Goal: Transaction & Acquisition: Purchase product/service

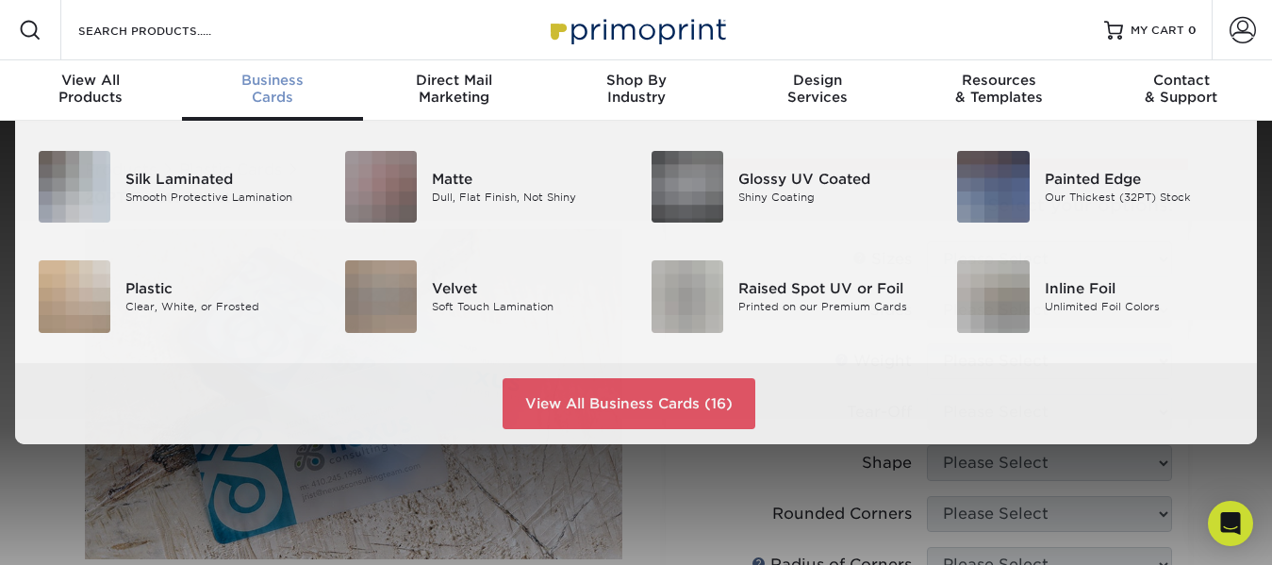
click at [258, 100] on div "Business Cards" at bounding box center [273, 89] width 182 height 34
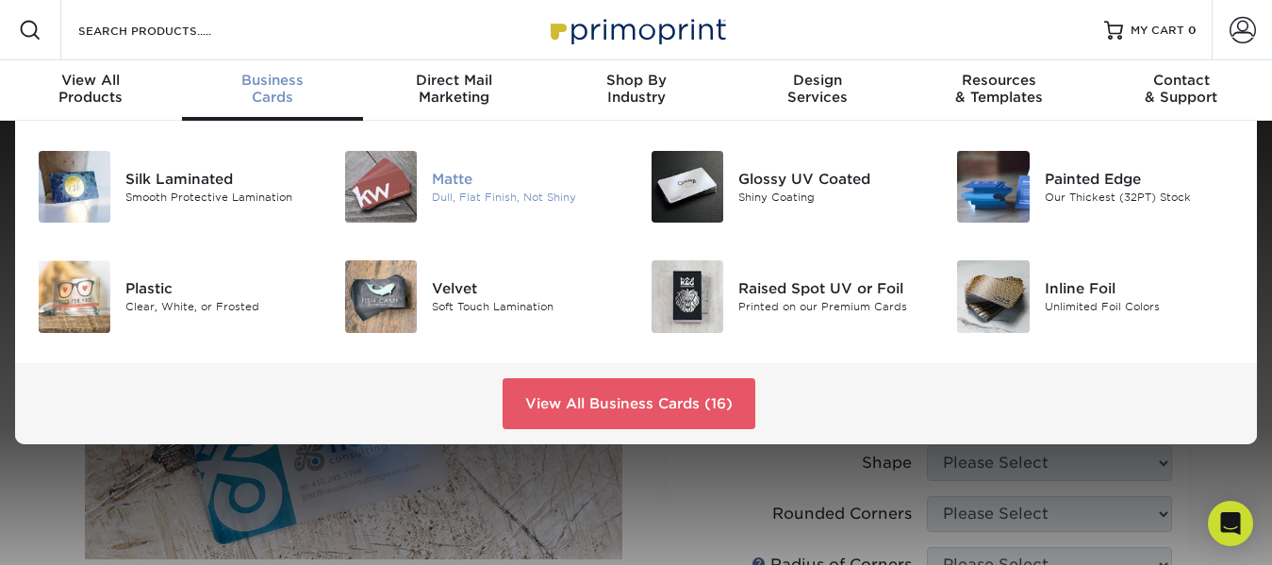
click at [507, 190] on div "Dull, Flat Finish, Not Shiny" at bounding box center [527, 198] width 191 height 16
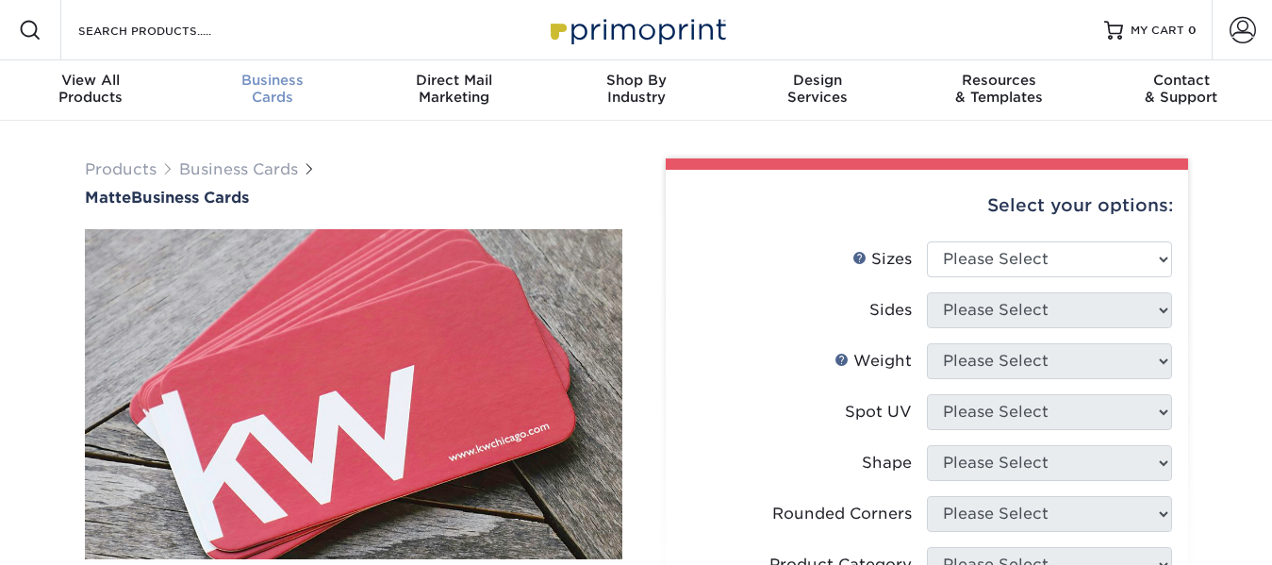
click at [288, 89] on div "Business Cards" at bounding box center [273, 89] width 182 height 34
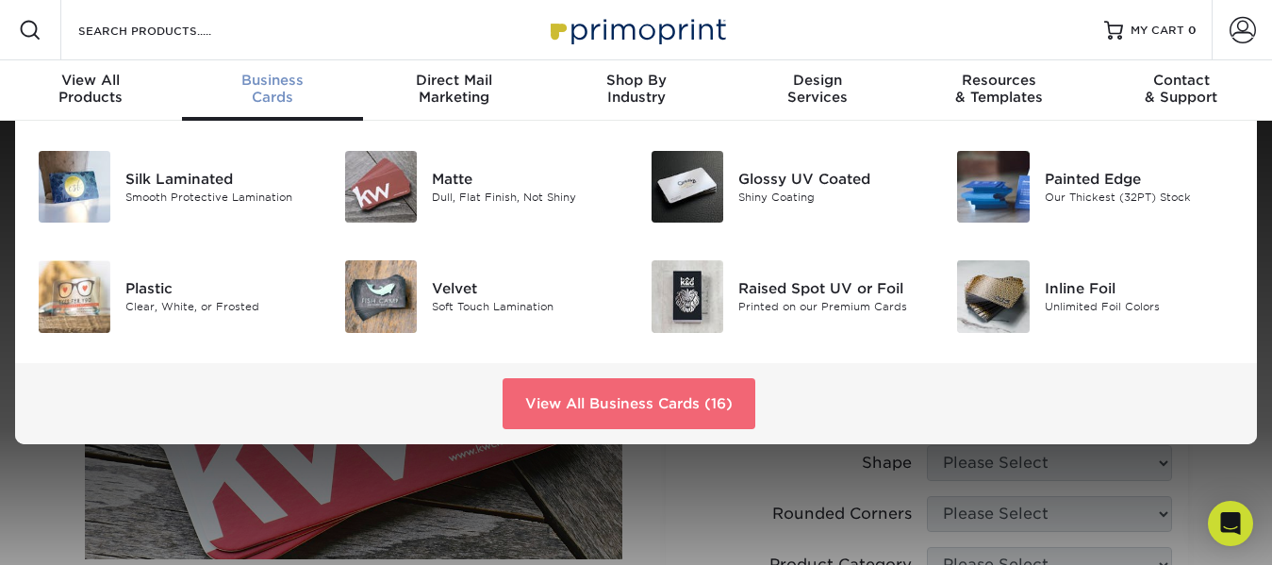
click at [605, 394] on link "View All Business Cards (16)" at bounding box center [629, 403] width 253 height 51
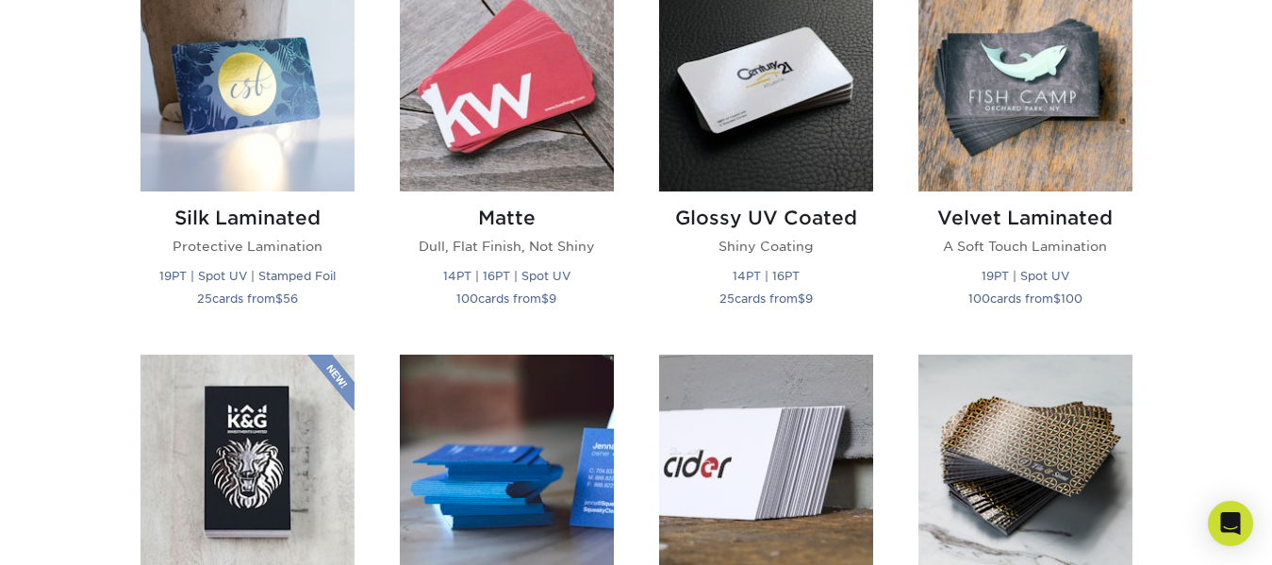
scroll to position [943, 0]
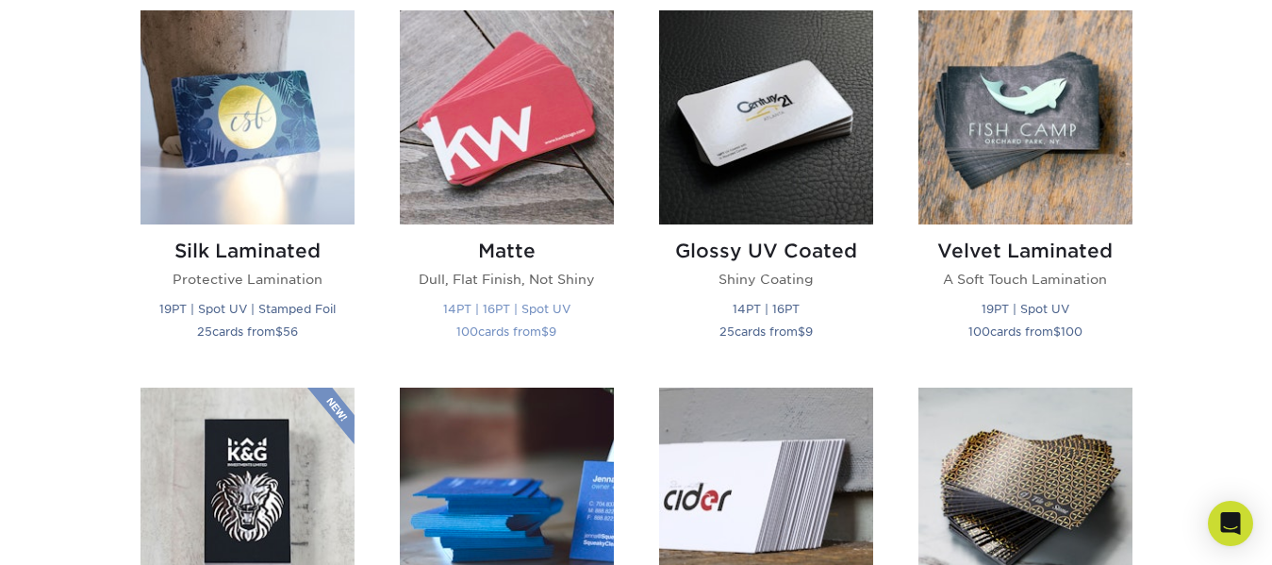
click at [544, 274] on p "Dull, Flat Finish, Not Shiny" at bounding box center [507, 279] width 214 height 19
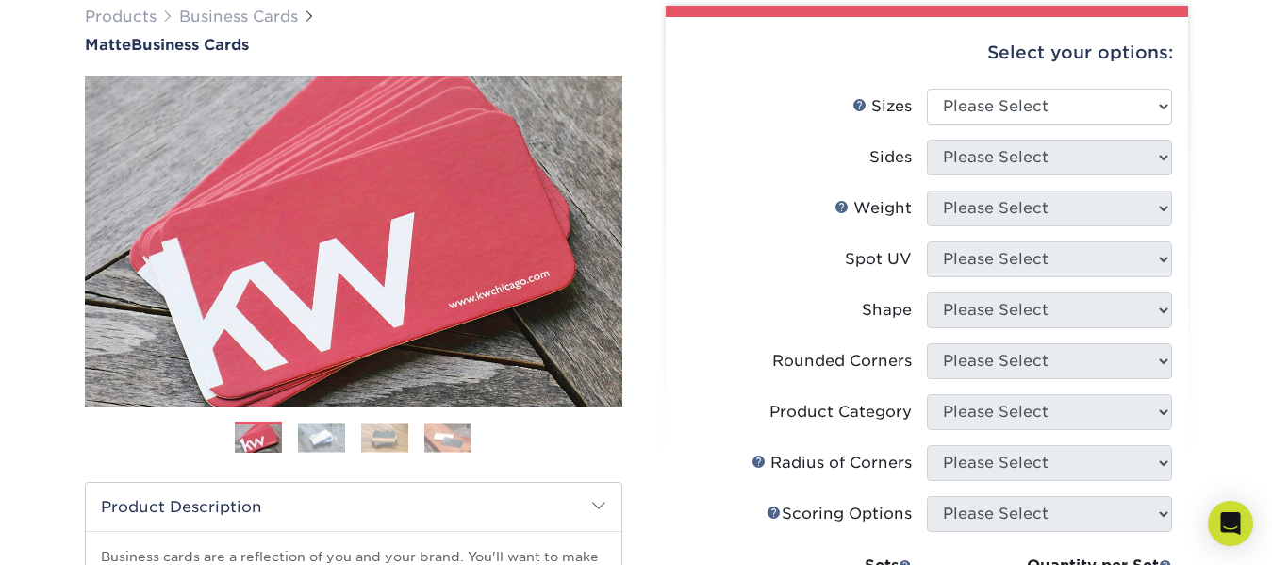
scroll to position [94, 0]
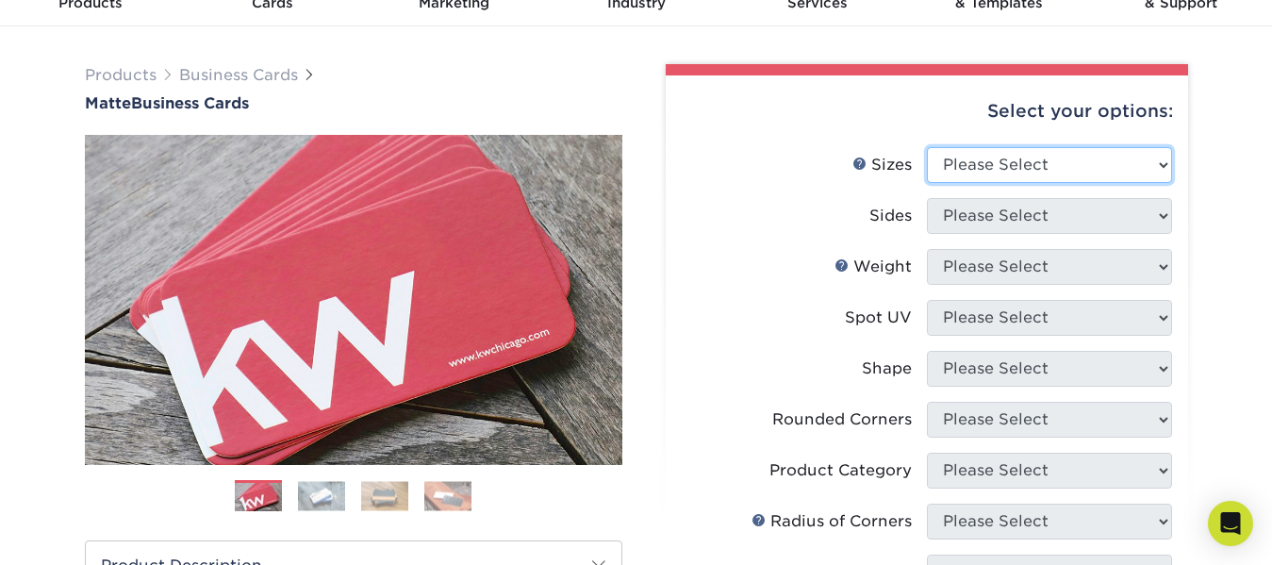
click at [1163, 167] on select "Please Select 1.5" x 3.5" - Mini 1.75" x 3.5" - Mini 2" x 2" - Square 2" x 3" -…" at bounding box center [1049, 165] width 245 height 36
select select "2.00x3.50"
click at [927, 147] on select "Please Select 1.5" x 3.5" - Mini 1.75" x 3.5" - Mini 2" x 2" - Square 2" x 3" -…" at bounding box center [1049, 165] width 245 height 36
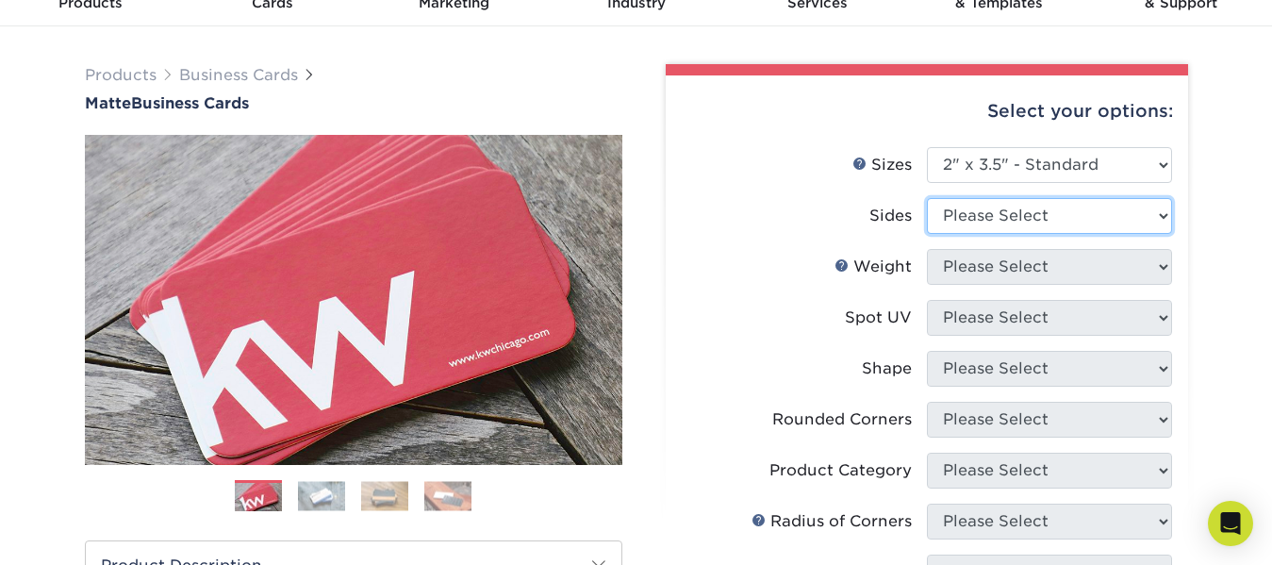
click at [1144, 220] on select "Please Select Print Both Sides Print Front Only" at bounding box center [1049, 216] width 245 height 36
select select "13abbda7-1d64-4f25-8bb2-c179b224825d"
click at [927, 198] on select "Please Select Print Both Sides Print Front Only" at bounding box center [1049, 216] width 245 height 36
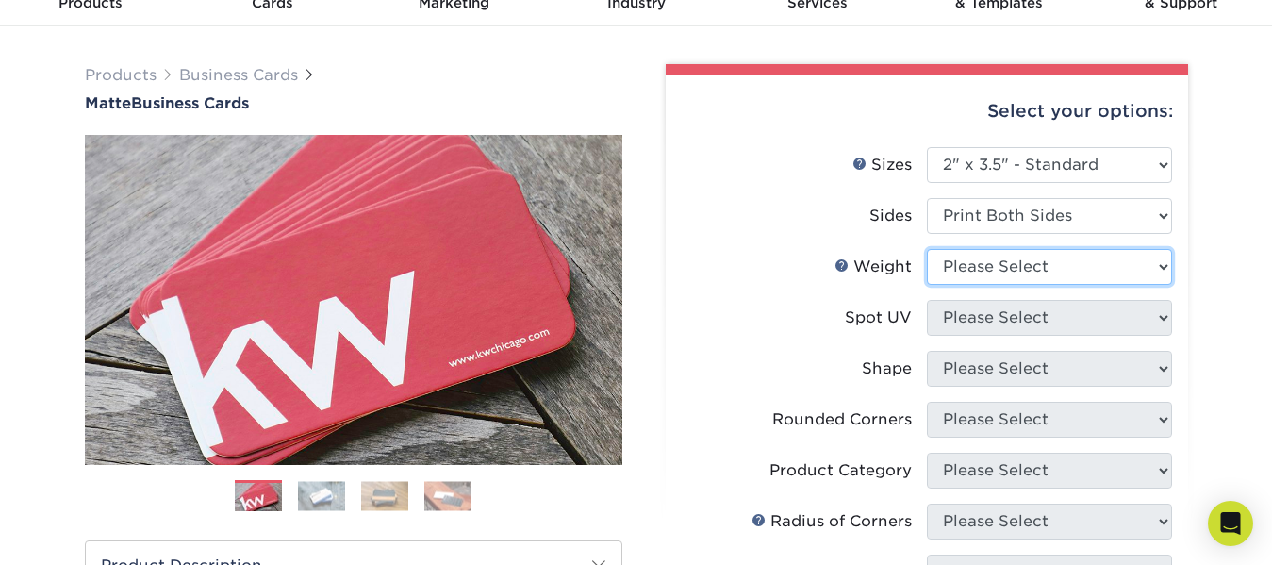
click at [1163, 269] on select "Please Select 16PT 14PT" at bounding box center [1049, 267] width 245 height 36
select select "16PT"
click at [927, 249] on select "Please Select 16PT 14PT" at bounding box center [1049, 267] width 245 height 36
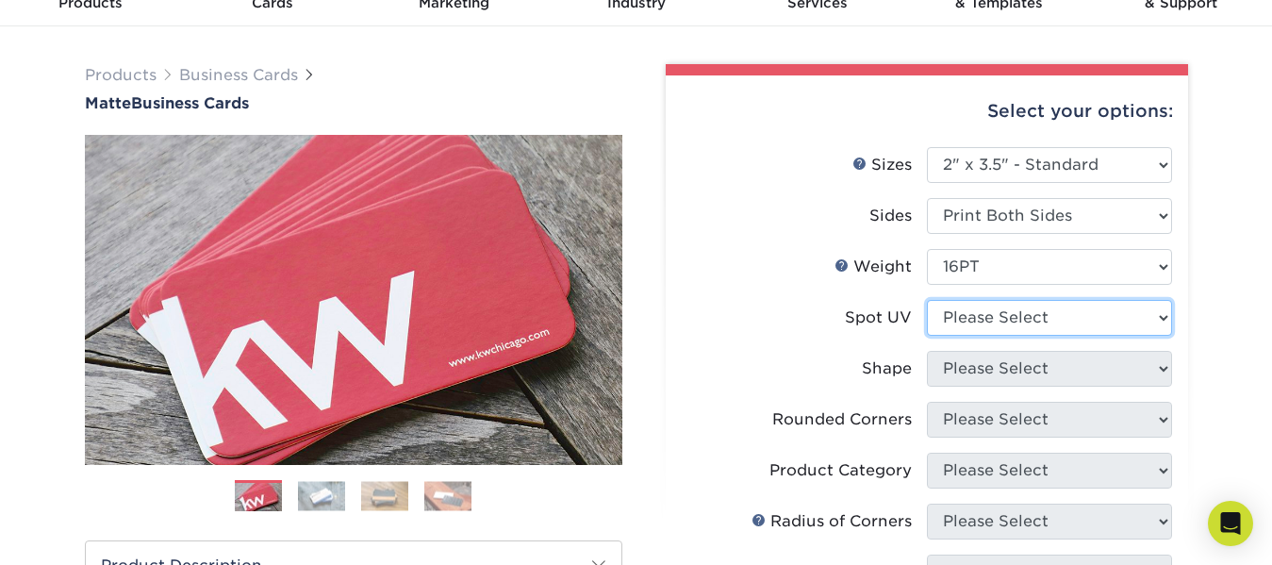
click at [1158, 318] on select "Please Select No Spot UV Front and Back (Both Sides) Front Only Back Only" at bounding box center [1049, 318] width 245 height 36
select select "3"
click at [927, 300] on select "Please Select No Spot UV Front and Back (Both Sides) Front Only Back Only" at bounding box center [1049, 318] width 245 height 36
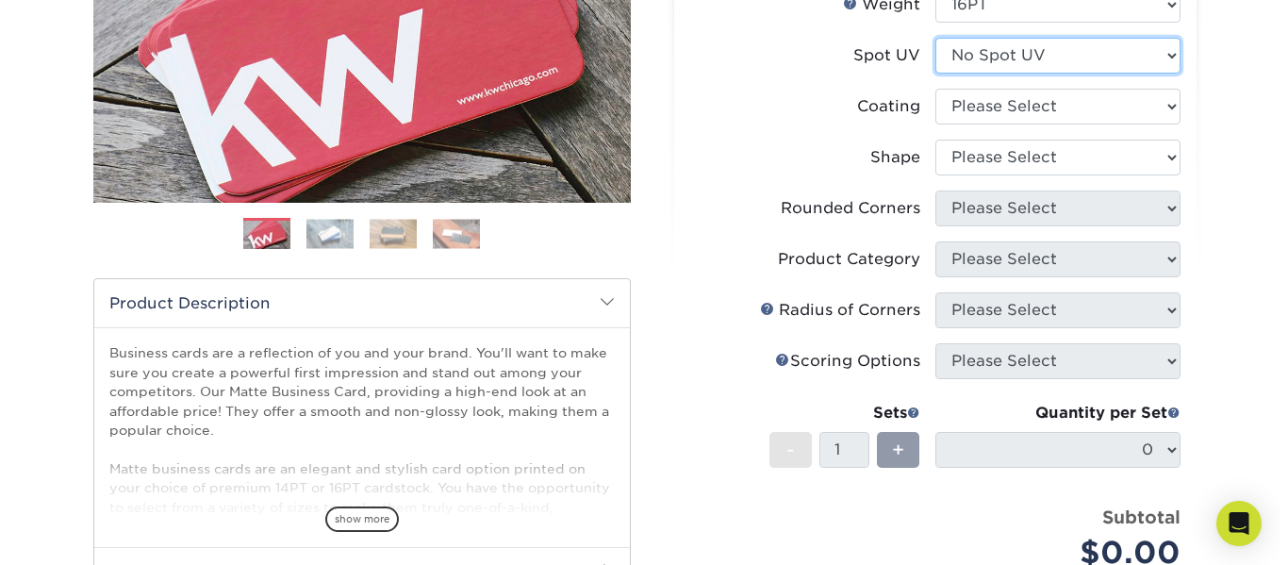
scroll to position [377, 0]
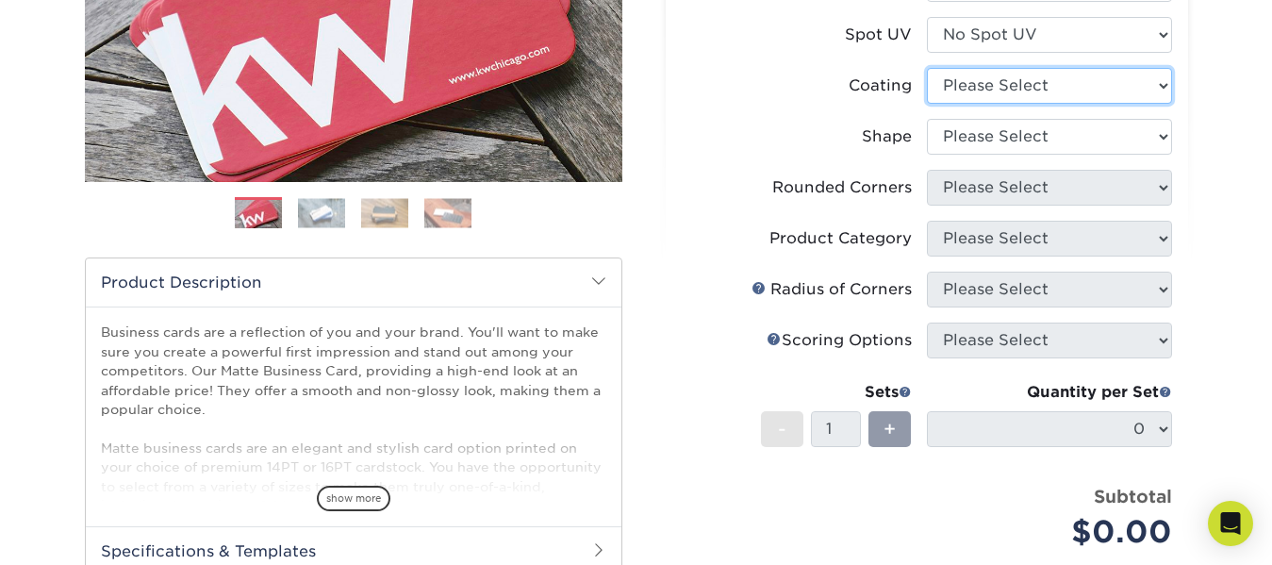
click at [1159, 89] on select at bounding box center [1049, 86] width 245 height 36
select select "121bb7b5-3b4d-429f-bd8d-bbf80e953313"
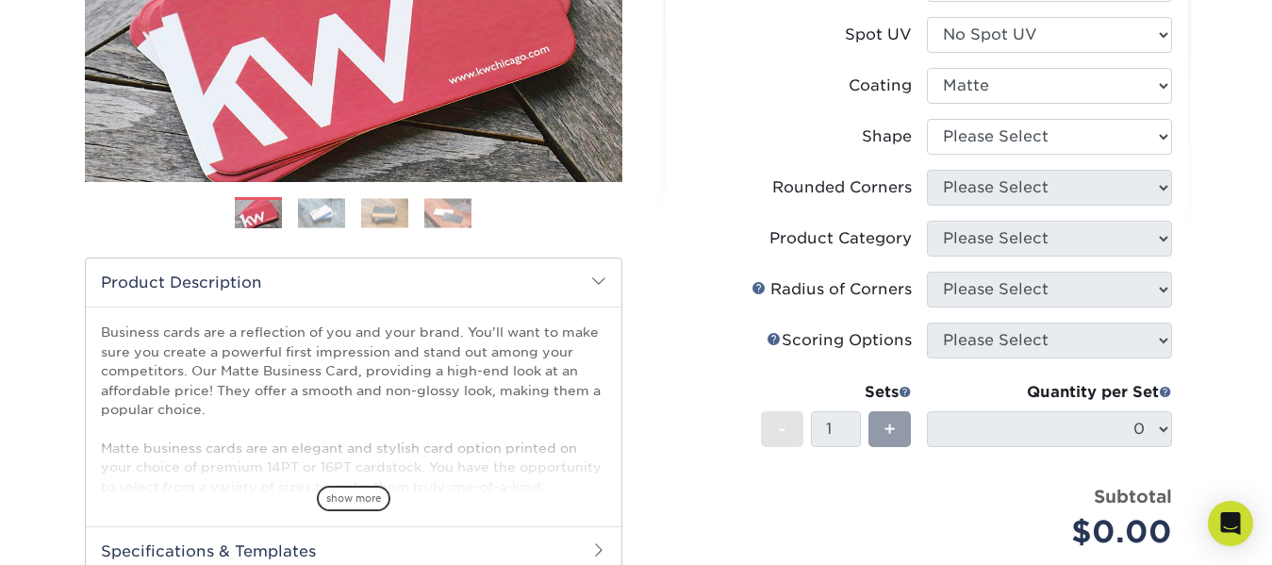
click at [927, 68] on select at bounding box center [1049, 86] width 245 height 36
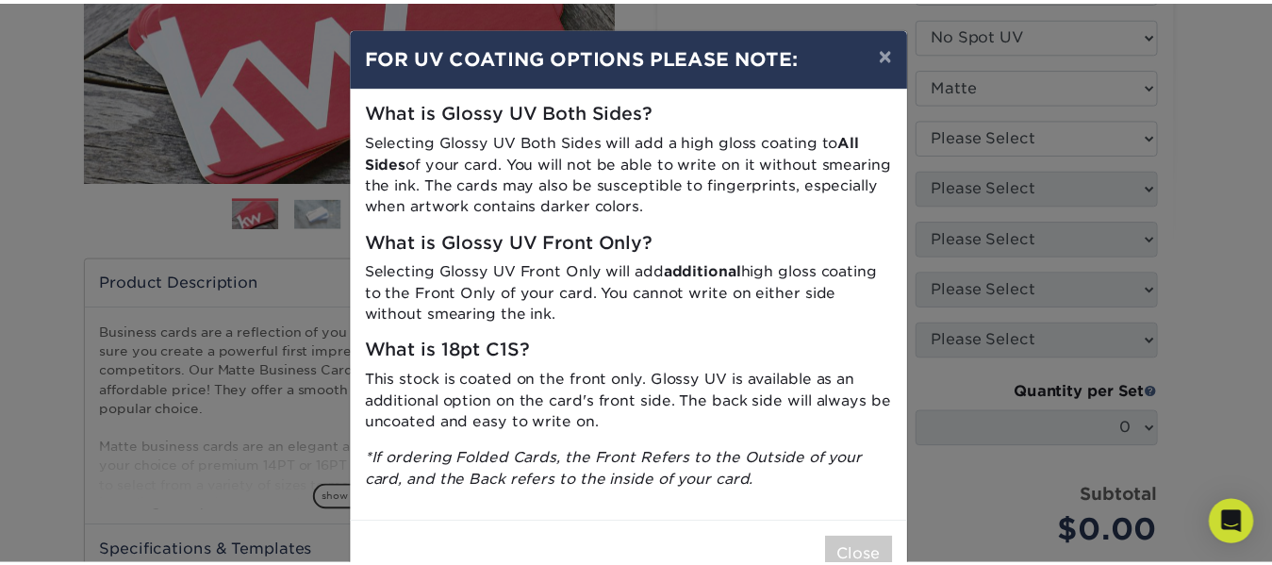
scroll to position [52, 0]
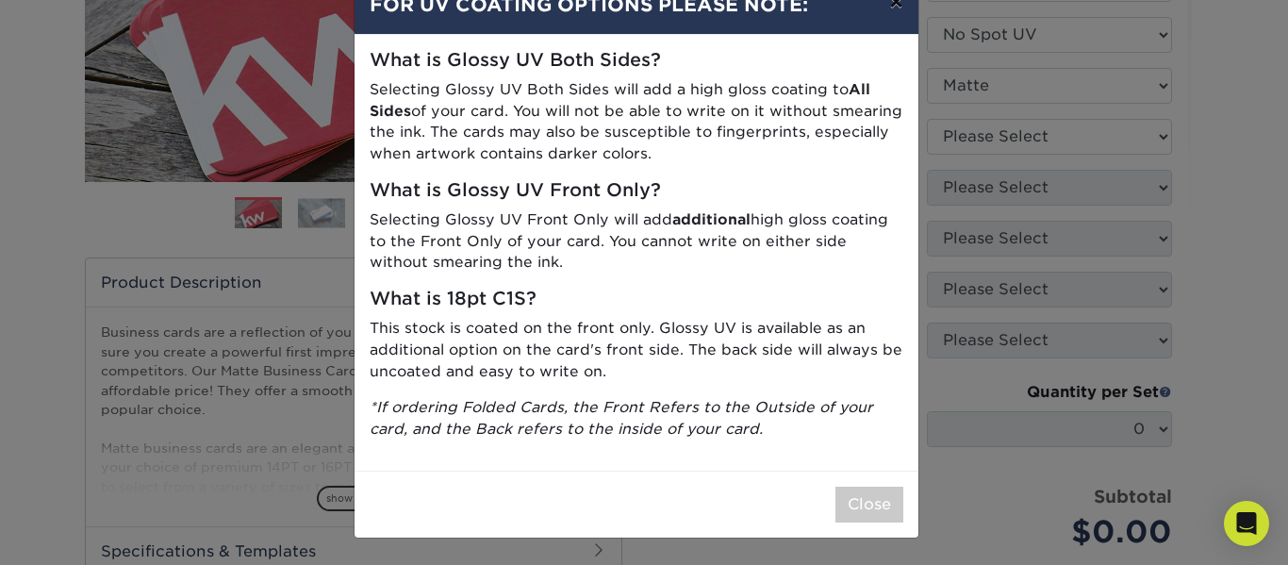
click at [887, 8] on button "×" at bounding box center [895, 1] width 43 height 53
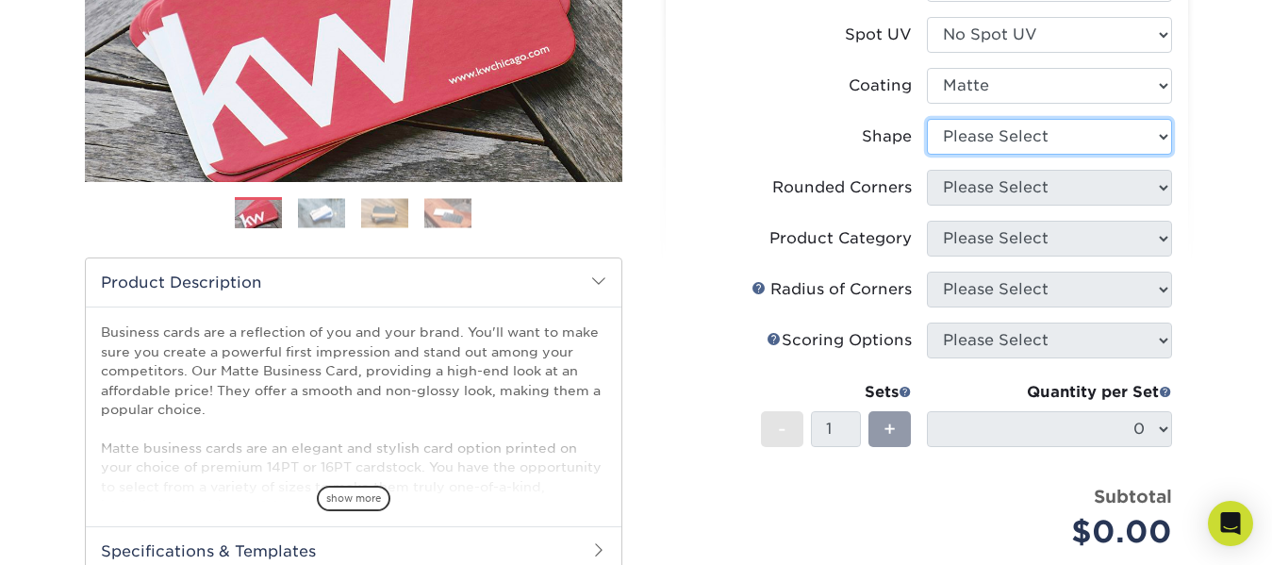
click at [1157, 135] on select "Please Select Standard Oval" at bounding box center [1049, 137] width 245 height 36
select select "standard"
click at [927, 119] on select "Please Select Standard Oval" at bounding box center [1049, 137] width 245 height 36
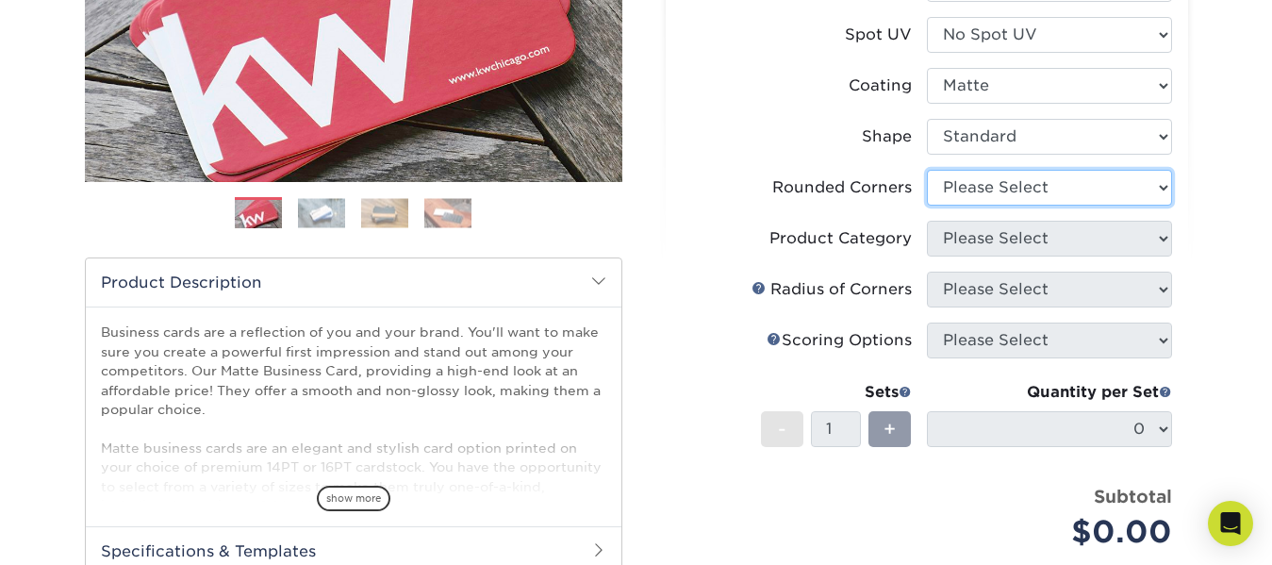
click at [1166, 187] on select "Please Select Yes - Round 2 Corners Yes - Round 4 Corners No" at bounding box center [1049, 188] width 245 height 36
select select "0"
click at [927, 170] on select "Please Select Yes - Round 2 Corners Yes - Round 4 Corners No" at bounding box center [1049, 188] width 245 height 36
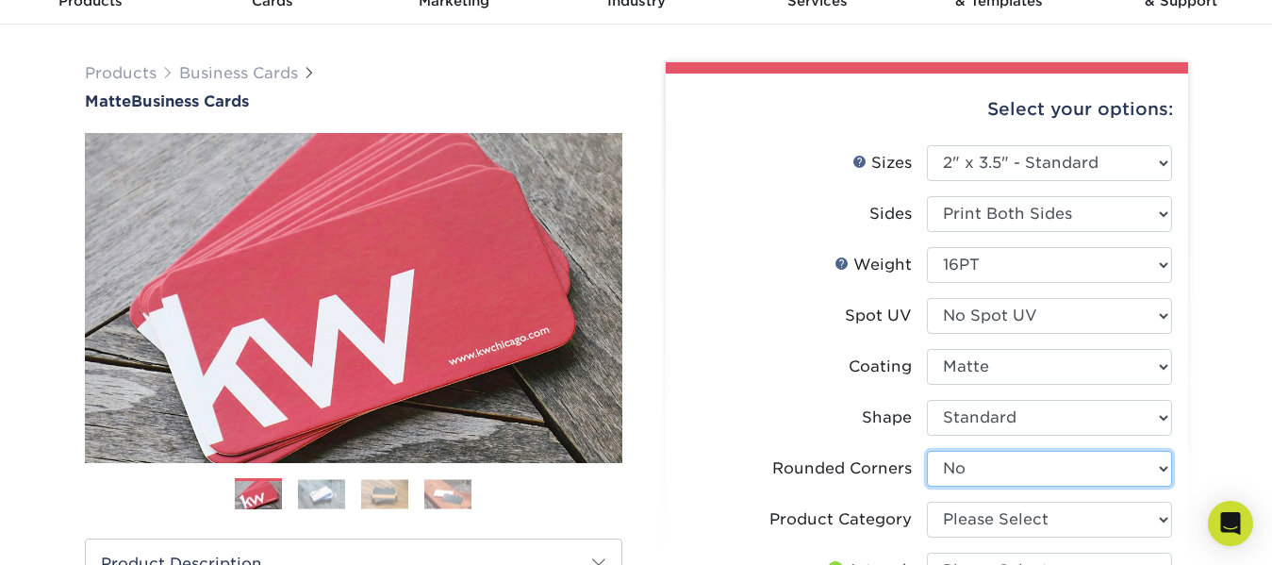
scroll to position [94, 0]
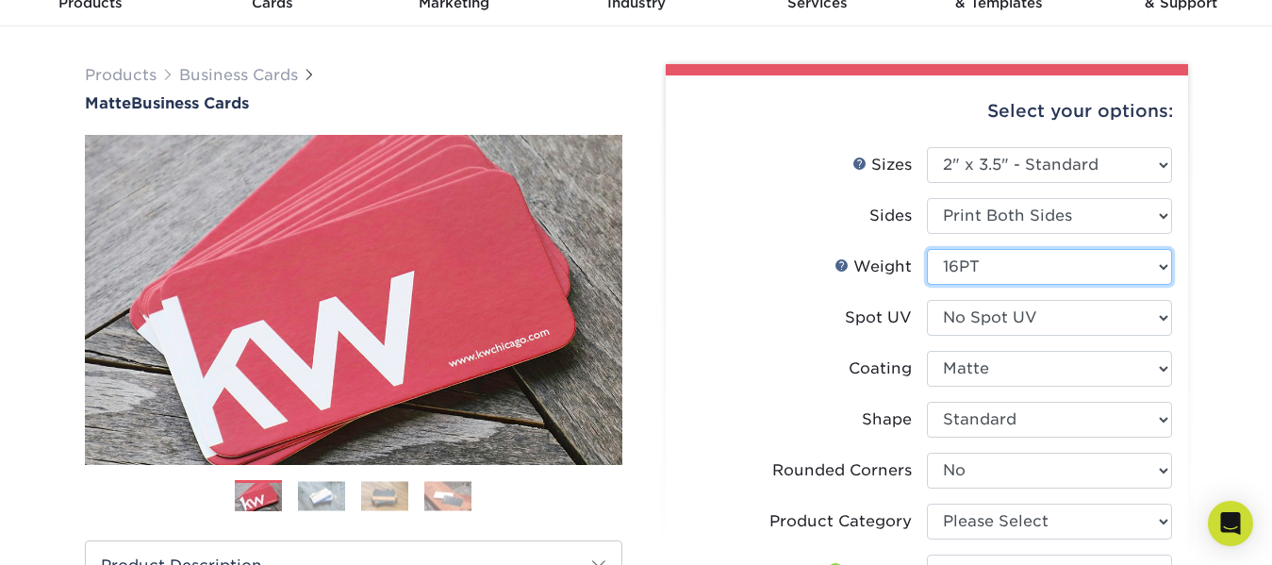
click at [1165, 269] on select "Please Select 16PT 14PT" at bounding box center [1049, 267] width 245 height 36
click at [927, 249] on select "Please Select 16PT 14PT" at bounding box center [1049, 267] width 245 height 36
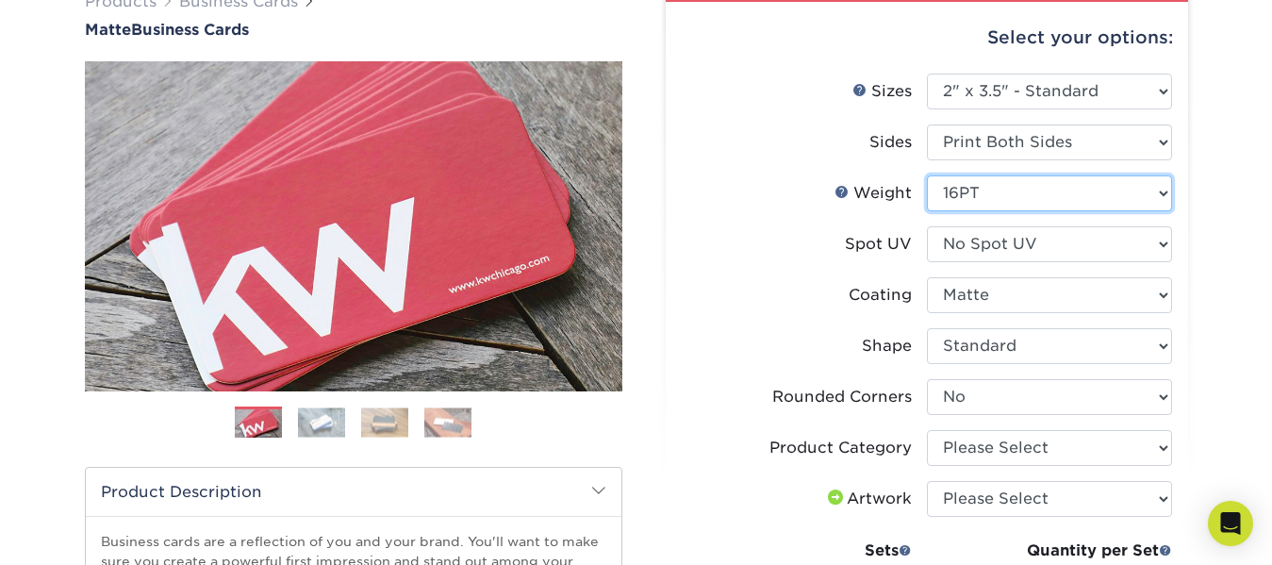
scroll to position [283, 0]
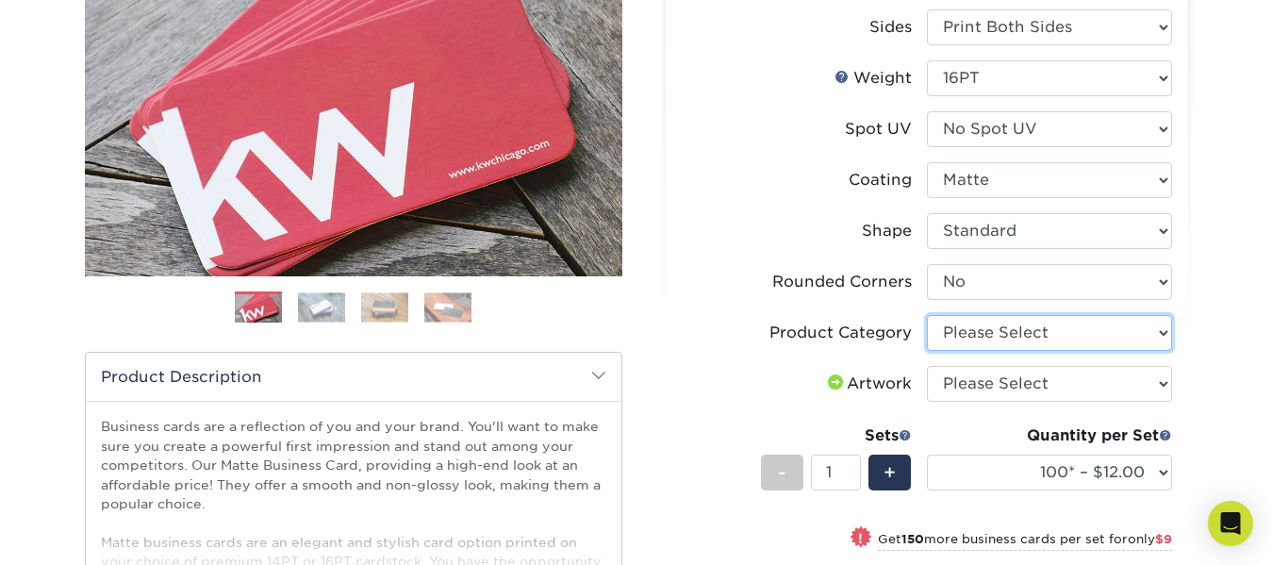
click at [1161, 333] on select "Please Select Business Cards" at bounding box center [1049, 333] width 245 height 36
select select "3b5148f1-0588-4f88-a218-97bcfdce65c1"
click at [927, 315] on select "Please Select Business Cards" at bounding box center [1049, 333] width 245 height 36
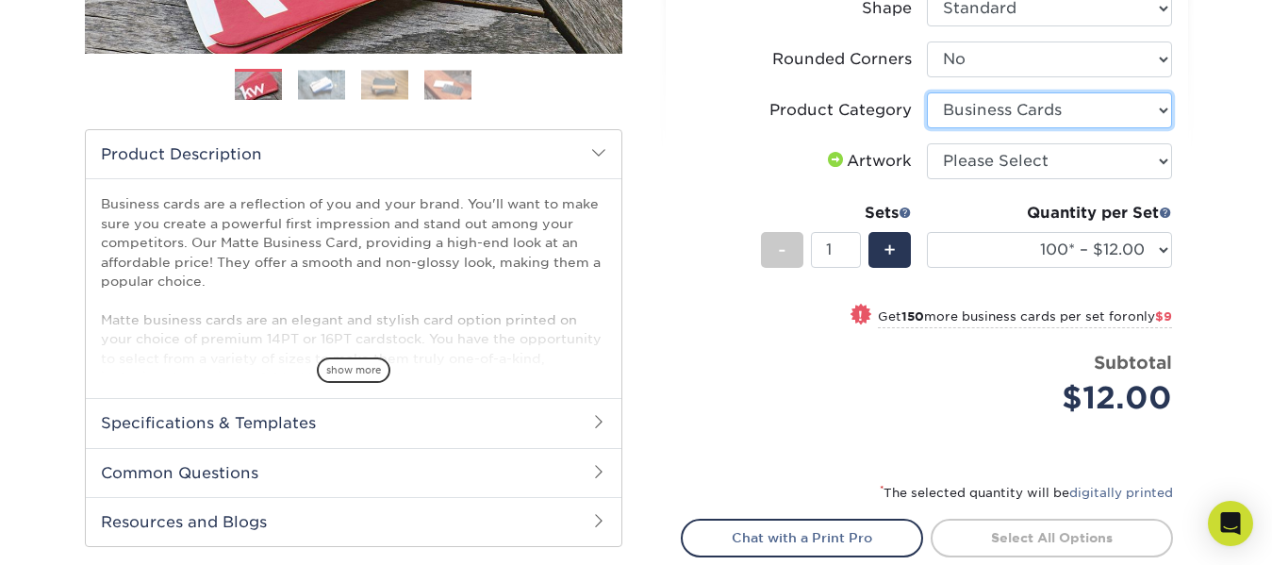
scroll to position [472, 0]
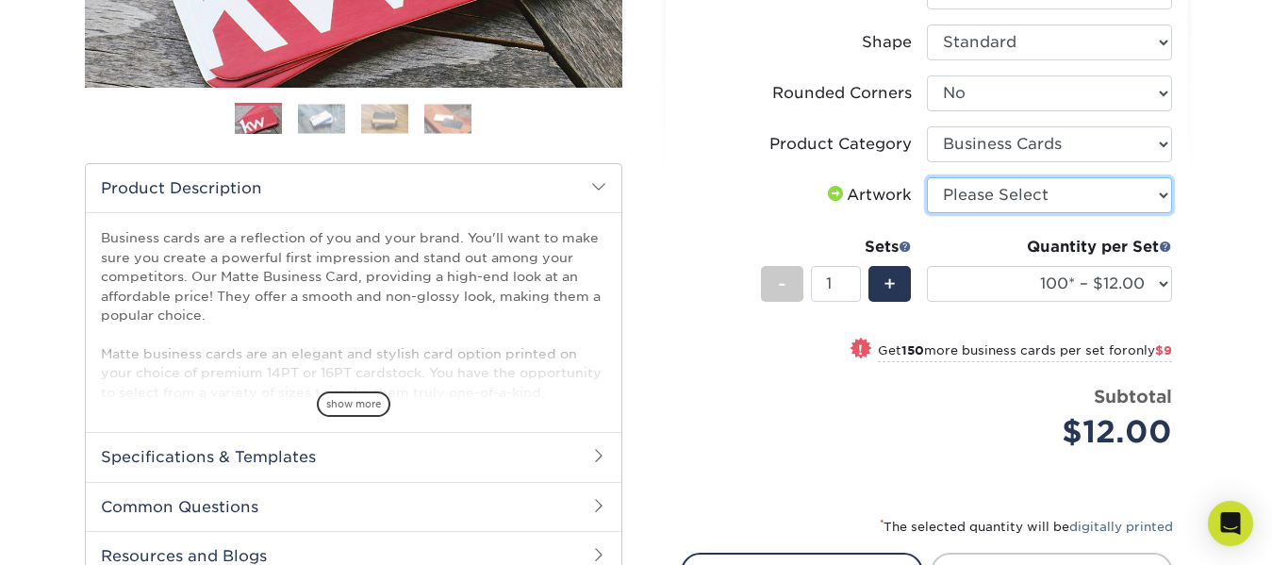
click at [1153, 192] on select "Please Select I will upload files I need a design - $100" at bounding box center [1049, 195] width 245 height 36
select select "upload"
click at [927, 177] on select "Please Select I will upload files I need a design - $100" at bounding box center [1049, 195] width 245 height 36
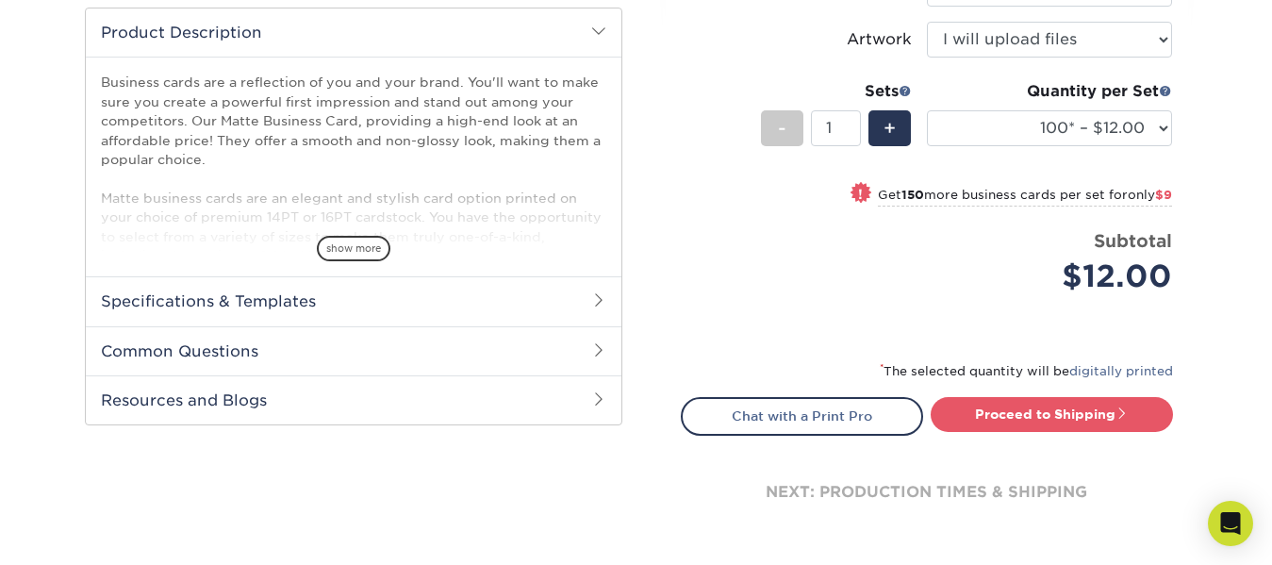
scroll to position [660, 0]
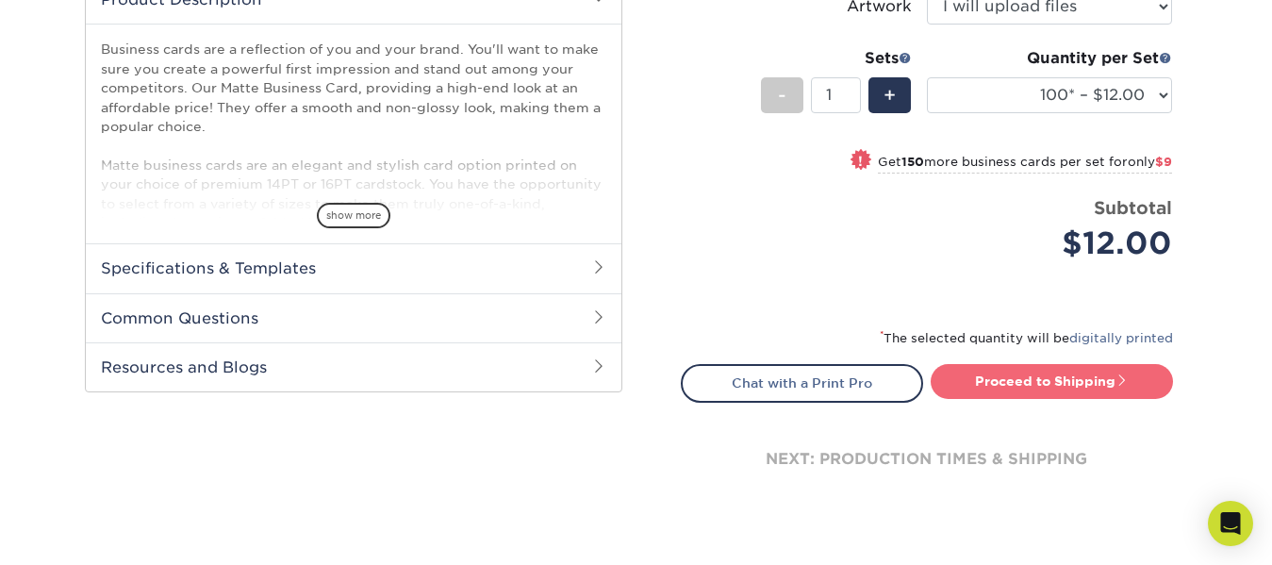
click at [1090, 381] on link "Proceed to Shipping" at bounding box center [1052, 381] width 242 height 34
type input "Set 1"
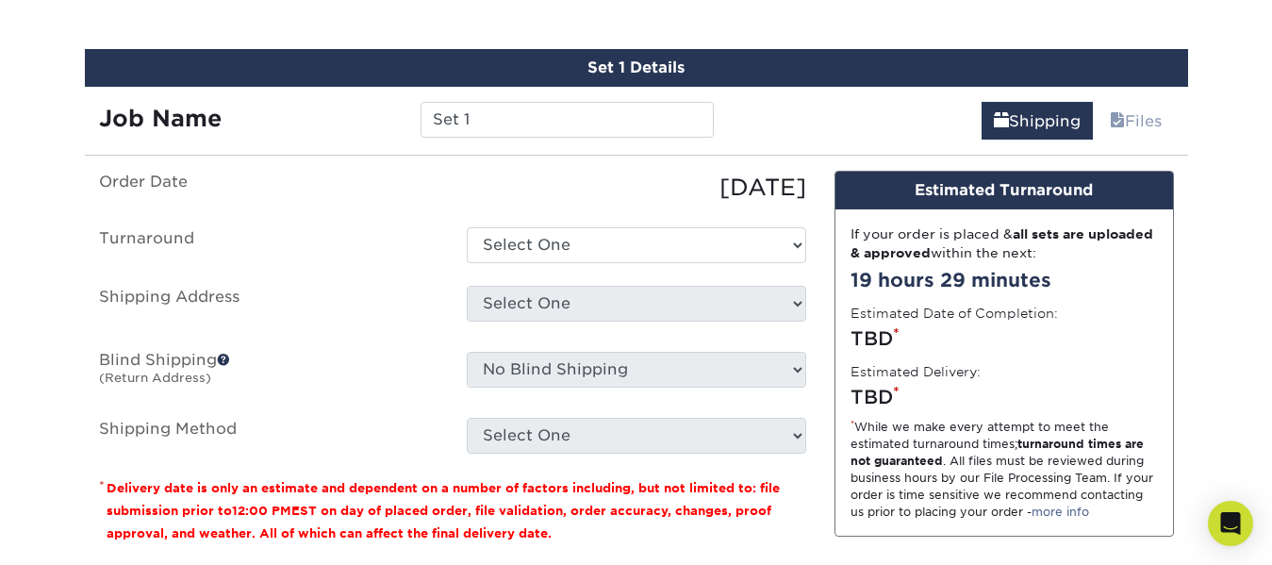
scroll to position [1075, 0]
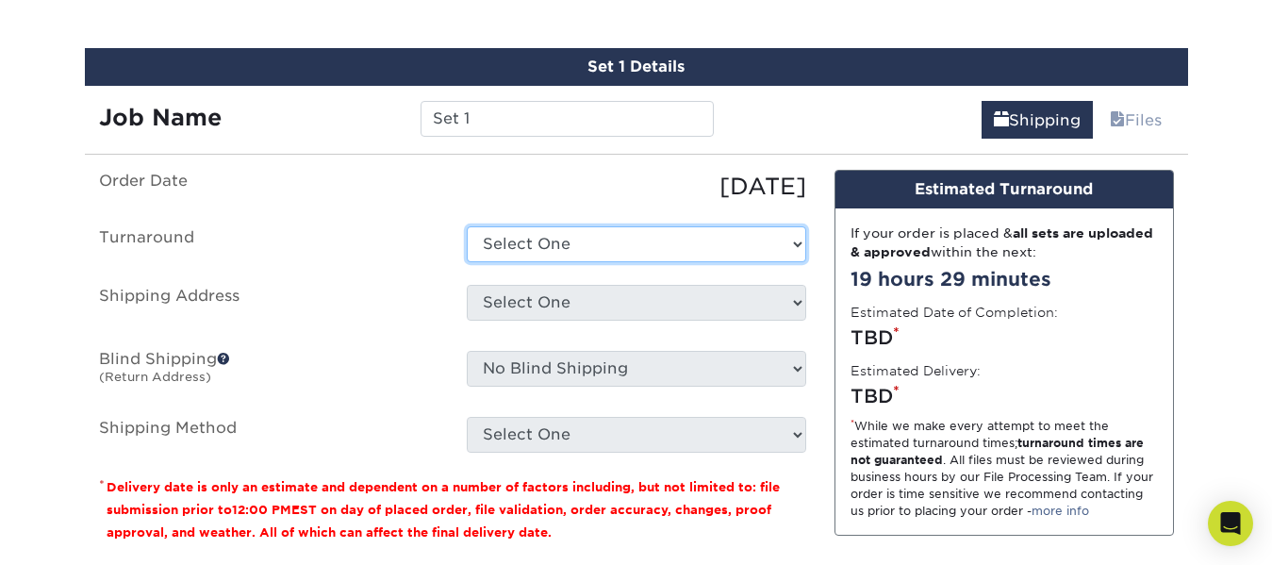
click at [773, 228] on select "Select One 2-4 Business Days 2 Day Next Business Day" at bounding box center [637, 244] width 340 height 36
select select "c2e4b62e-f2c4-4838-a8c2-a74d48cdd9a8"
click at [467, 226] on select "Select One 2-4 Business Days 2 Day Next Business Day" at bounding box center [637, 244] width 340 height 36
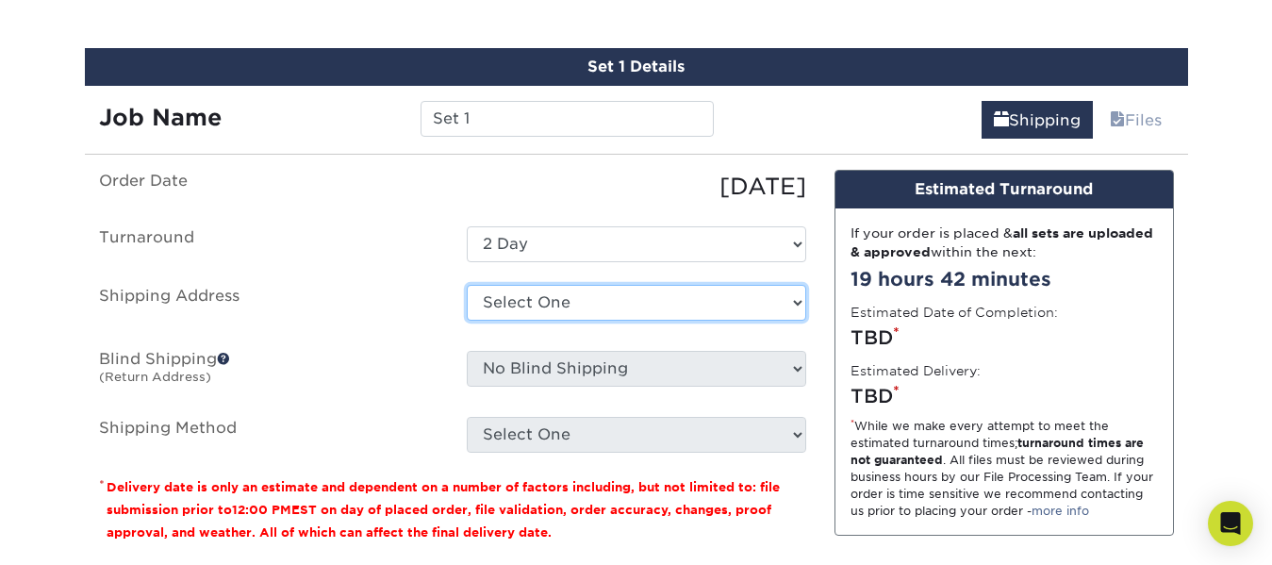
click at [778, 307] on select "Select One + Add New Address - Login" at bounding box center [637, 303] width 340 height 36
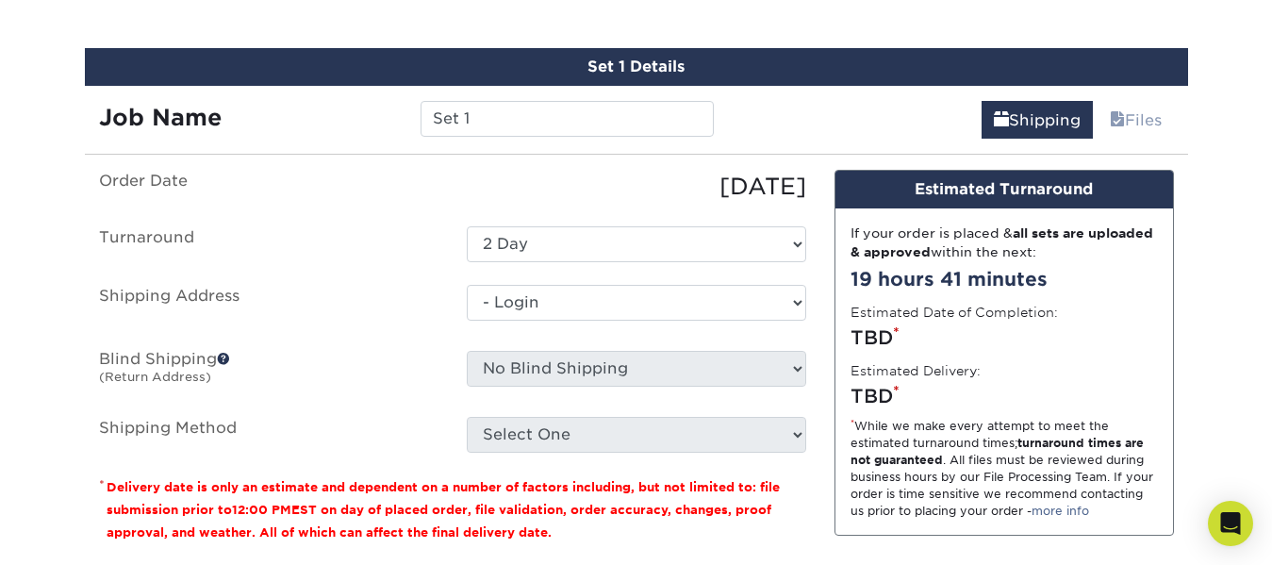
click at [467, 321] on select "Select One + Add New Address - Login" at bounding box center [637, 303] width 340 height 36
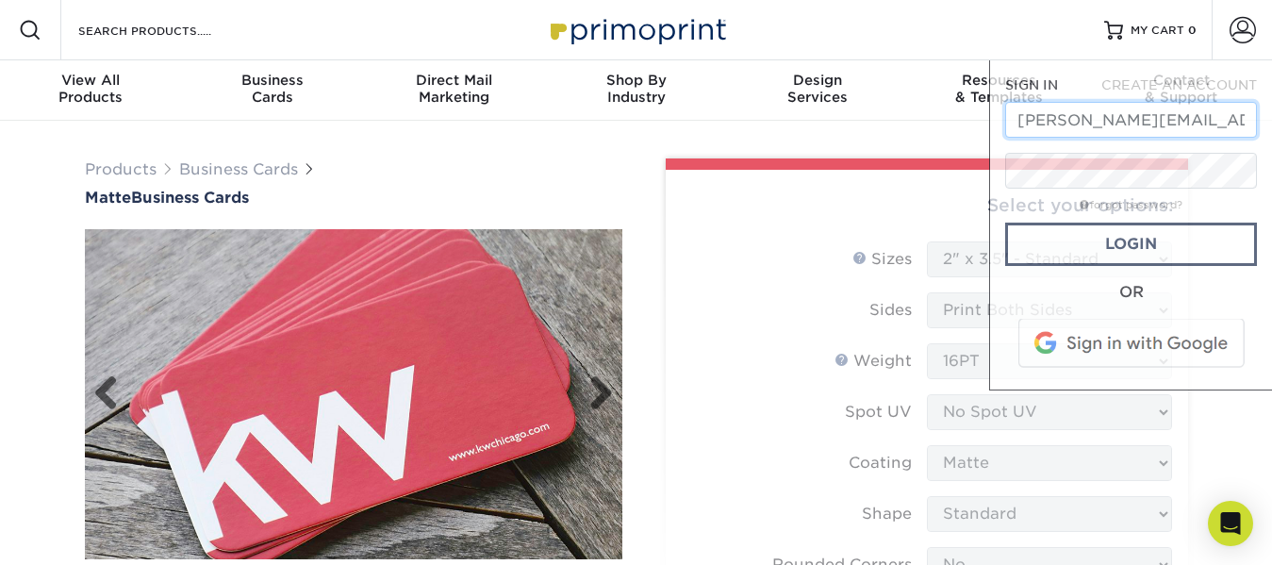
scroll to position [0, 103]
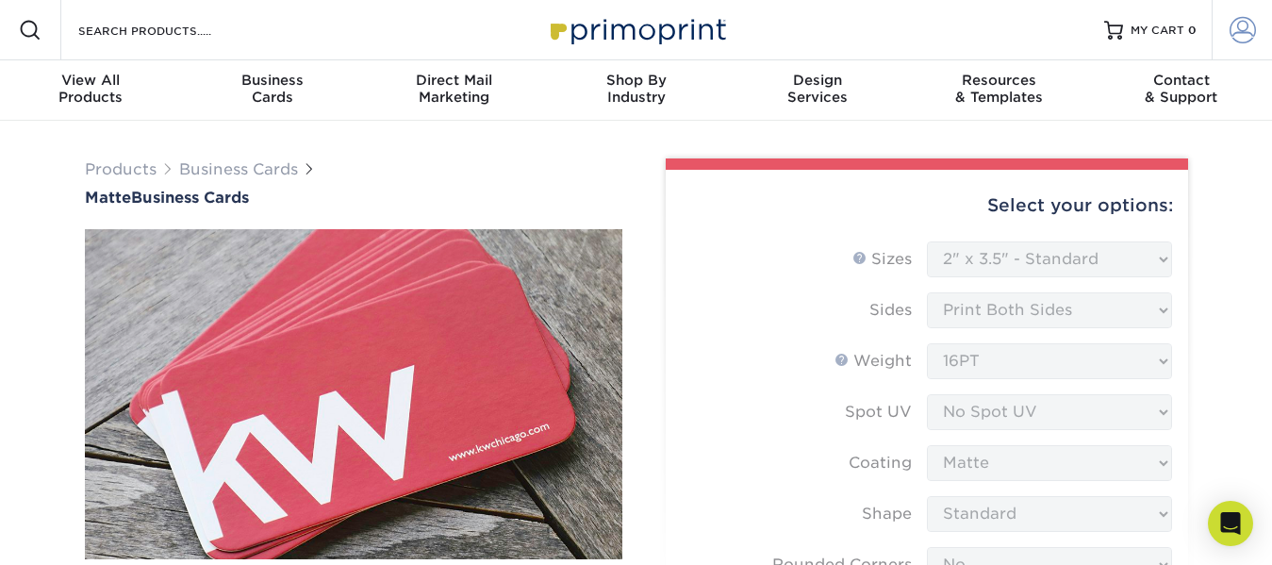
click at [1244, 38] on span at bounding box center [1243, 30] width 26 height 26
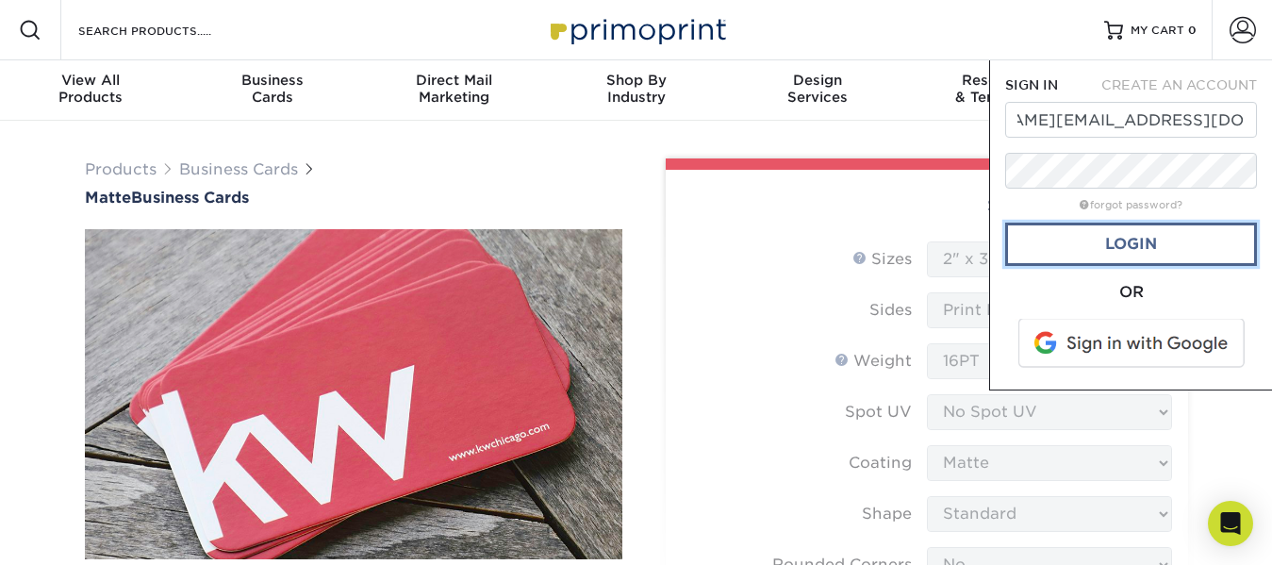
scroll to position [0, 0]
click at [1162, 240] on link "Login" at bounding box center [1131, 244] width 252 height 43
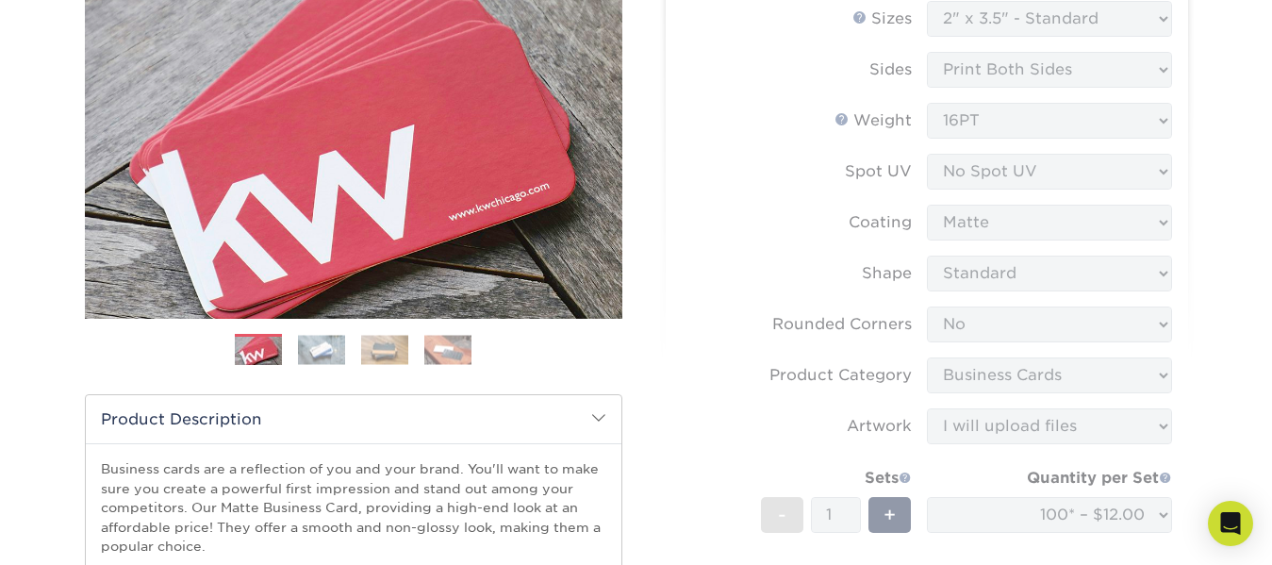
scroll to position [94, 0]
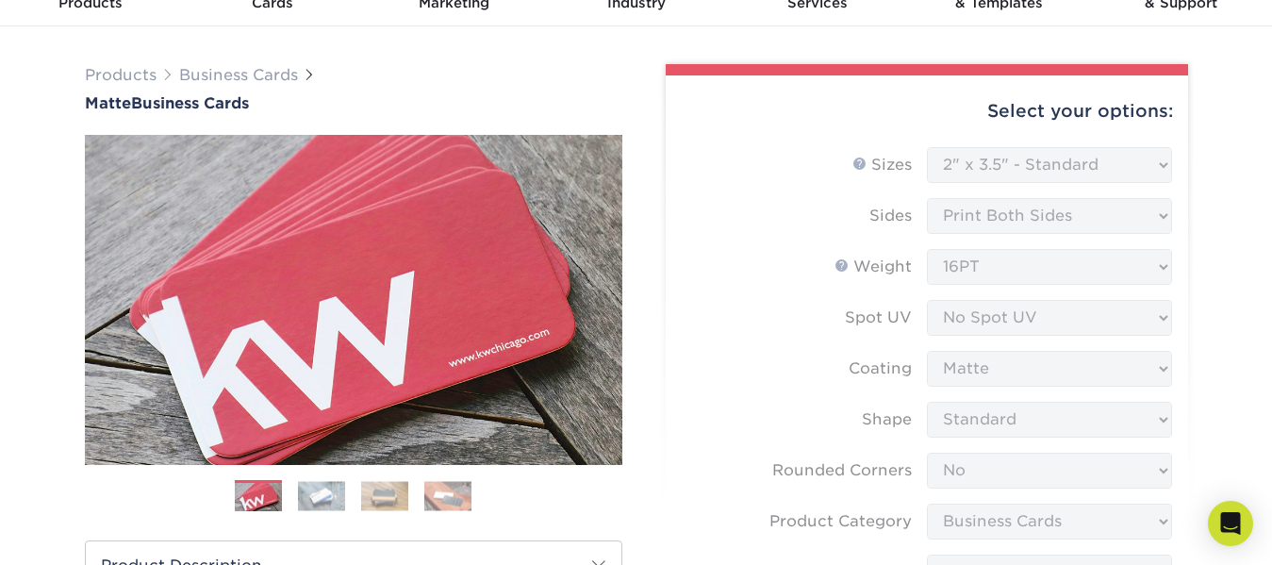
click at [1105, 157] on form "Sizes Help Sizes Please Select 1.5" x 3.5" - Mini 1.75" x 3.5" - Mini 2" x 2" -…" at bounding box center [927, 508] width 492 height 723
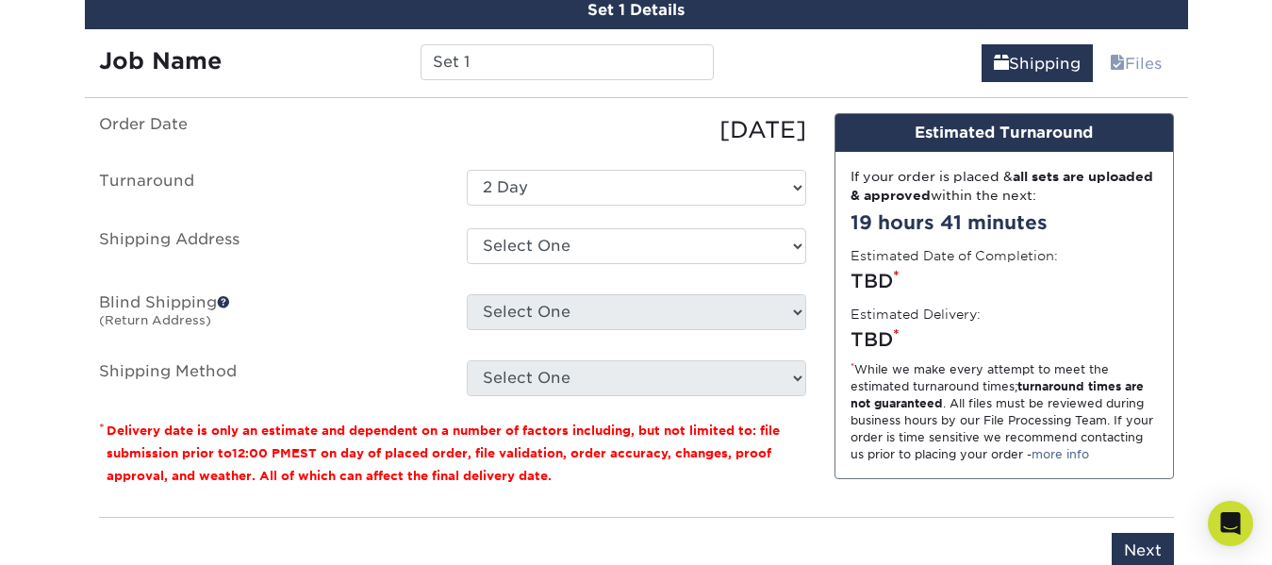
scroll to position [1226, 0]
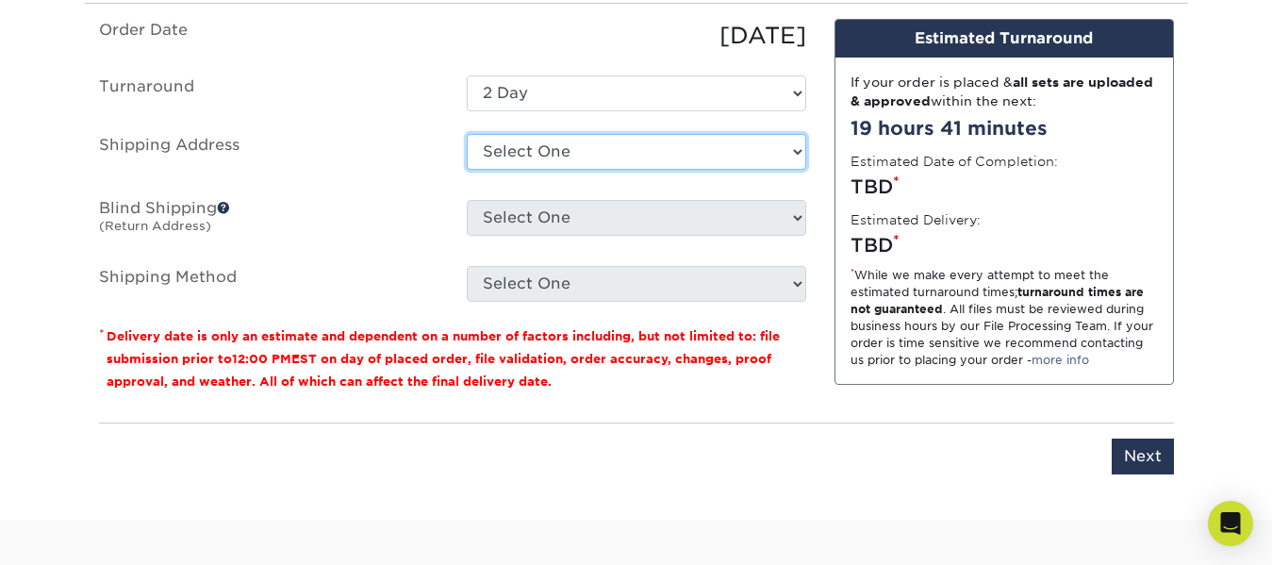
click at [622, 156] on select "Select One 189 N SUNSET AVE, LA PUENTE, CA 189 N SUNSET AVE, LA PUENTE, CA + Ad…" at bounding box center [637, 152] width 340 height 36
select select "255077"
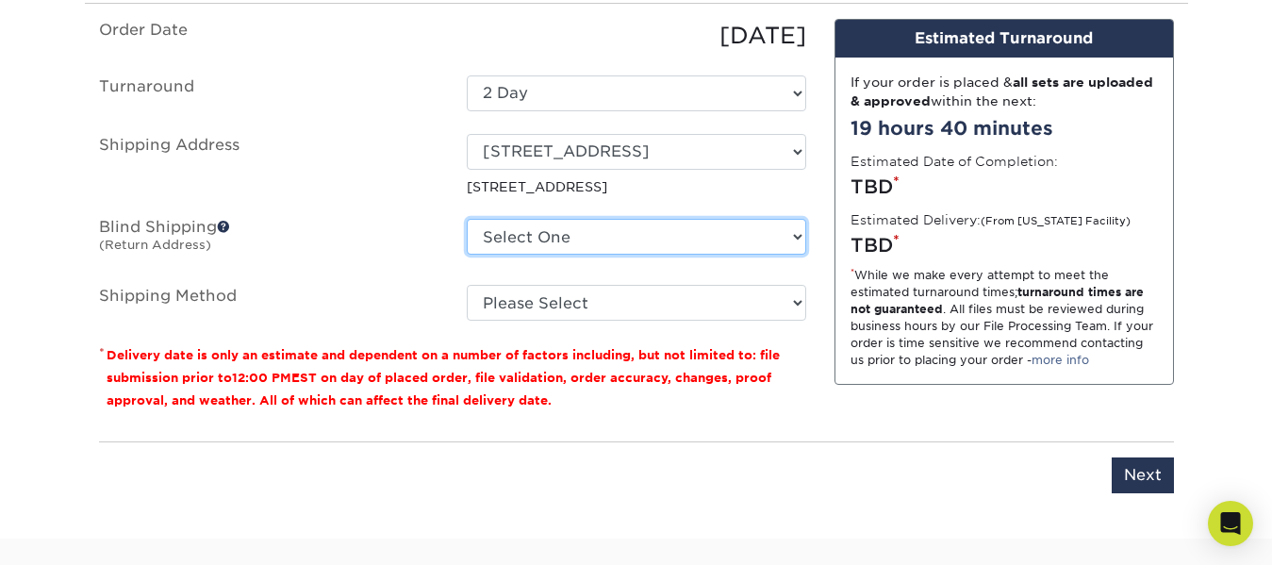
click at [698, 227] on select "Select One 189 N SUNSET AVE, LA PUENTE, CA 189 N SUNSET AVE, LA PUENTE, CA + Ad…" at bounding box center [637, 237] width 340 height 36
click at [421, 263] on ul "Order Date 09/22/2025 Turnaround Select One 2-4 Business Days 2 Day Next Busine…" at bounding box center [452, 170] width 707 height 302
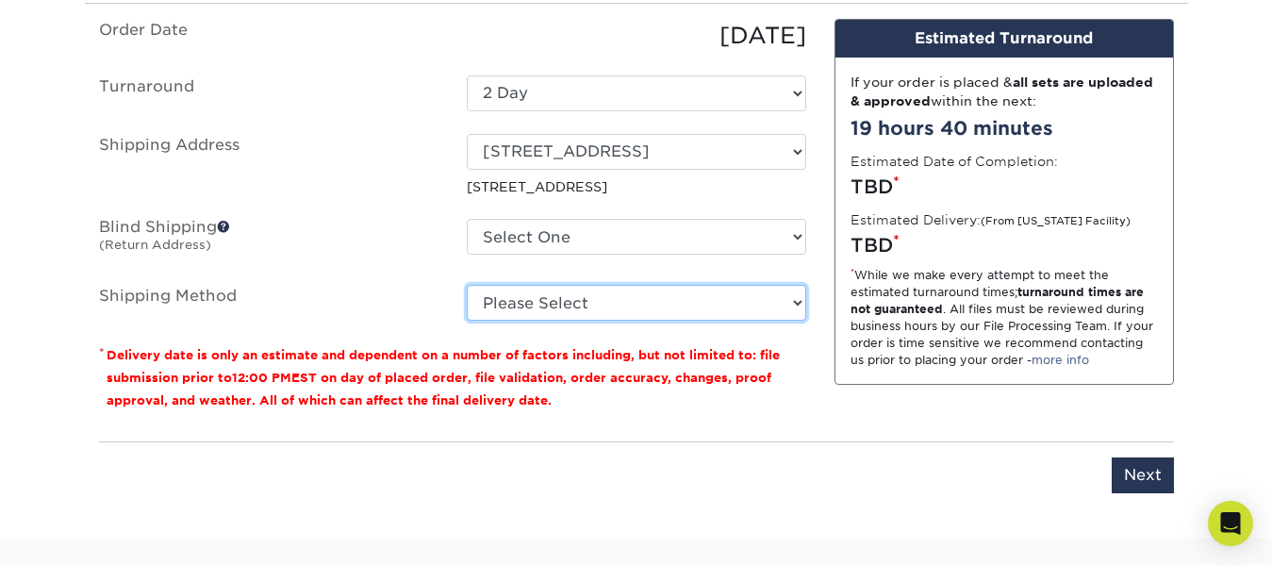
click at [595, 307] on select "Please Select Ground Shipping (+$7.84) 3 Day Shipping Service (+$15.34) 2 Day A…" at bounding box center [637, 303] width 340 height 36
select select "03"
click at [467, 285] on select "Please Select Ground Shipping (+$7.84) 3 Day Shipping Service (+$15.34) 2 Day A…" at bounding box center [637, 303] width 340 height 36
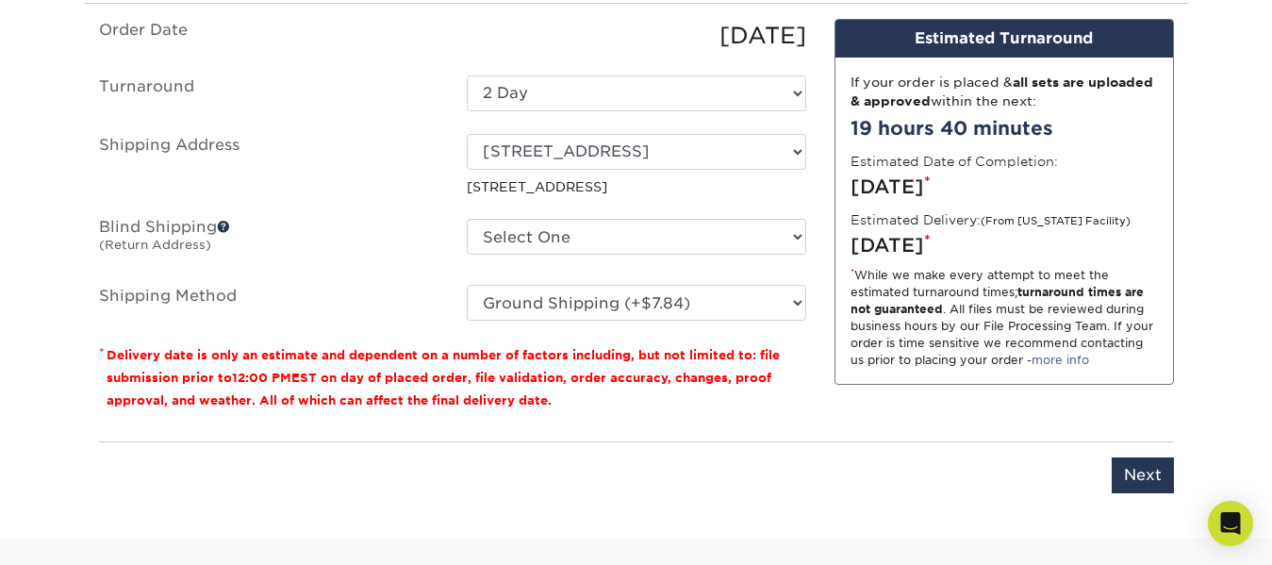
click at [802, 423] on div "Order Date 09/22/2025 Turnaround Select One 2-4 Business Days 2 Day Next Busine…" at bounding box center [453, 222] width 736 height 407
click at [1136, 470] on input "Next" at bounding box center [1143, 475] width 62 height 36
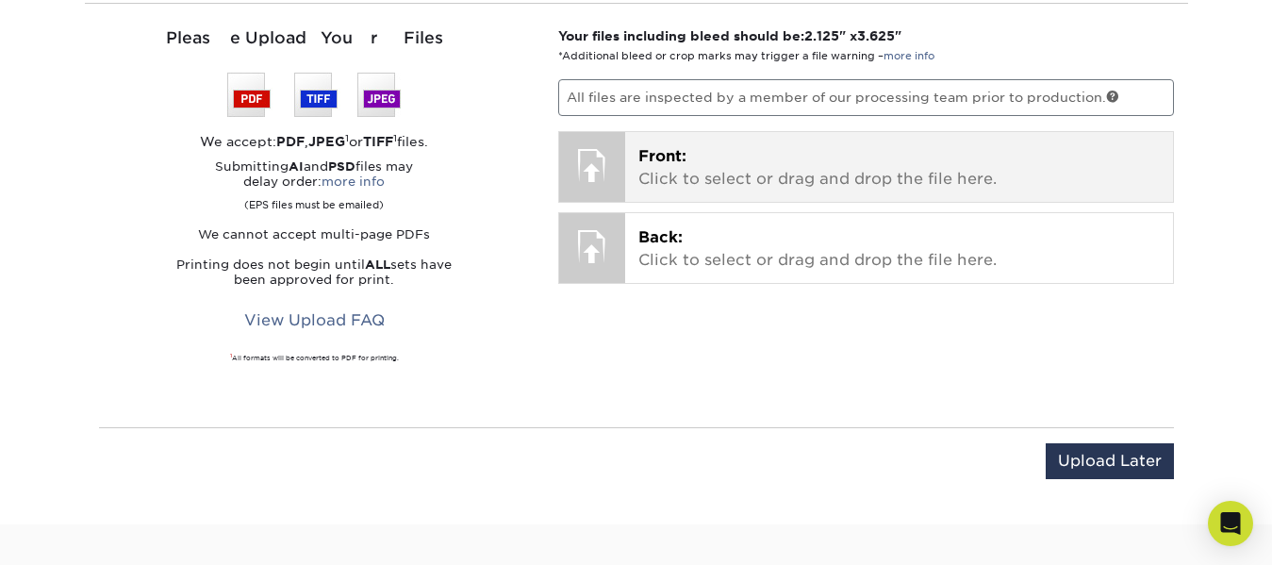
click at [637, 172] on div "Front: Click to select or drag and drop the file here. Choose file" at bounding box center [899, 167] width 548 height 70
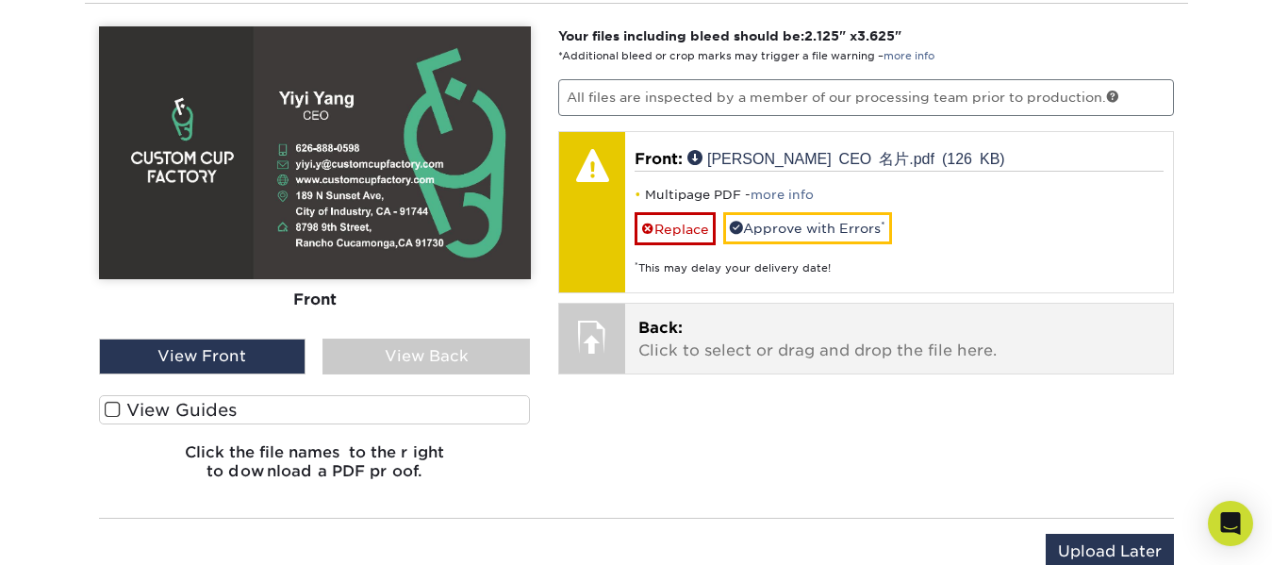
click at [597, 246] on div at bounding box center [592, 212] width 66 height 160
click at [643, 350] on p "Back: Click to select or drag and drop the file here." at bounding box center [899, 339] width 522 height 45
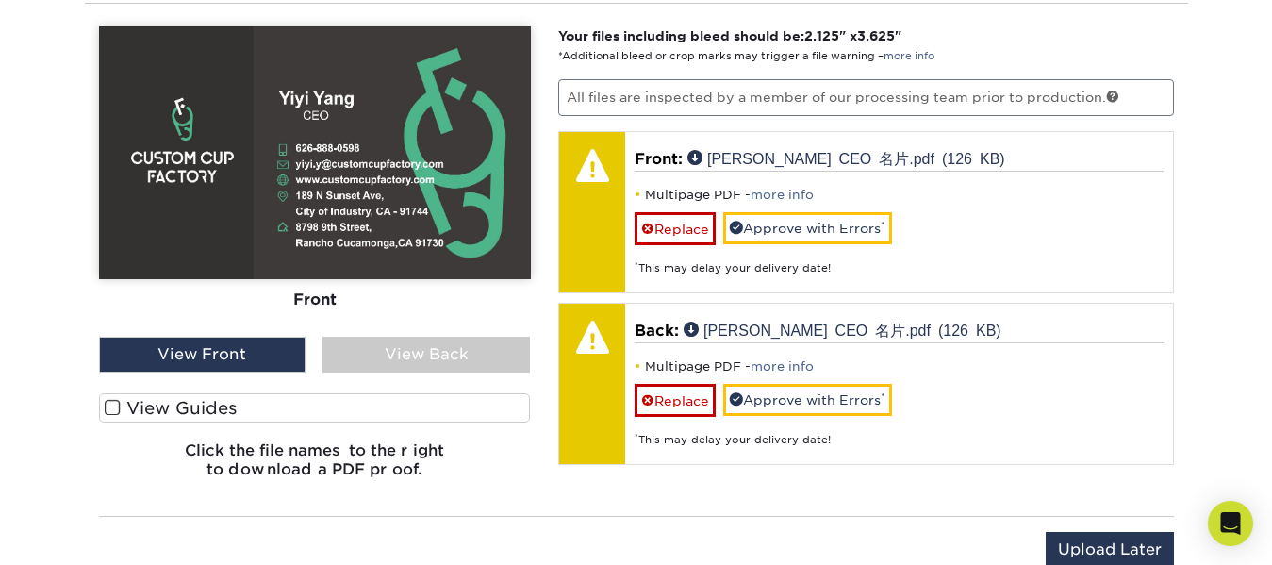
click at [443, 349] on div "View Back" at bounding box center [426, 355] width 207 height 36
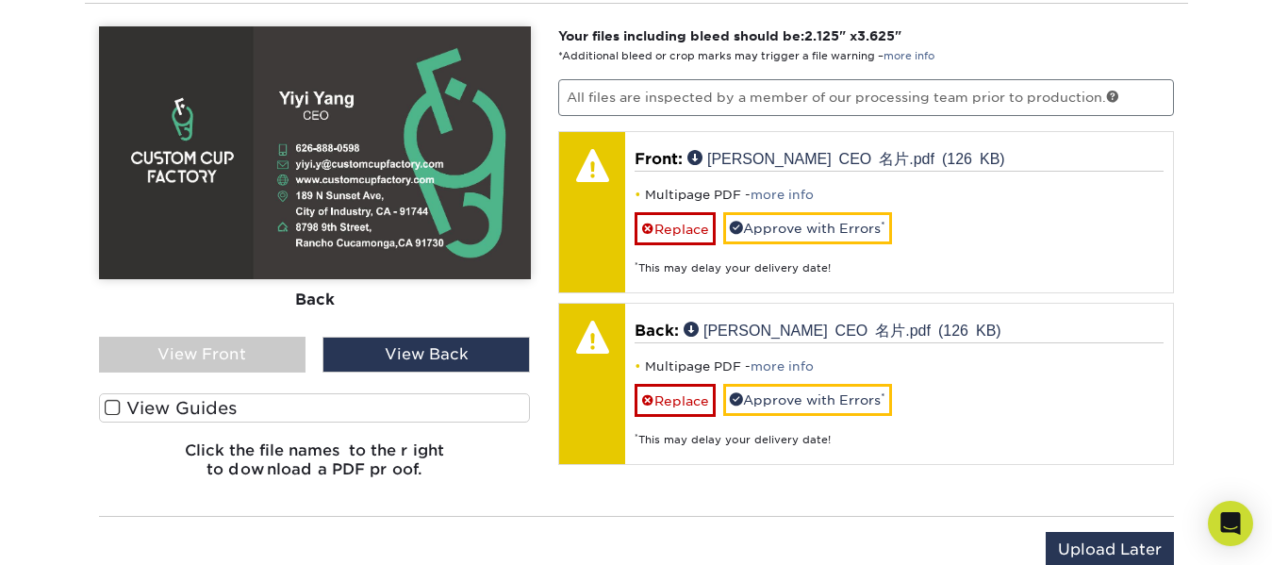
click at [436, 354] on div "View Back" at bounding box center [426, 355] width 207 height 36
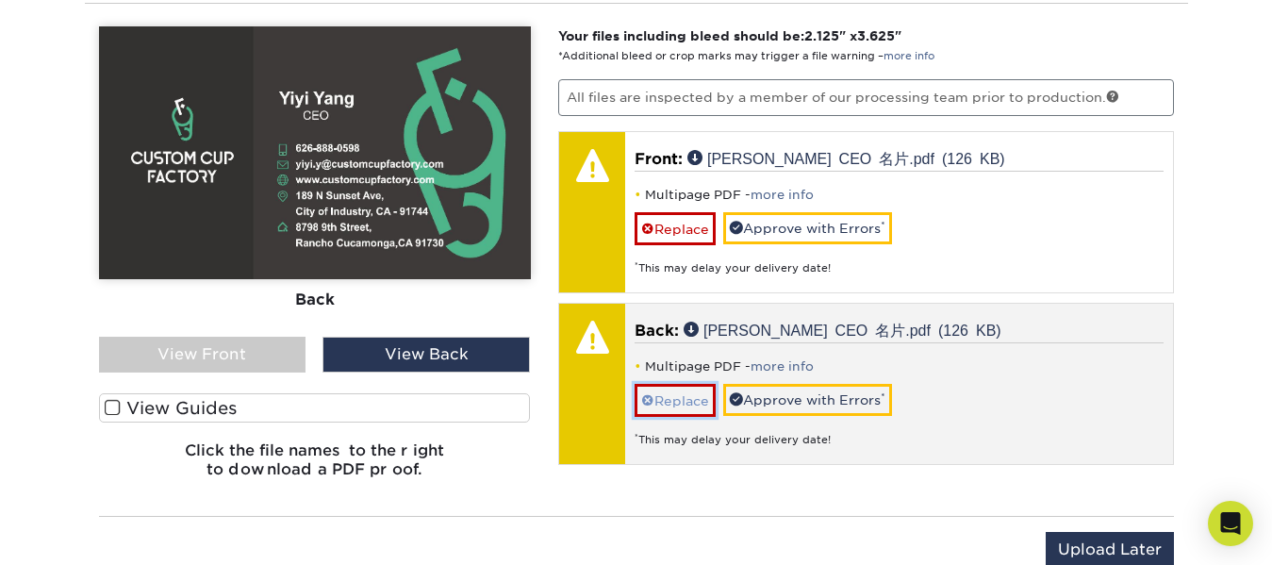
click at [652, 396] on span at bounding box center [647, 400] width 13 height 15
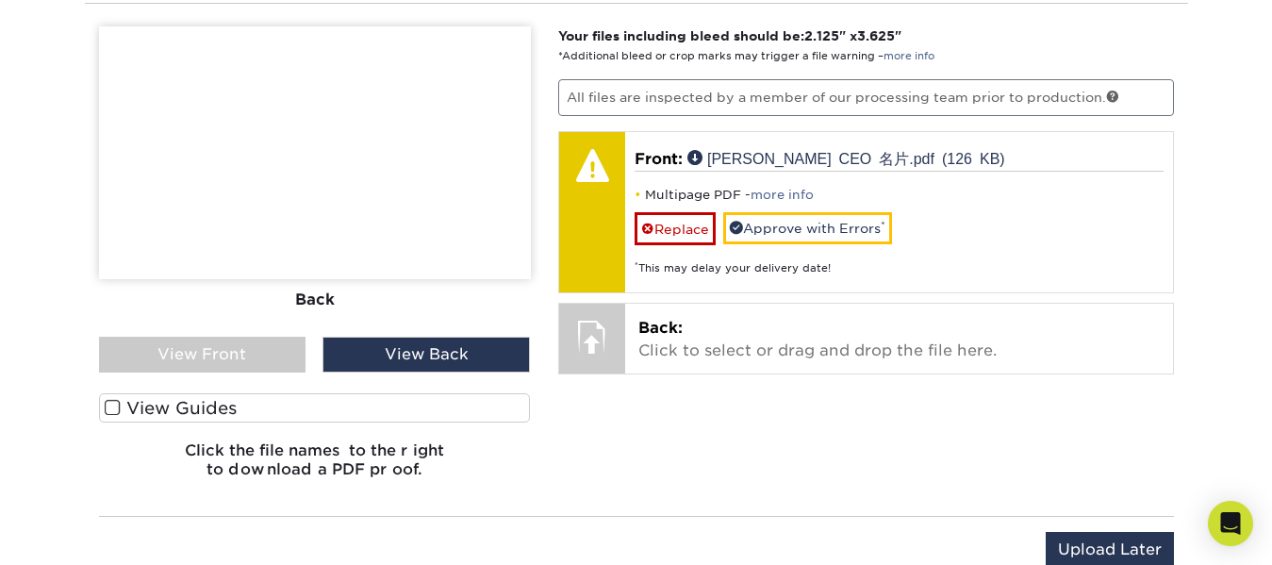
click at [276, 358] on div "View Front" at bounding box center [202, 355] width 207 height 36
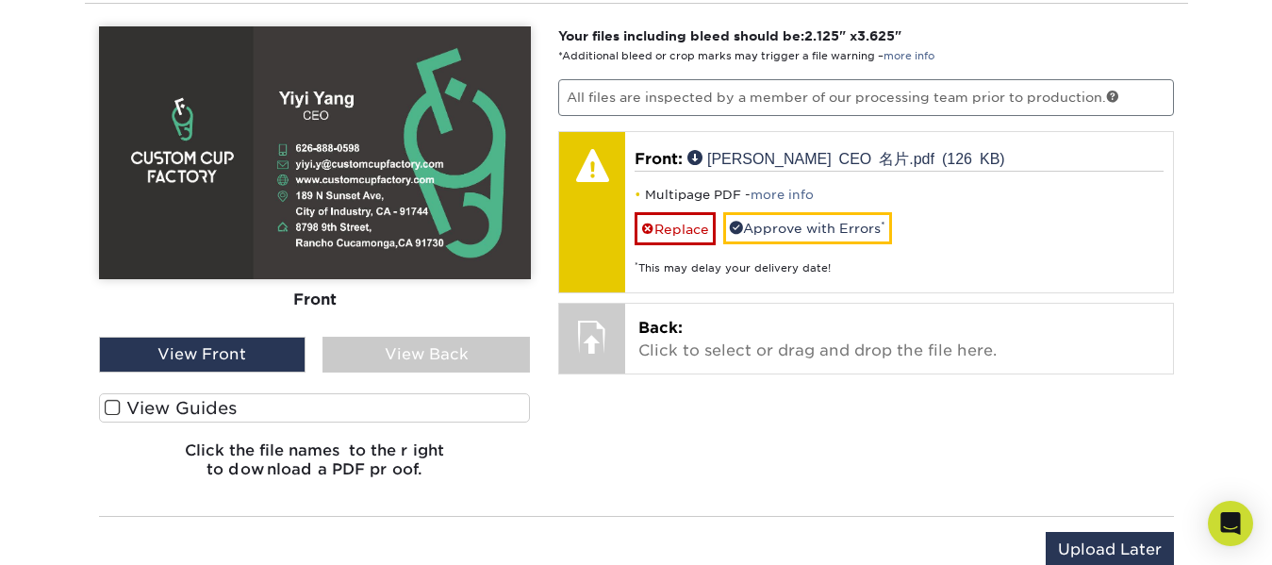
click at [111, 407] on span at bounding box center [113, 408] width 16 height 18
click at [0, 0] on input "View Guides" at bounding box center [0, 0] width 0 height 0
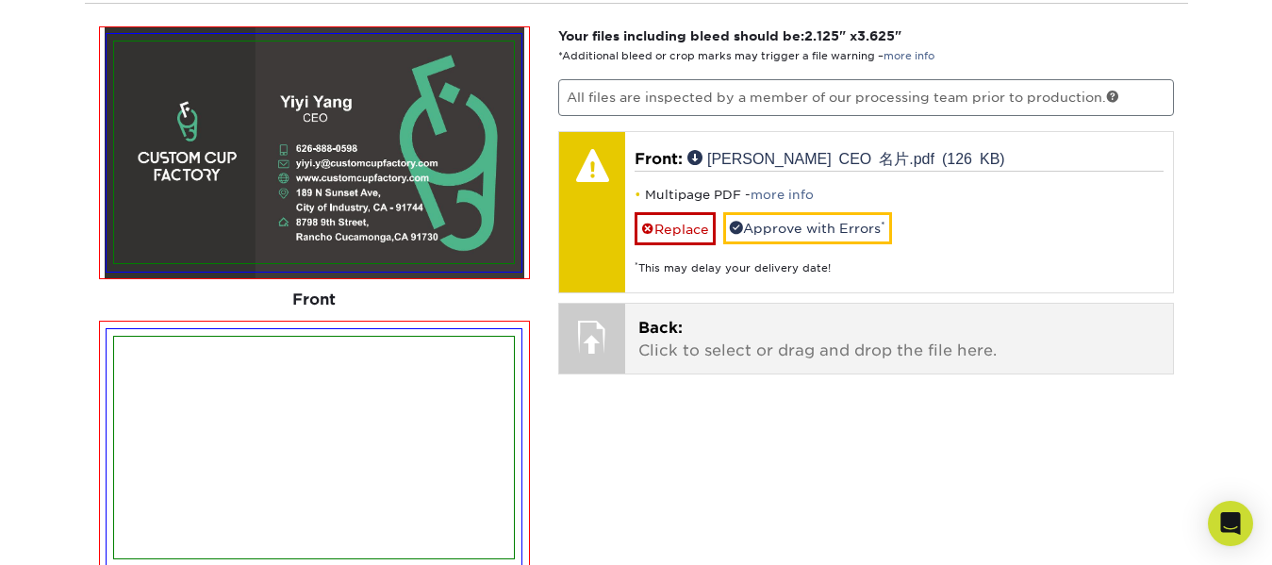
click at [648, 331] on span "Back:" at bounding box center [660, 328] width 44 height 18
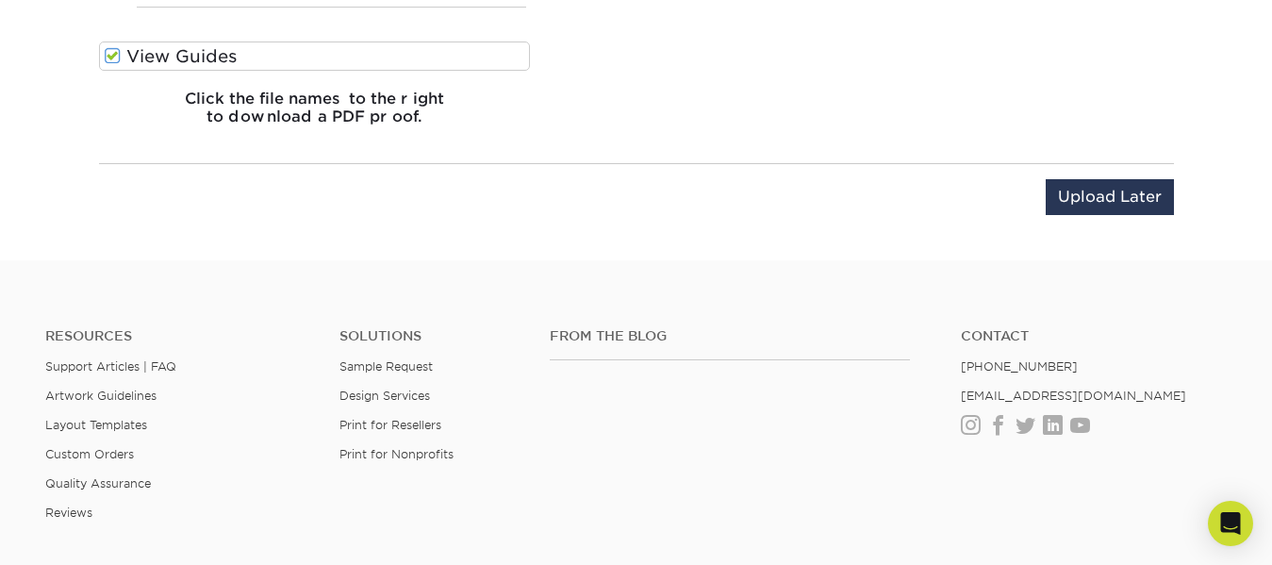
scroll to position [1648, 0]
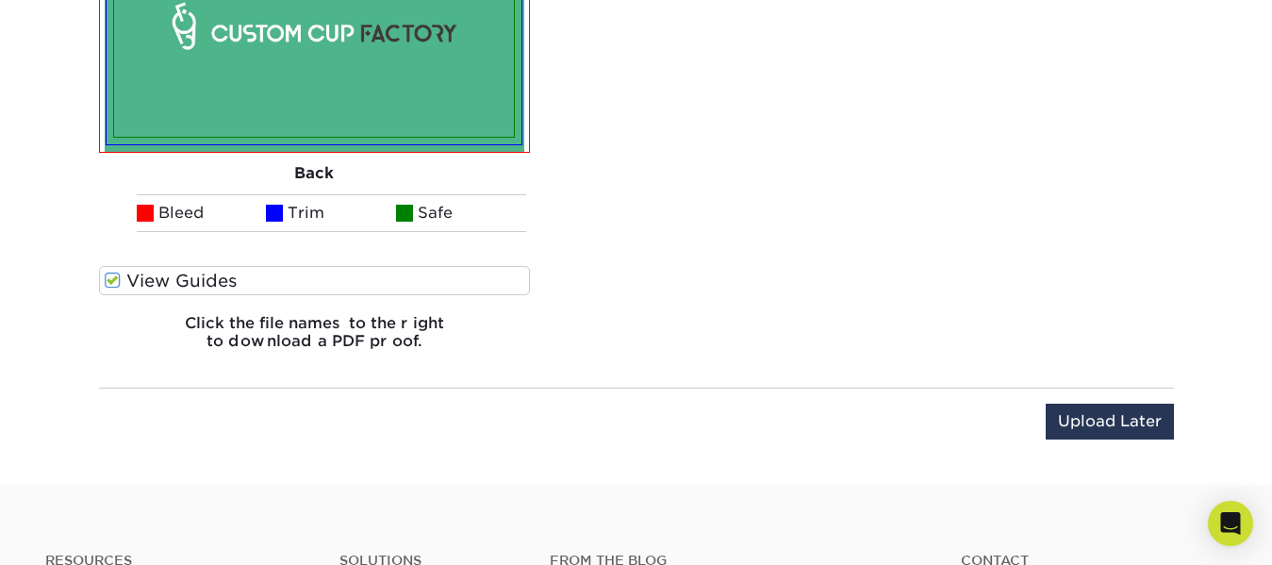
click at [101, 283] on label "View Guides" at bounding box center [315, 280] width 432 height 29
click at [0, 0] on input "View Guides" at bounding box center [0, 0] width 0 height 0
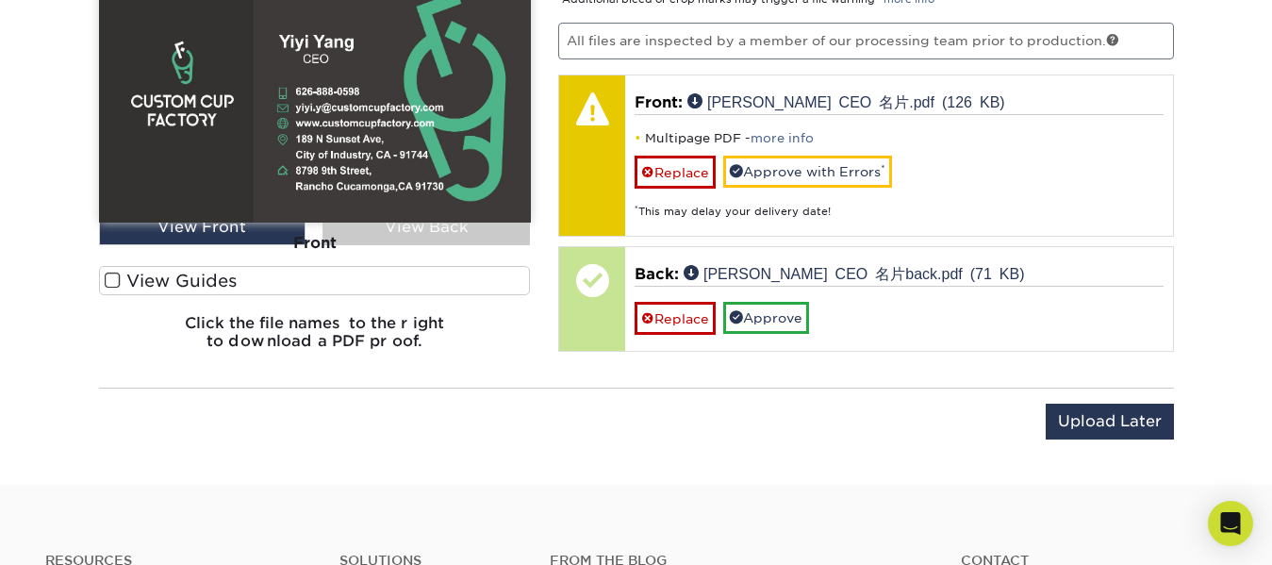
click at [105, 280] on span at bounding box center [113, 281] width 16 height 18
click at [0, 0] on input "View Guides" at bounding box center [0, 0] width 0 height 0
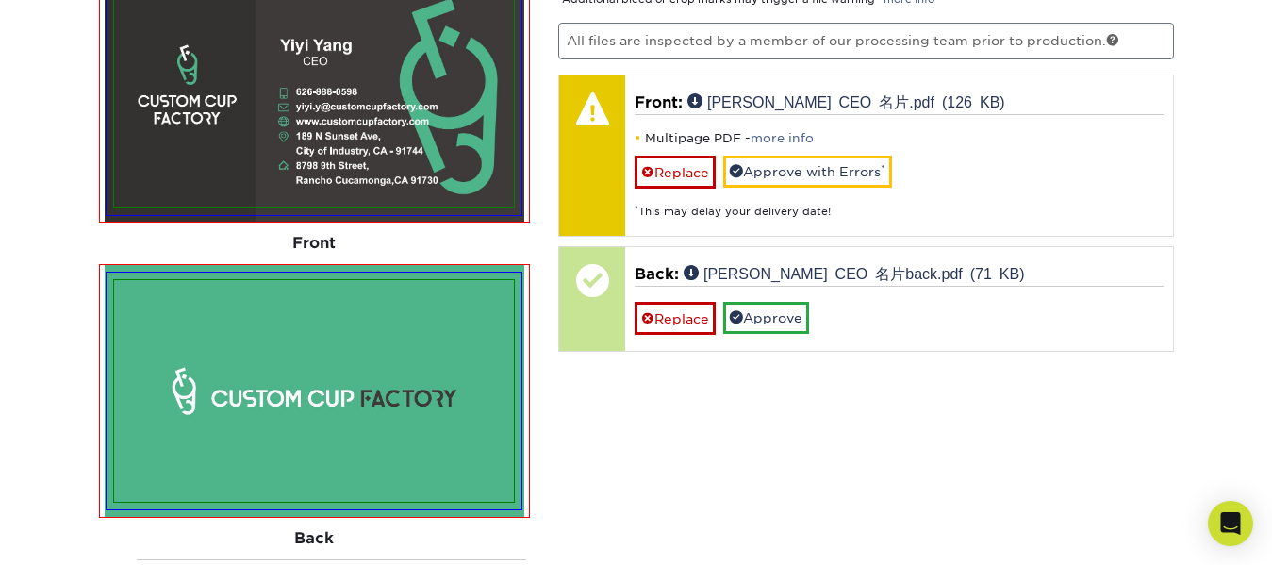
scroll to position [1648, 0]
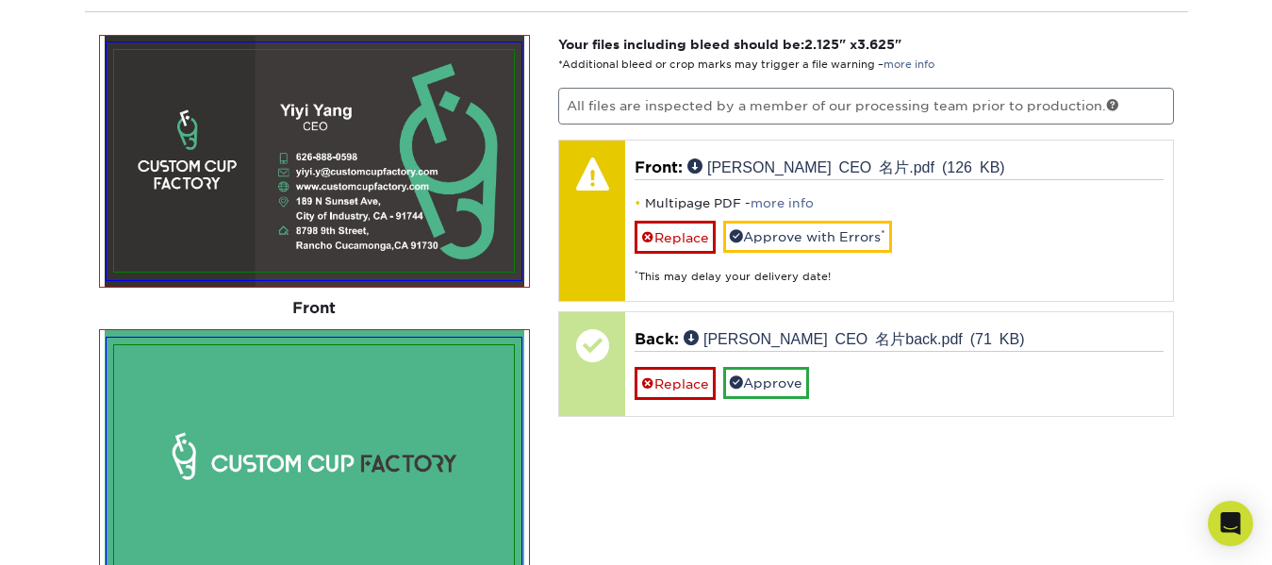
scroll to position [1176, 0]
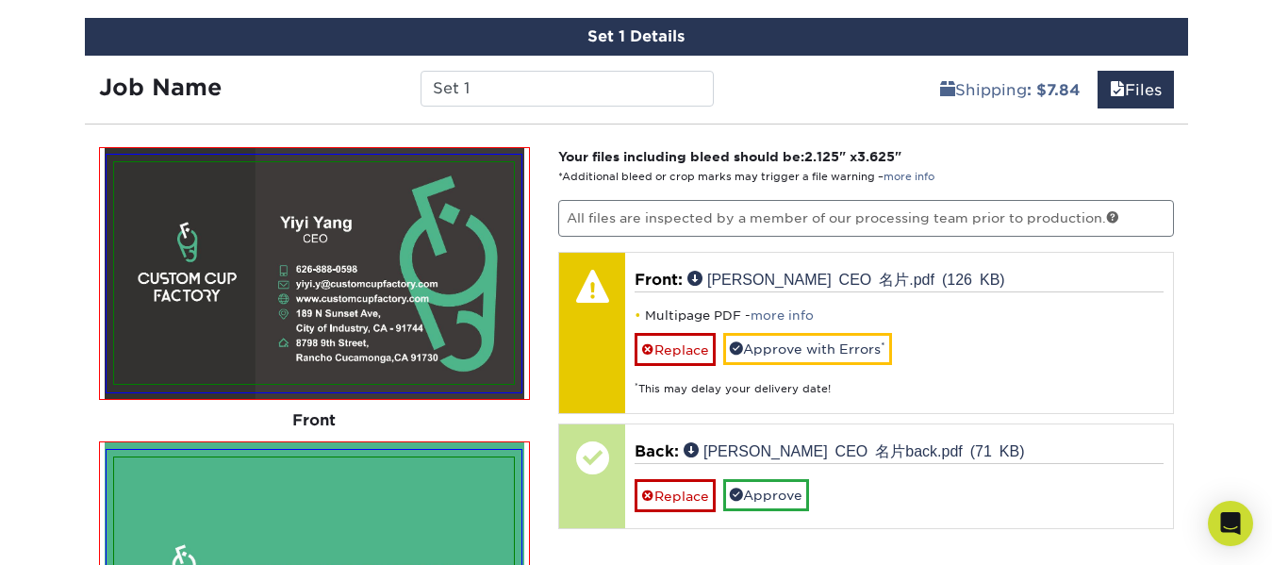
scroll to position [1082, 0]
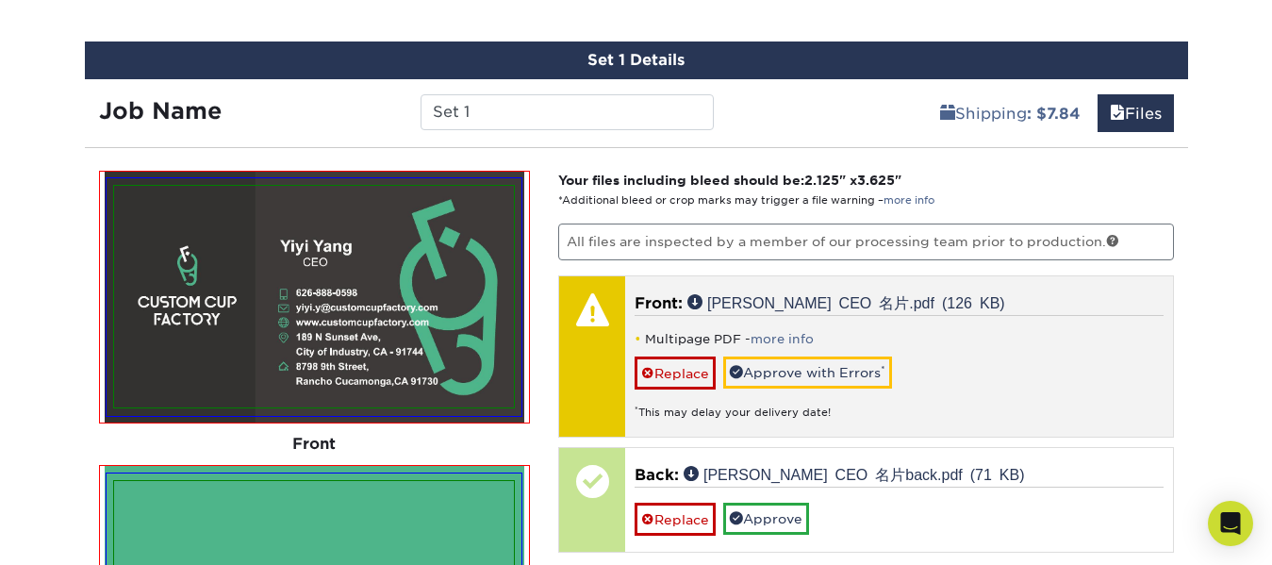
click at [965, 325] on div "Multipage PDF - more info Replace Approve with Errors * * This may delay your d…" at bounding box center [899, 368] width 529 height 106
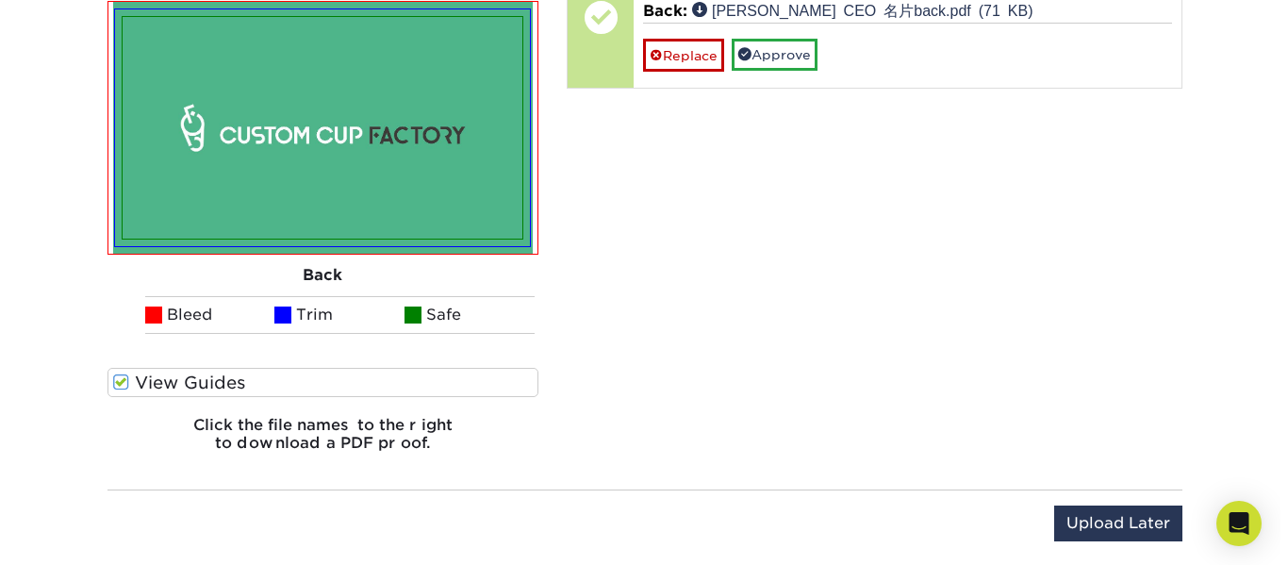
scroll to position [1553, 0]
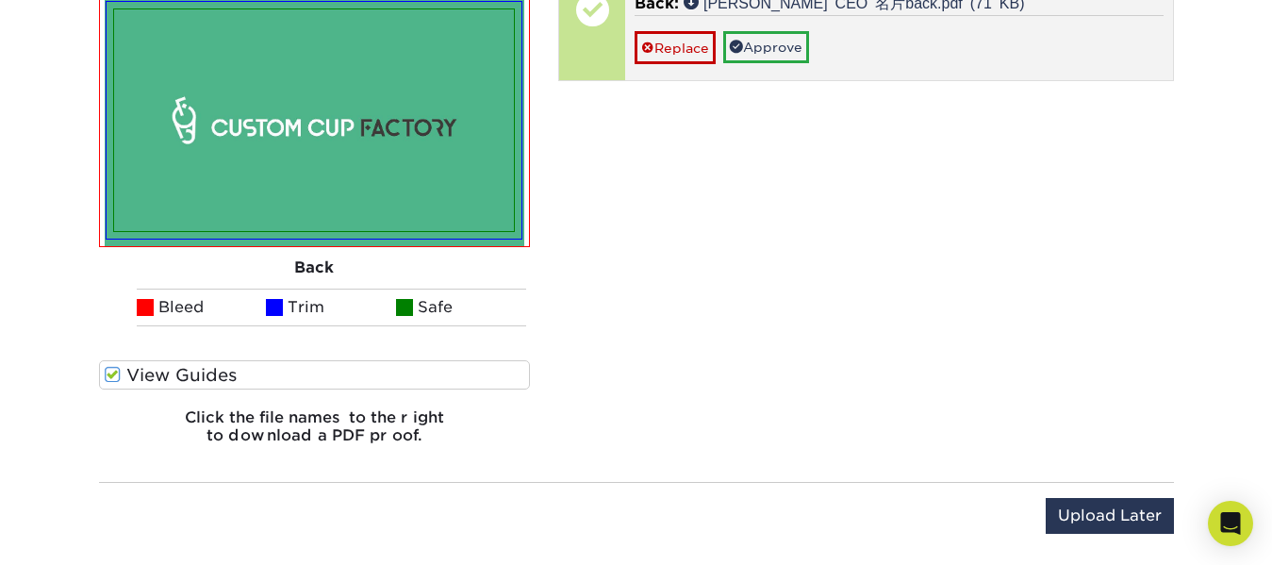
click at [1064, 56] on div "Replace Approve" at bounding box center [899, 39] width 529 height 49
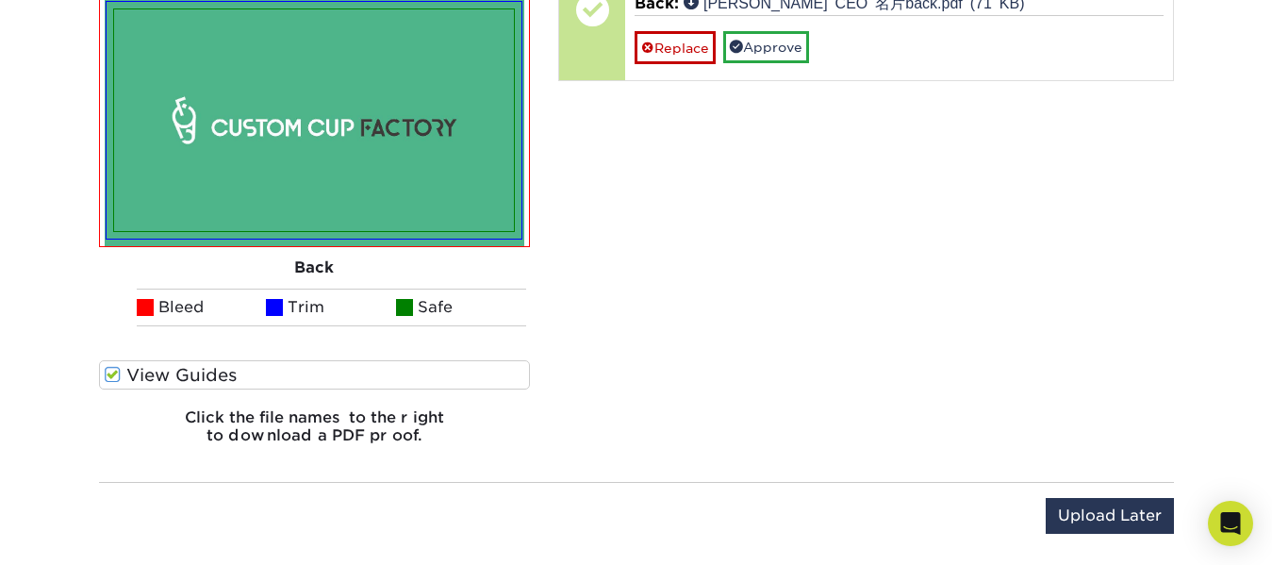
click at [1081, 304] on div "Your files including bleed should be: 2.125 " x 3.625 " *Additional bleed or cr…" at bounding box center [866, 79] width 644 height 761
click at [1113, 519] on input "Upload Later" at bounding box center [1110, 516] width 128 height 36
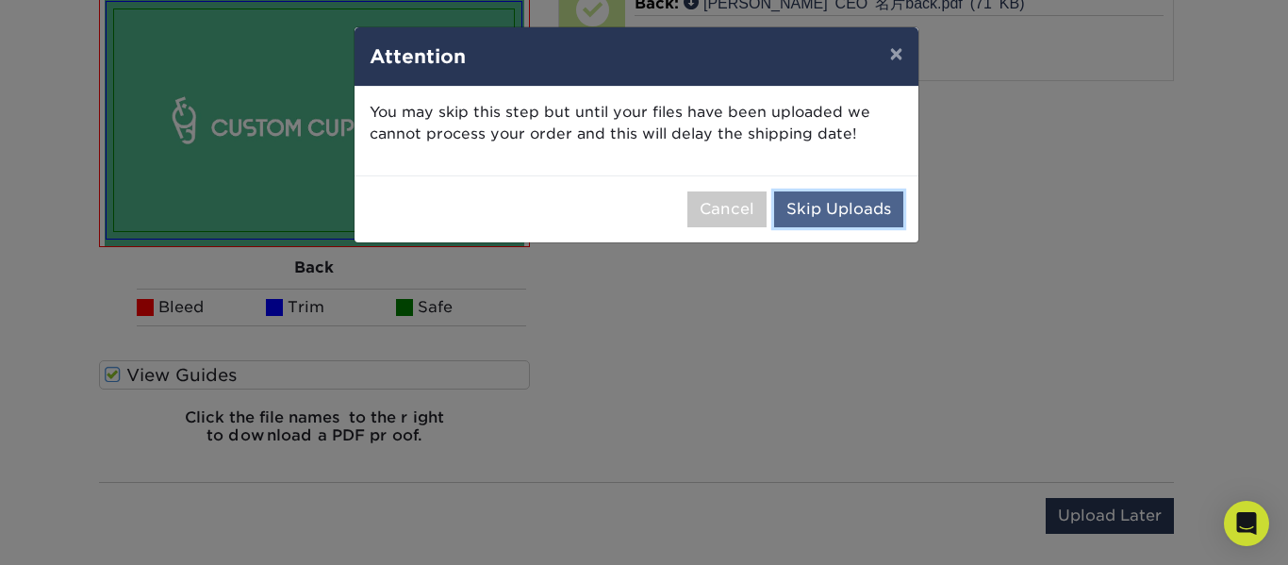
click at [871, 223] on button "Skip Uploads" at bounding box center [838, 209] width 129 height 36
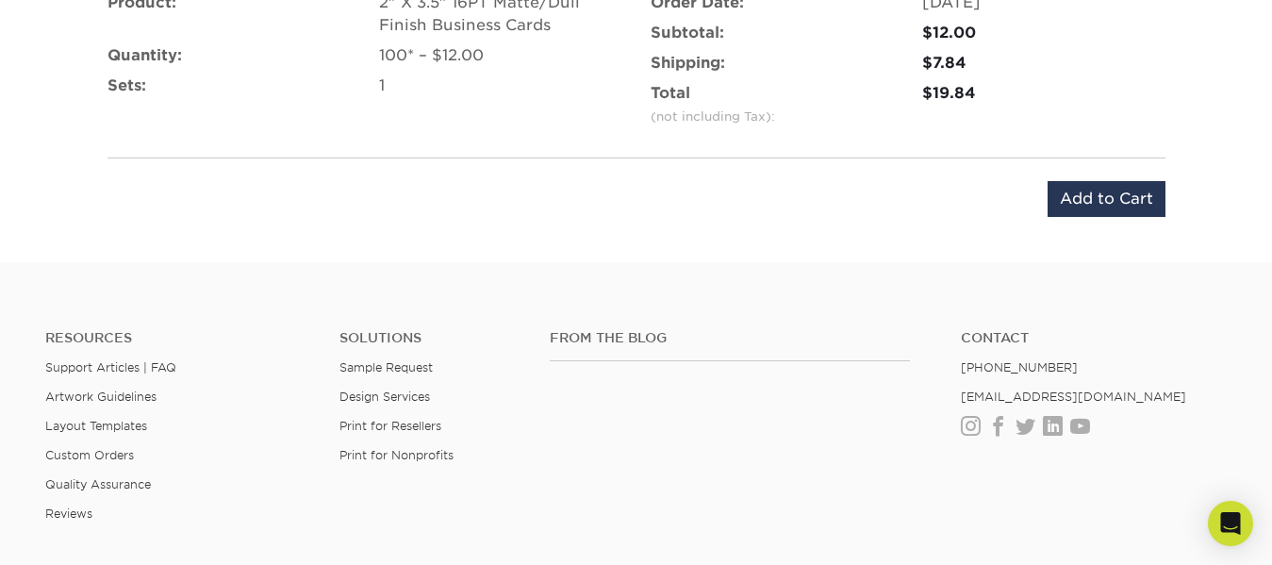
scroll to position [1082, 0]
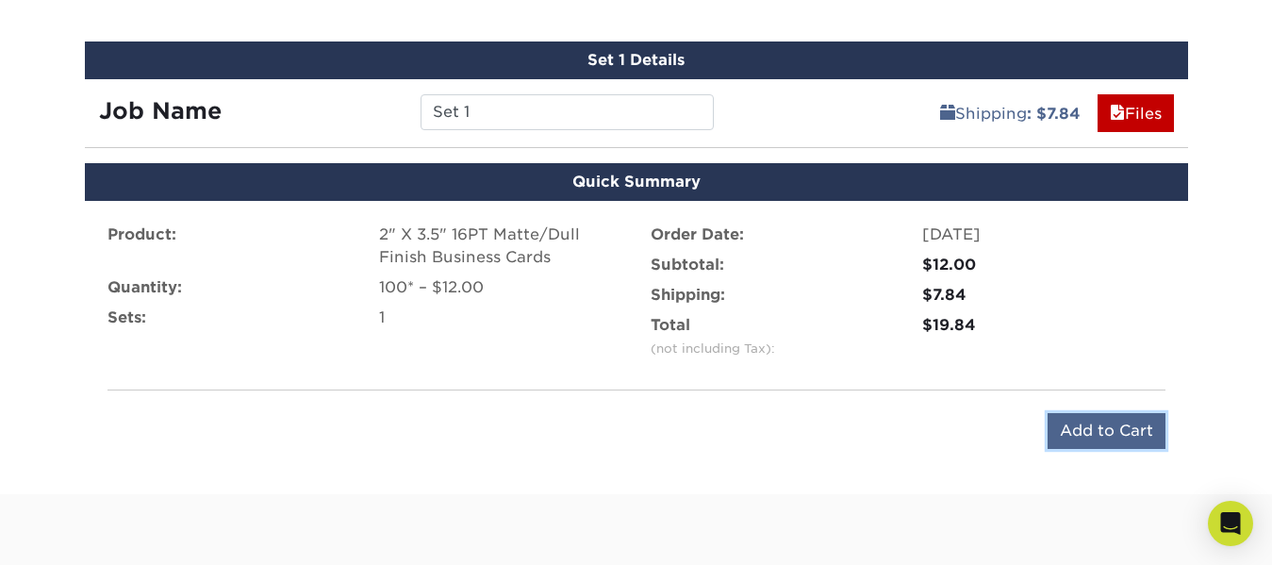
click at [1133, 434] on input "Add to Cart" at bounding box center [1107, 431] width 118 height 36
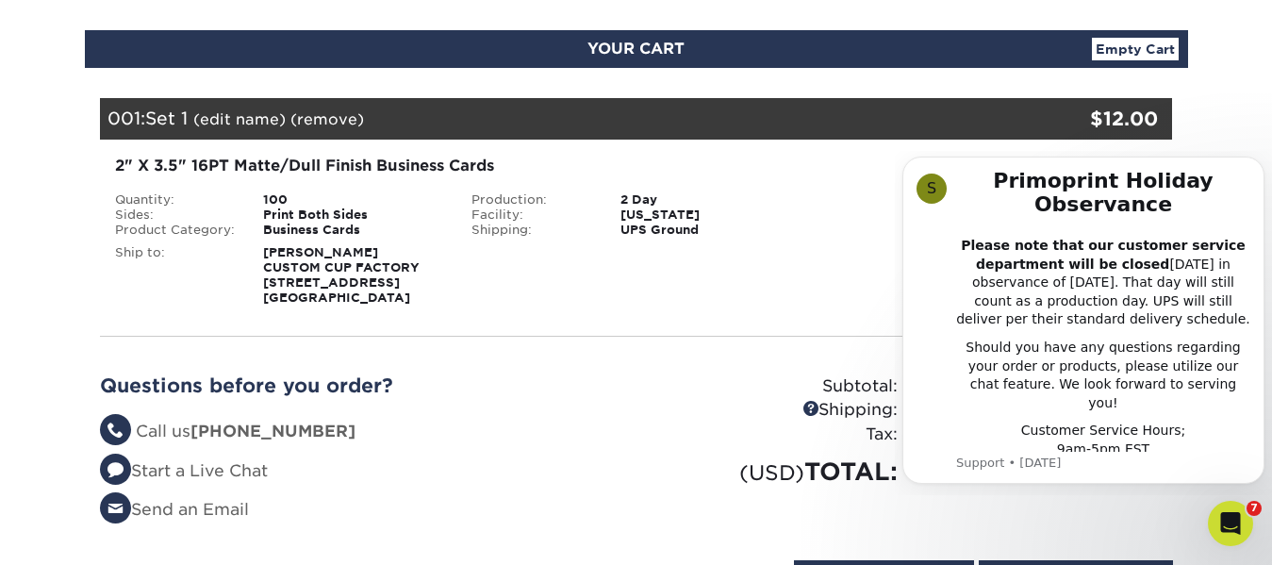
click at [828, 260] on div "Shipping: $7.84 Discount: - $0.00 Files Shipping" at bounding box center [993, 230] width 357 height 151
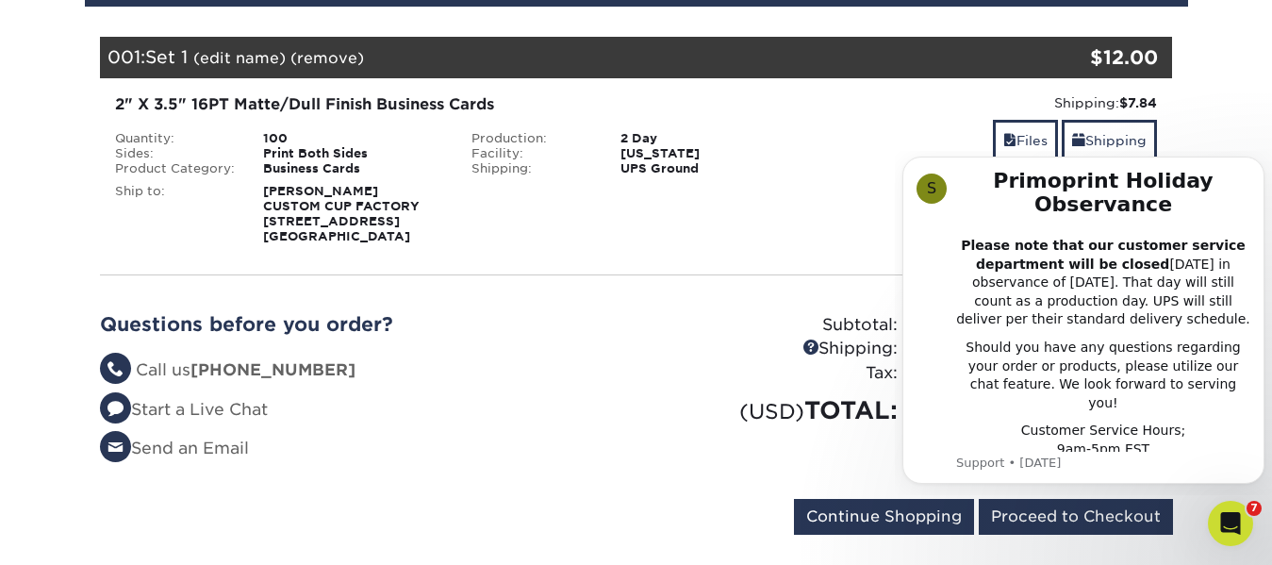
scroll to position [283, 0]
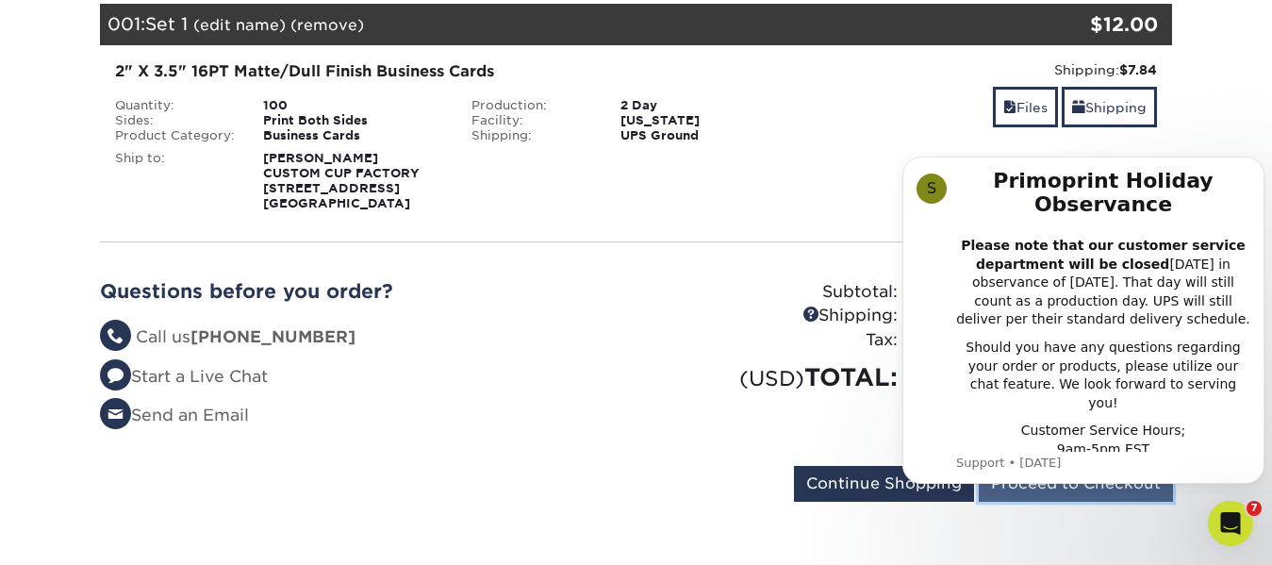
click at [1050, 496] on input "Proceed to Checkout" at bounding box center [1076, 484] width 194 height 36
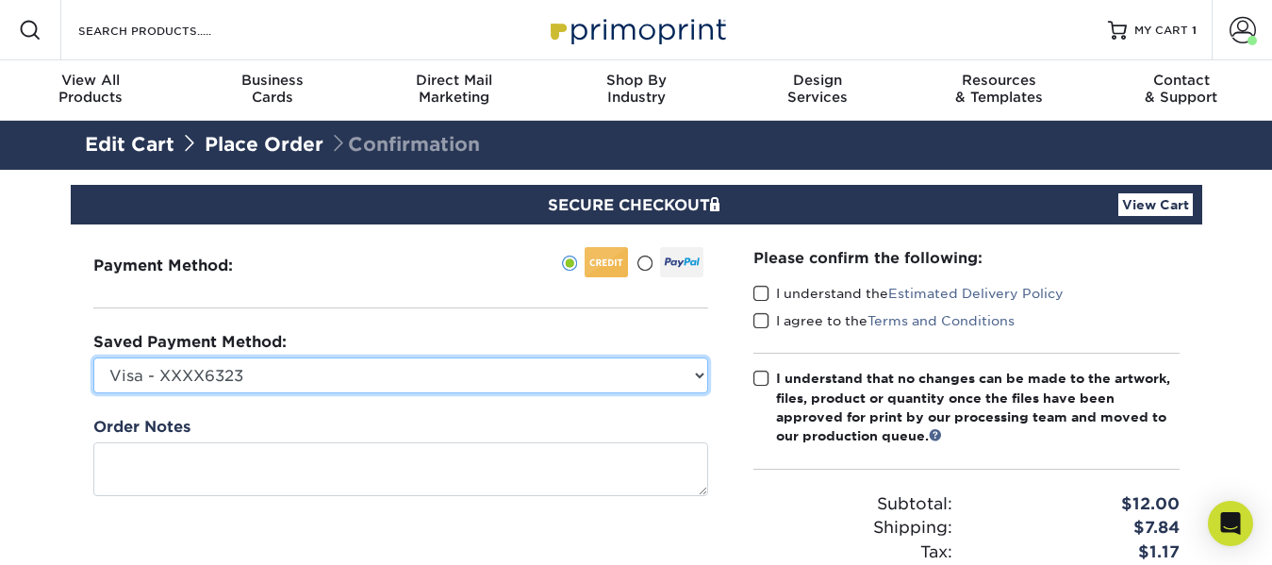
click at [688, 370] on select "Visa - XXXX6323 New Credit Card" at bounding box center [400, 375] width 615 height 36
select select
click at [93, 357] on select "Visa - XXXX6323 New Credit Card" at bounding box center [400, 375] width 615 height 36
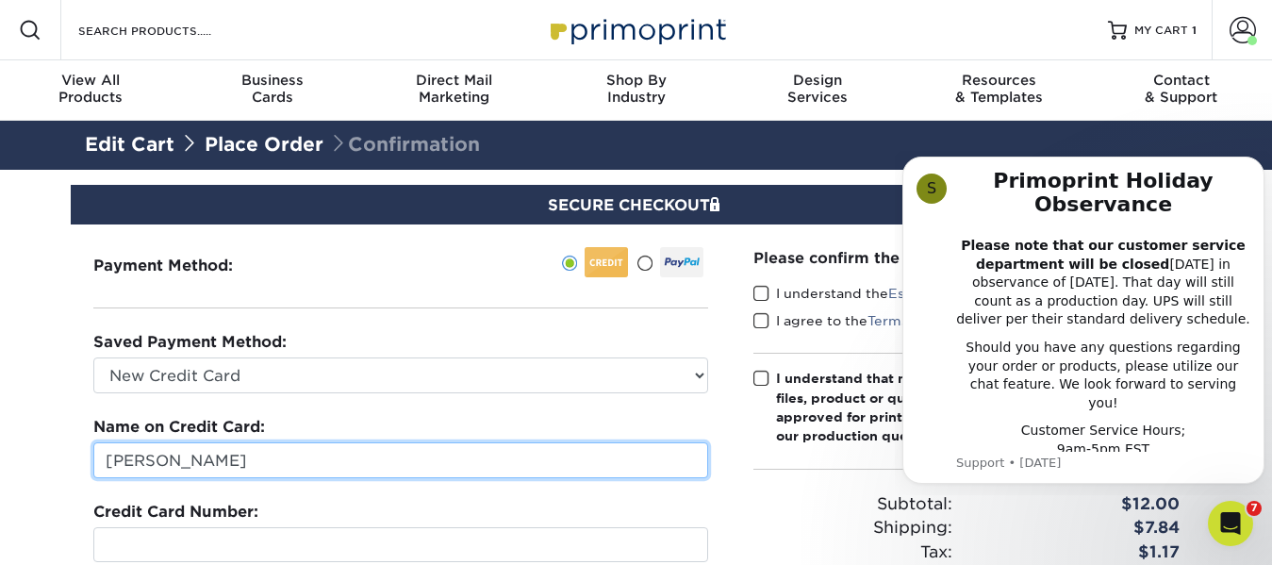
drag, startPoint x: 323, startPoint y: 474, endPoint x: 67, endPoint y: 467, distance: 256.6
type input "yi yang"
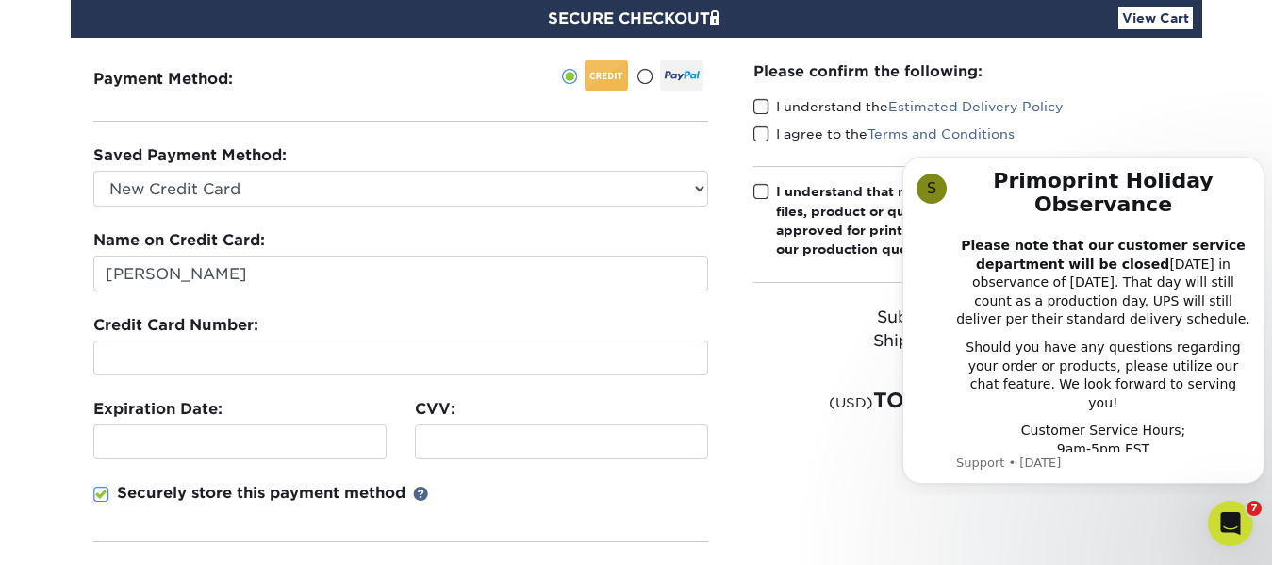
scroll to position [189, 0]
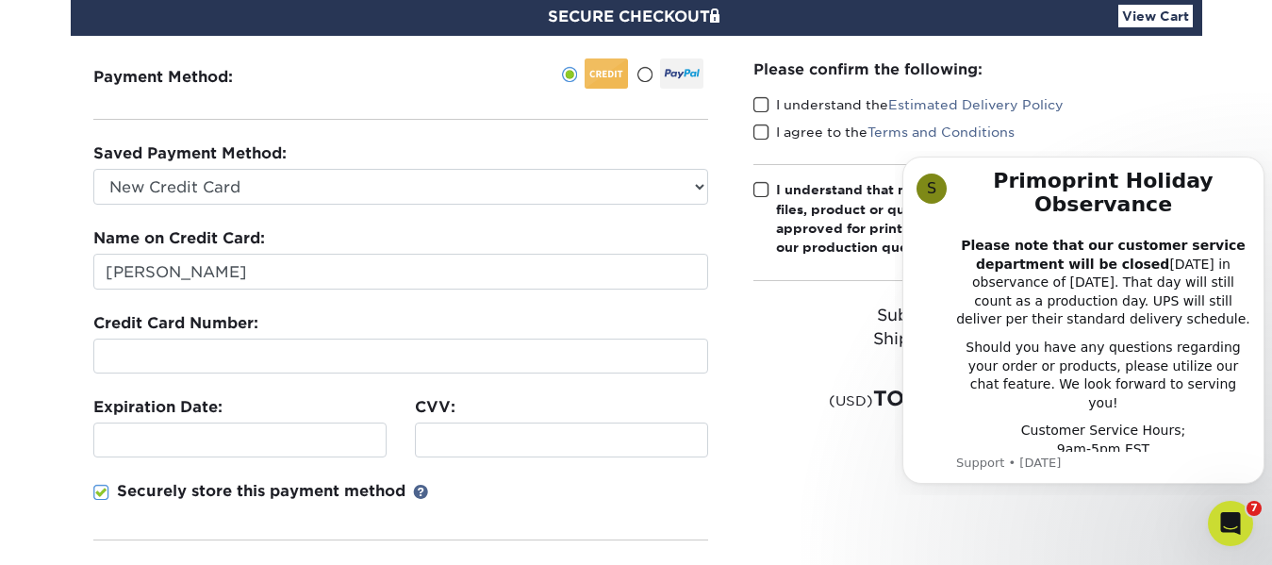
click at [757, 478] on div "Please confirm the following: I understand the Estimated Delivery Policy I agre…" at bounding box center [967, 351] width 472 height 631
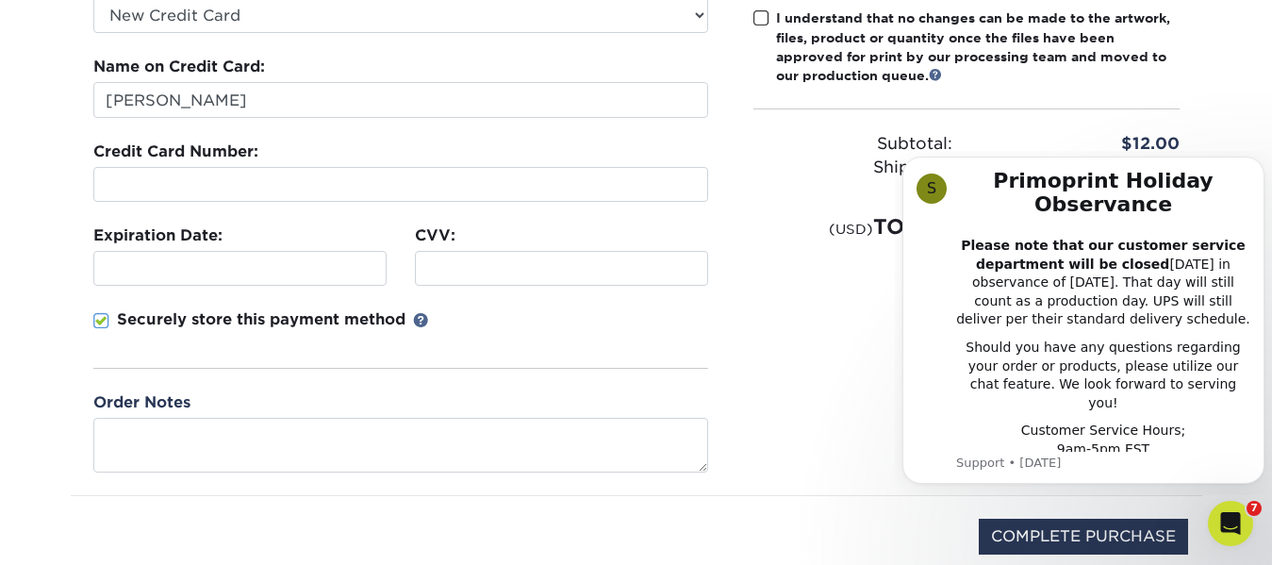
scroll to position [377, 0]
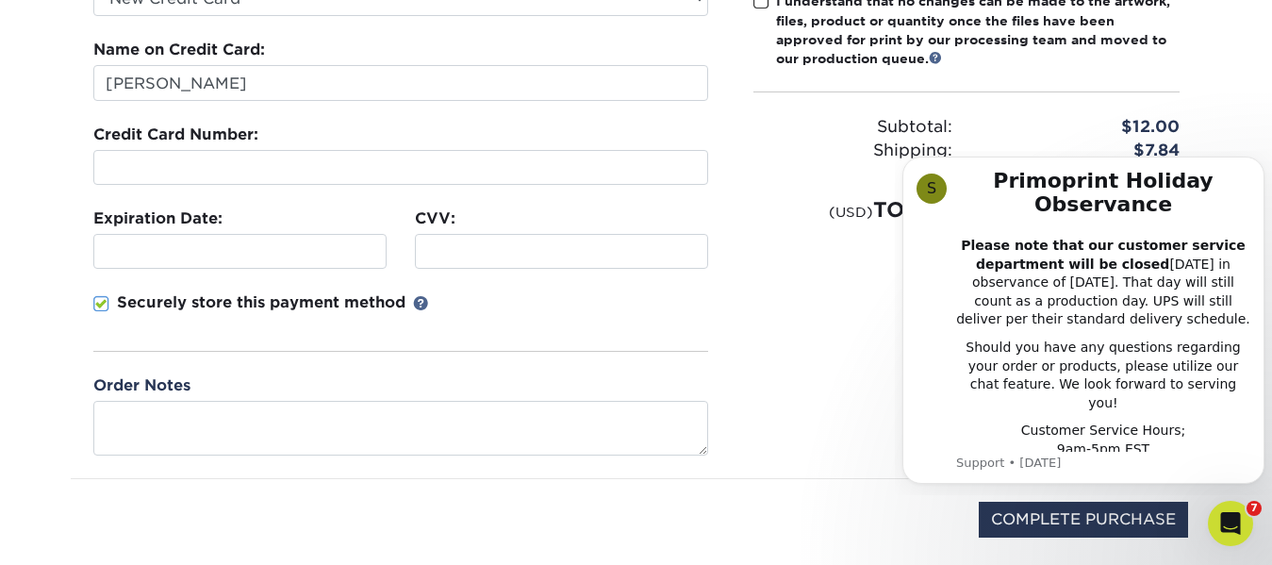
click at [780, 332] on div "Please confirm the following: I understand the Estimated Delivery Policy I agre…" at bounding box center [967, 162] width 472 height 631
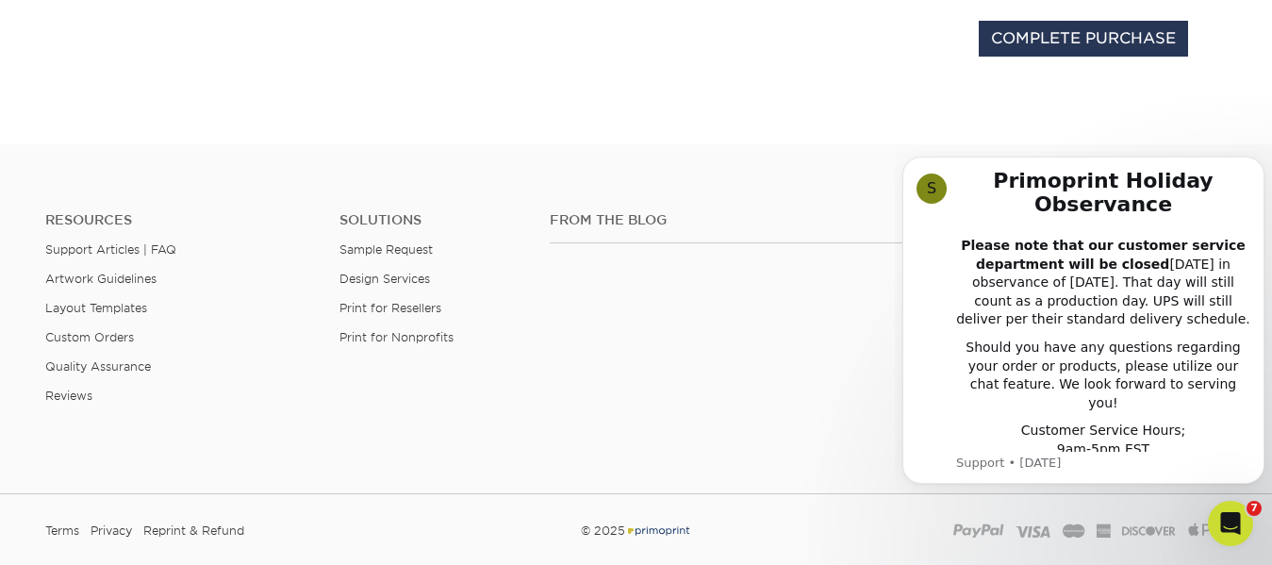
scroll to position [943, 0]
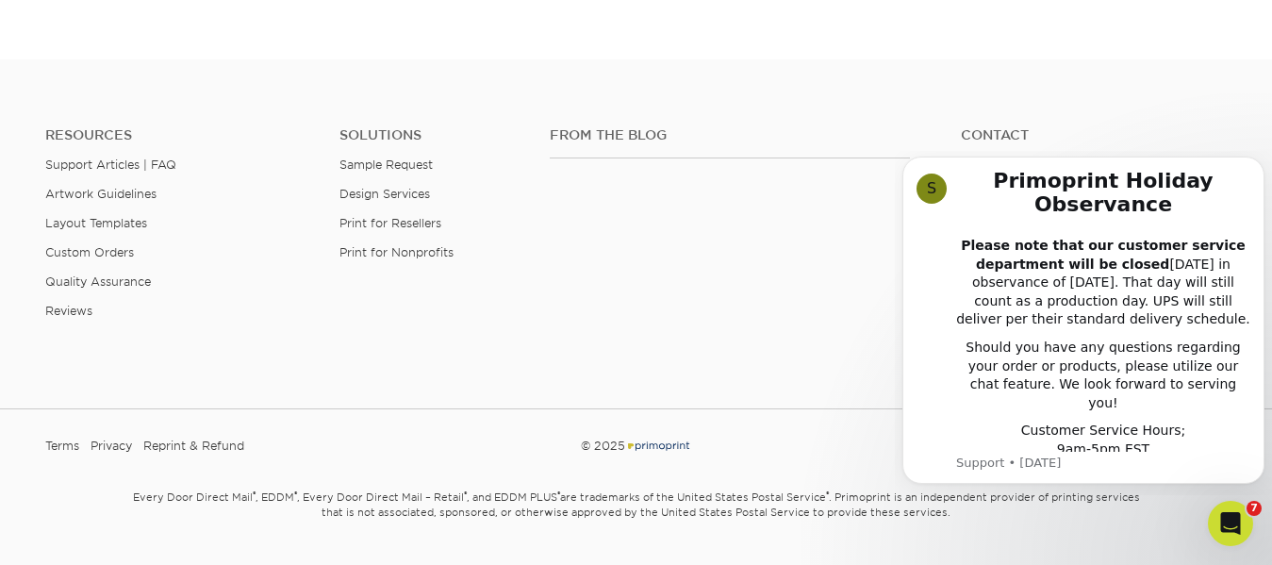
click at [803, 313] on div "From the Blog Contact (888) 822-5815 info@primoprint.com Instagram Facebook Twi…" at bounding box center [888, 238] width 705 height 222
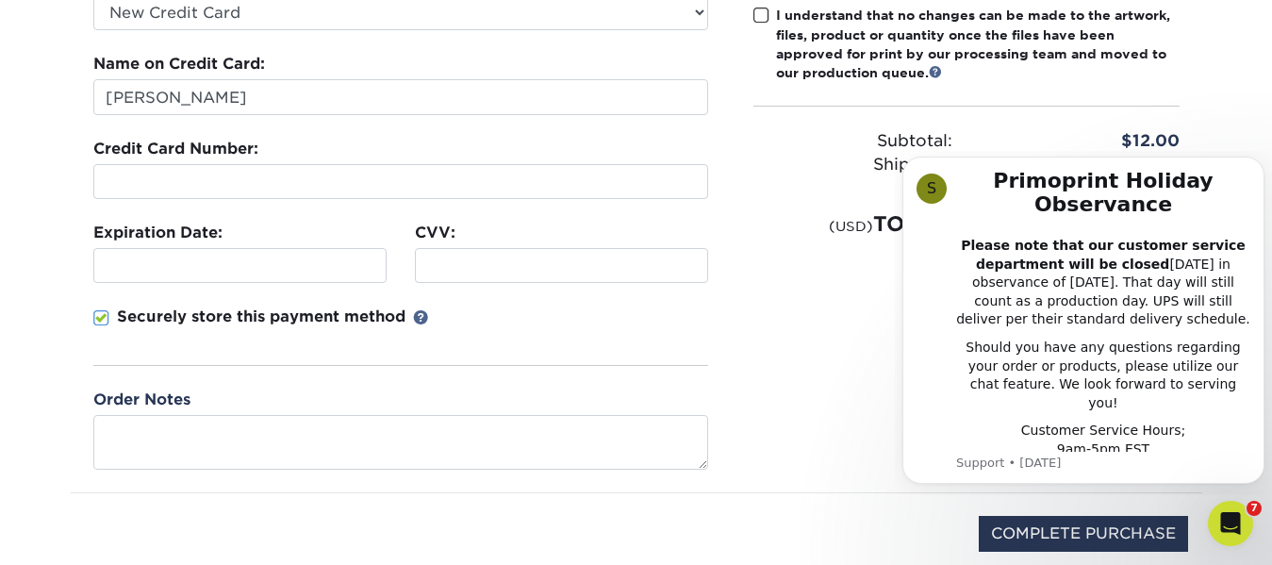
scroll to position [329, 0]
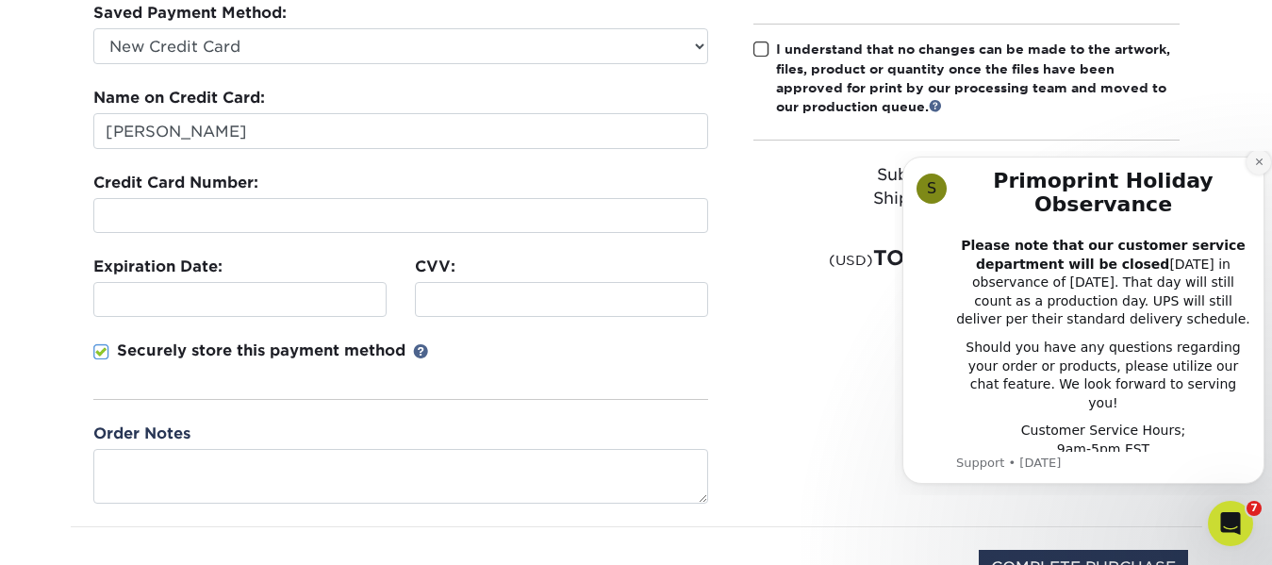
click at [1257, 165] on icon "Dismiss notification" at bounding box center [1258, 161] width 7 height 7
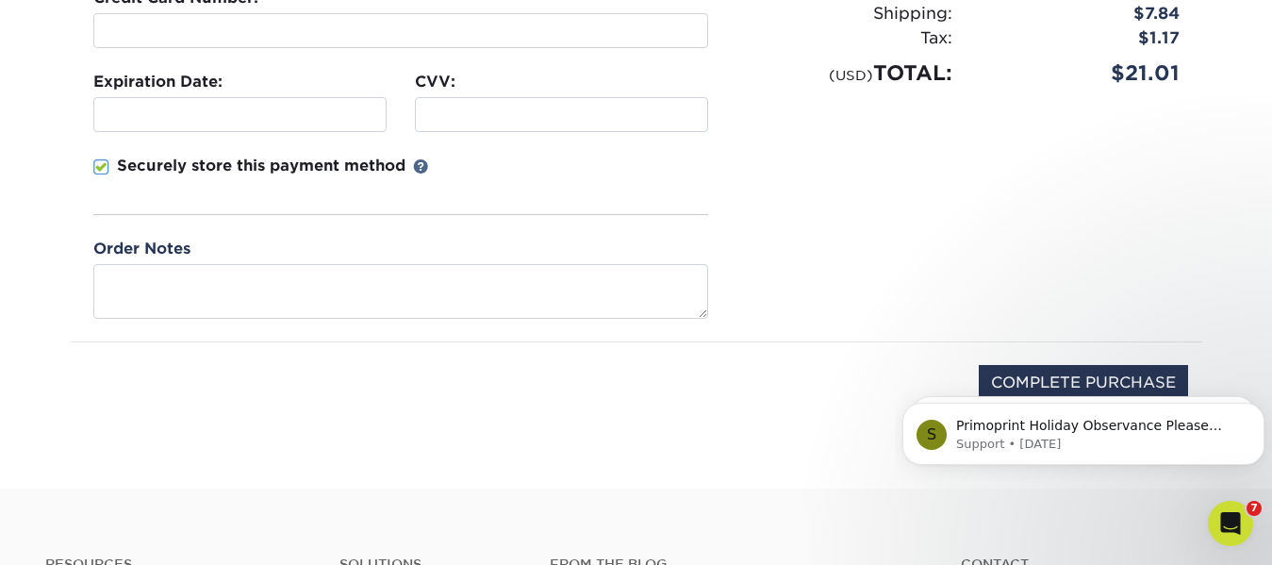
scroll to position [518, 0]
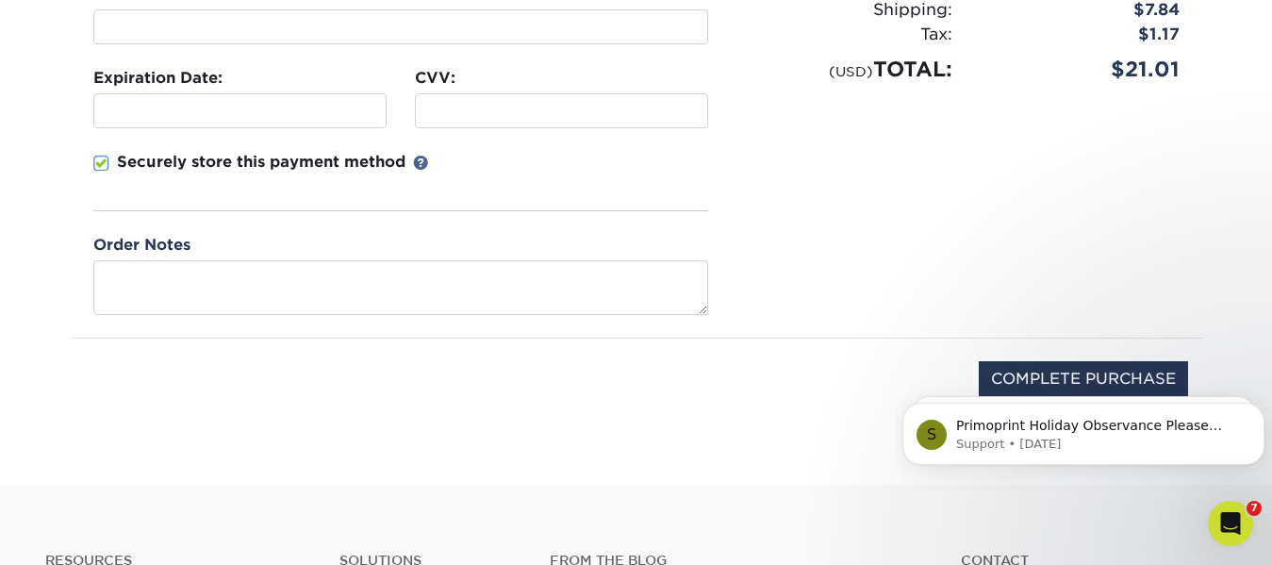
click at [1076, 377] on body "S Primoprint Holiday Observance Please note that our customer service departmen…" at bounding box center [1084, 429] width 362 height 117
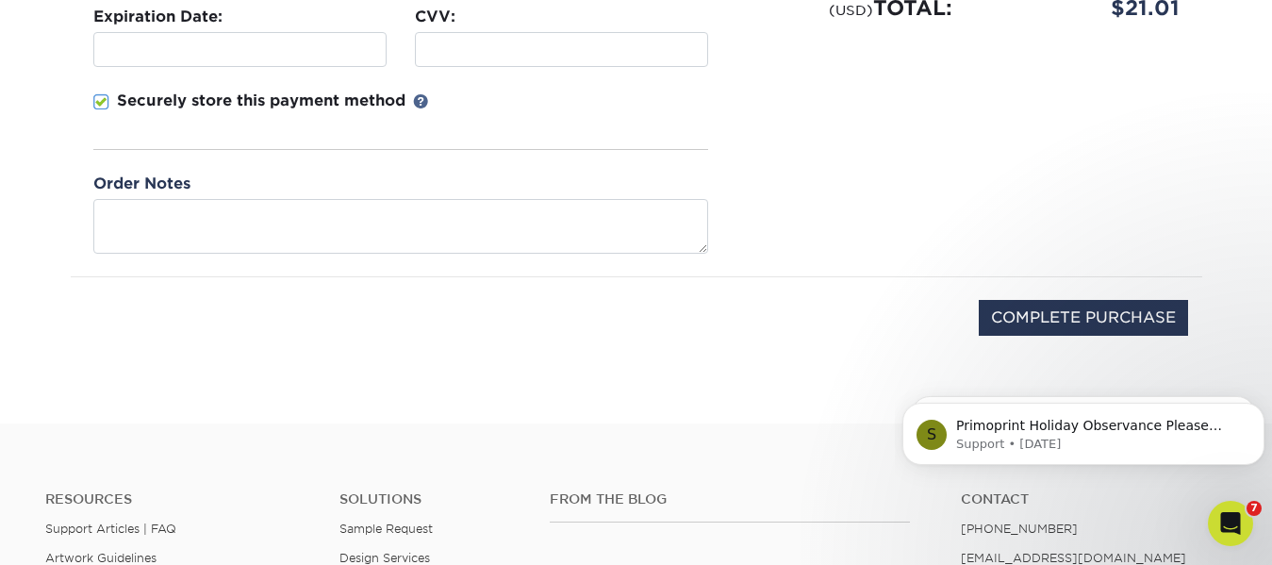
scroll to position [612, 0]
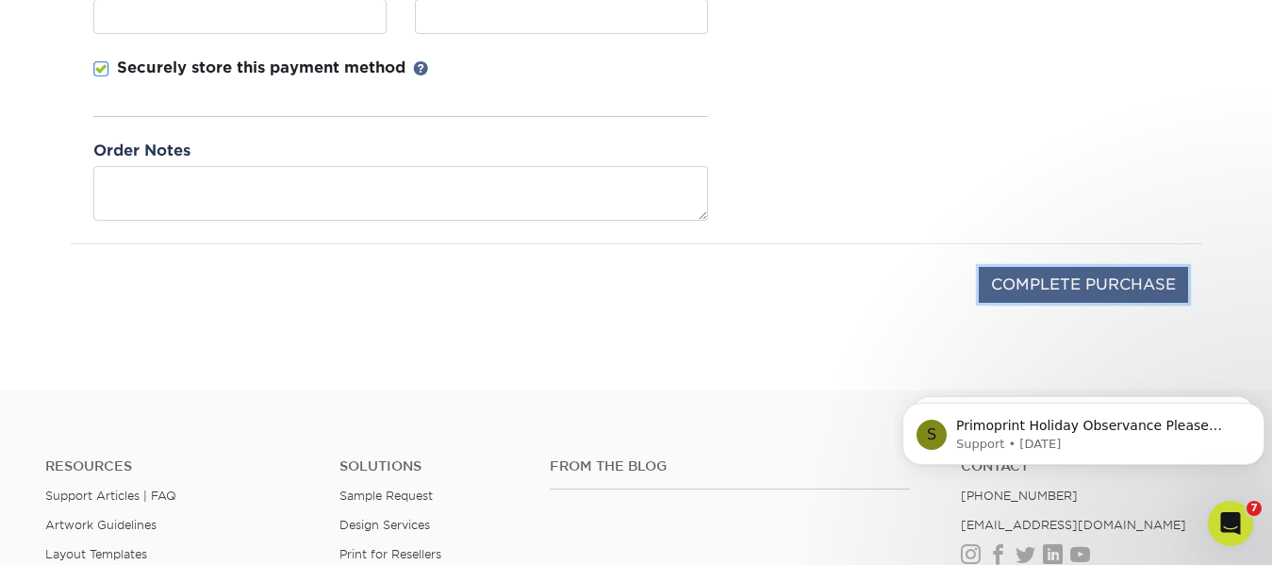
click at [1053, 284] on input "COMPLETE PURCHASE" at bounding box center [1083, 285] width 209 height 36
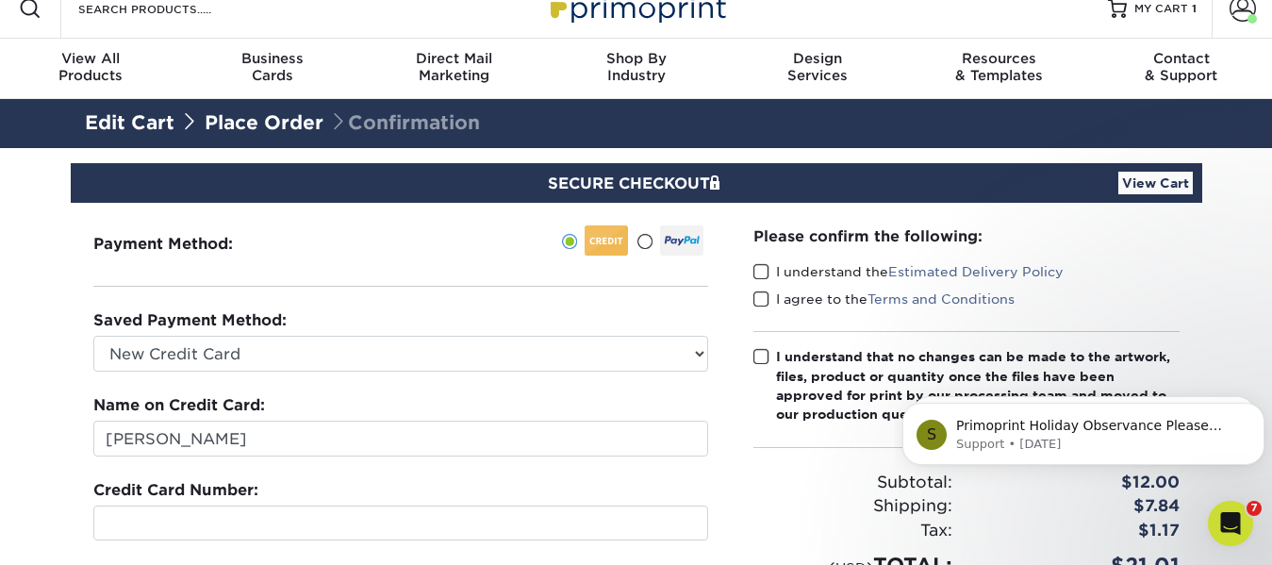
scroll to position [0, 0]
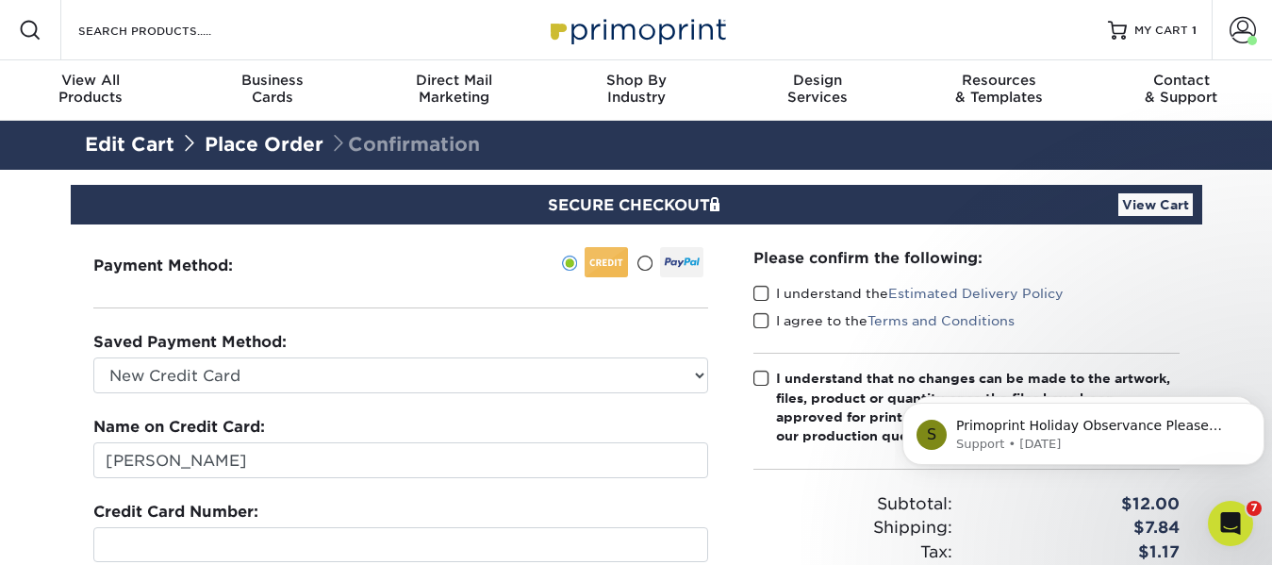
click at [766, 297] on span at bounding box center [762, 294] width 16 height 18
click at [0, 0] on input "I understand the Estimated Delivery Policy" at bounding box center [0, 0] width 0 height 0
click at [758, 322] on span at bounding box center [762, 321] width 16 height 18
click at [0, 0] on input "I agree to the Terms and Conditions" at bounding box center [0, 0] width 0 height 0
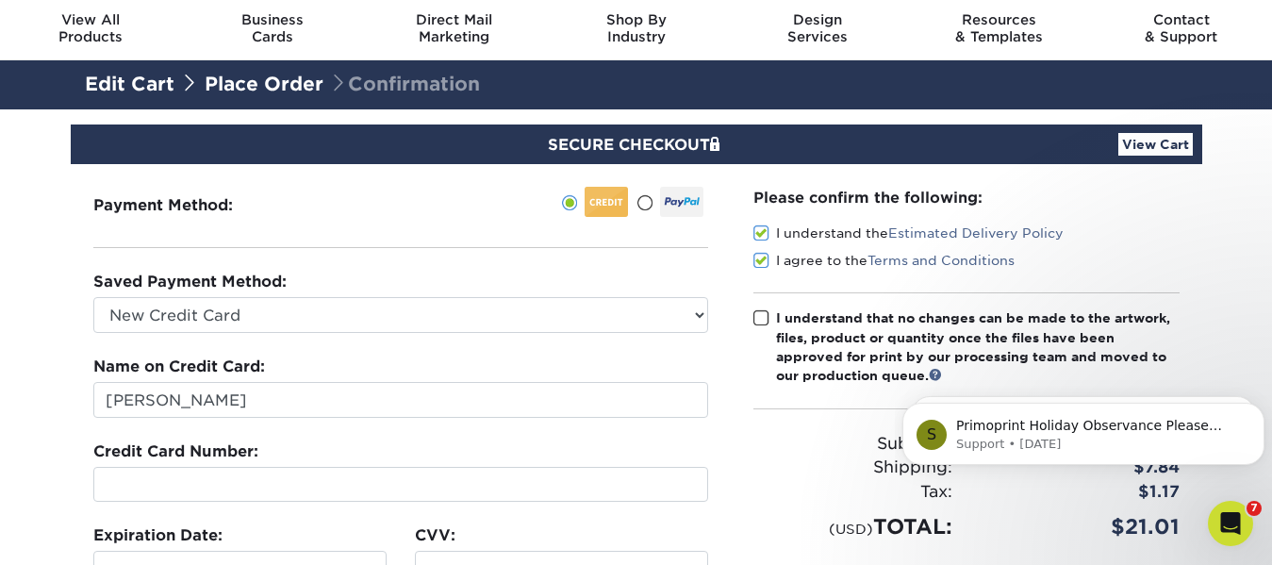
scroll to position [94, 0]
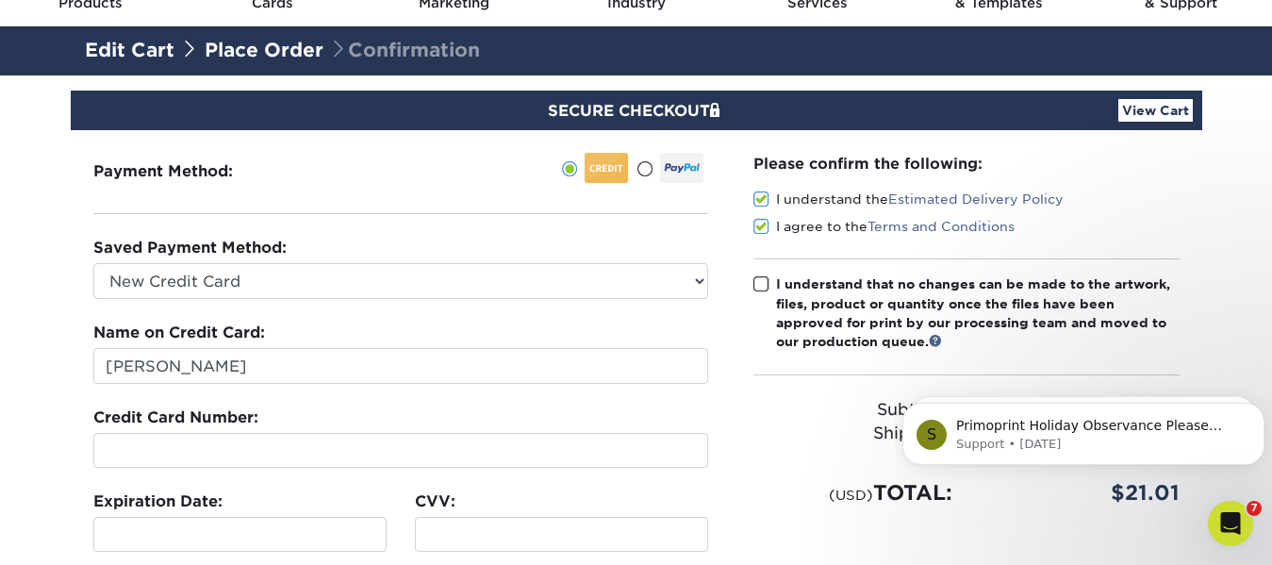
click at [762, 285] on span at bounding box center [762, 284] width 16 height 18
click at [0, 0] on input "I understand that no changes can be made to the artwork, files, product or quan…" at bounding box center [0, 0] width 0 height 0
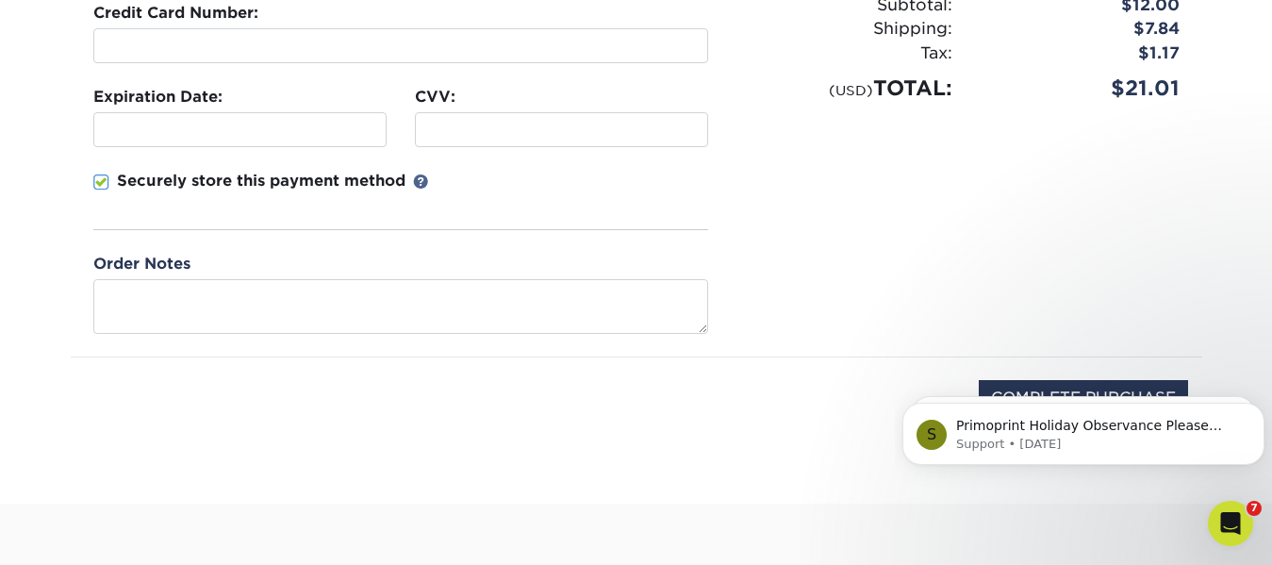
scroll to position [566, 0]
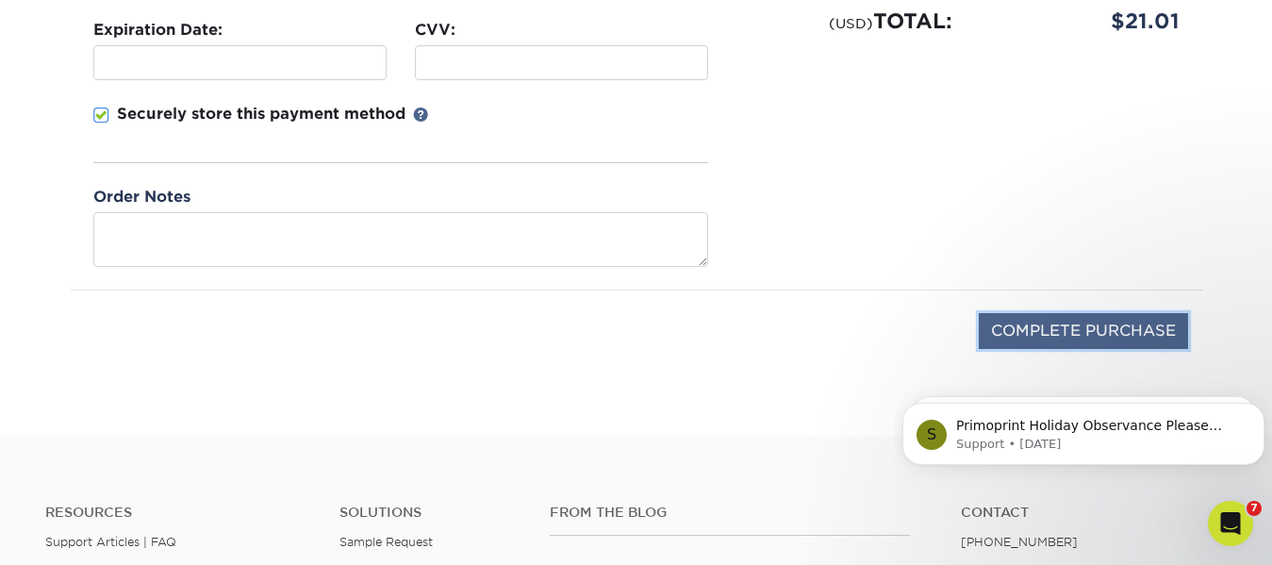
click at [1049, 337] on input "COMPLETE PURCHASE" at bounding box center [1083, 331] width 209 height 36
type input "PROCESSING, PLEASE WAIT..."
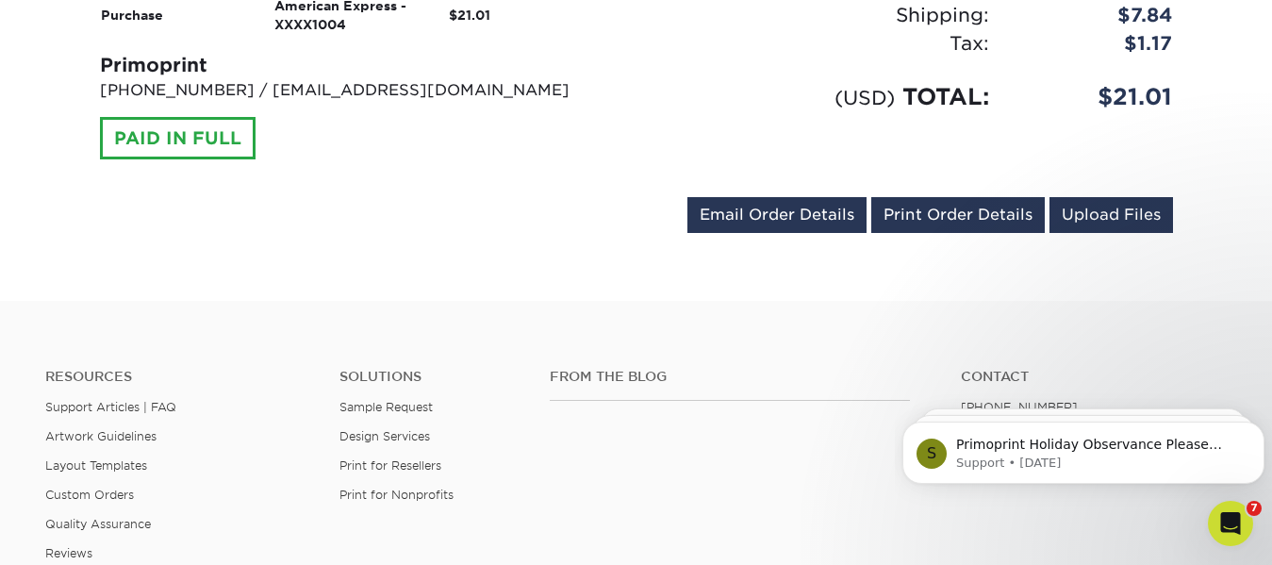
scroll to position [849, 0]
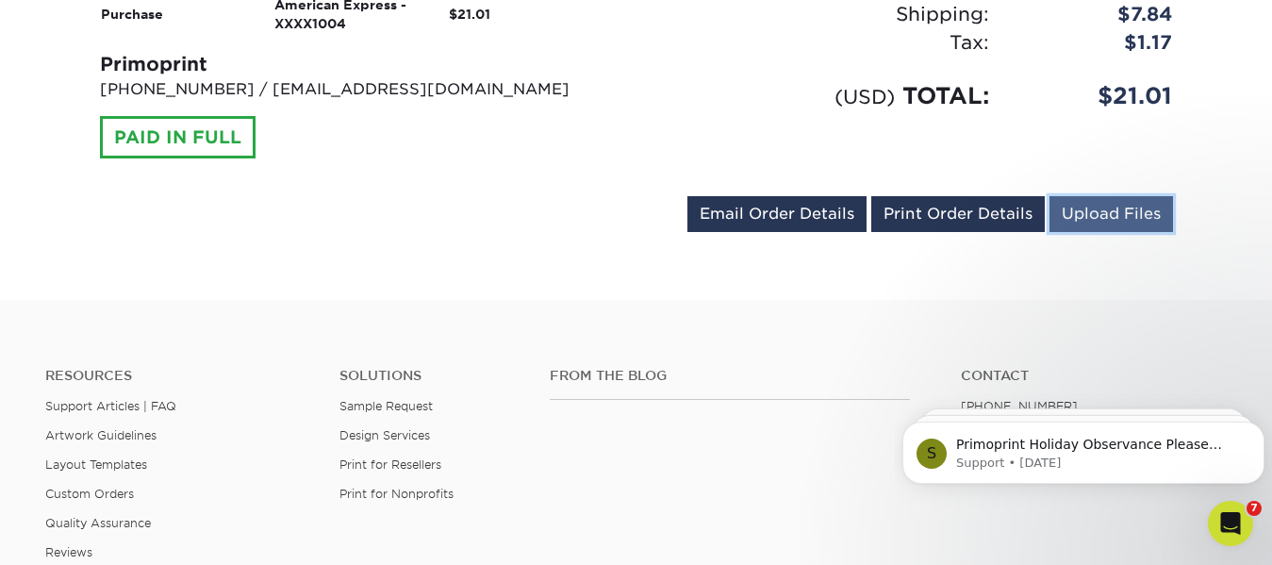
click at [1118, 216] on link "Upload Files" at bounding box center [1112, 214] width 124 height 36
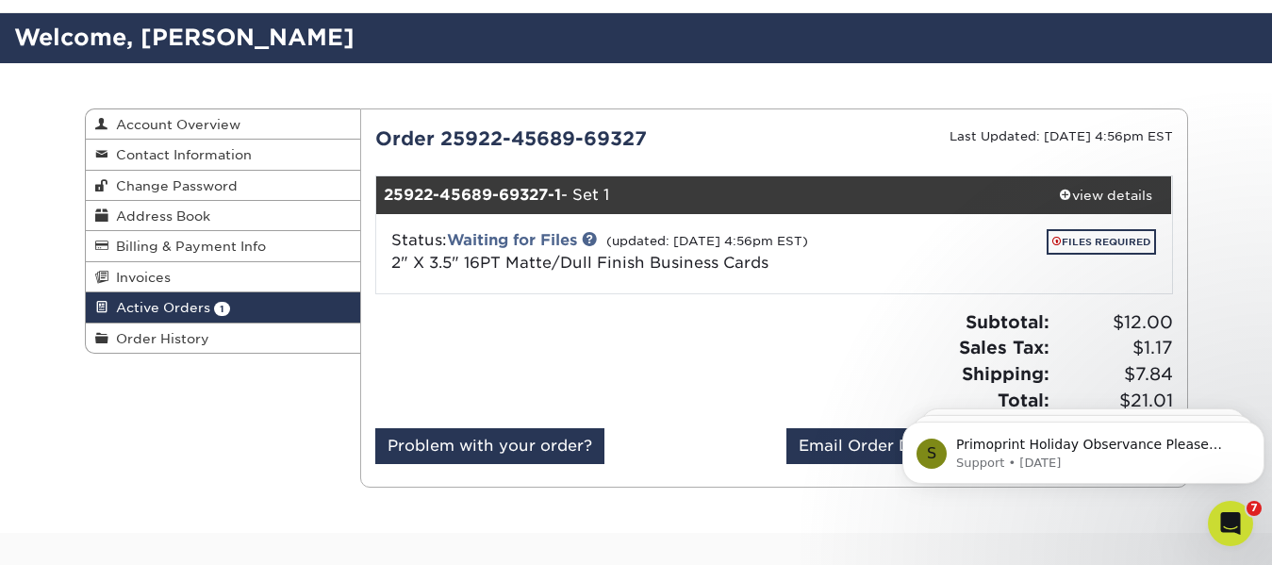
scroll to position [94, 0]
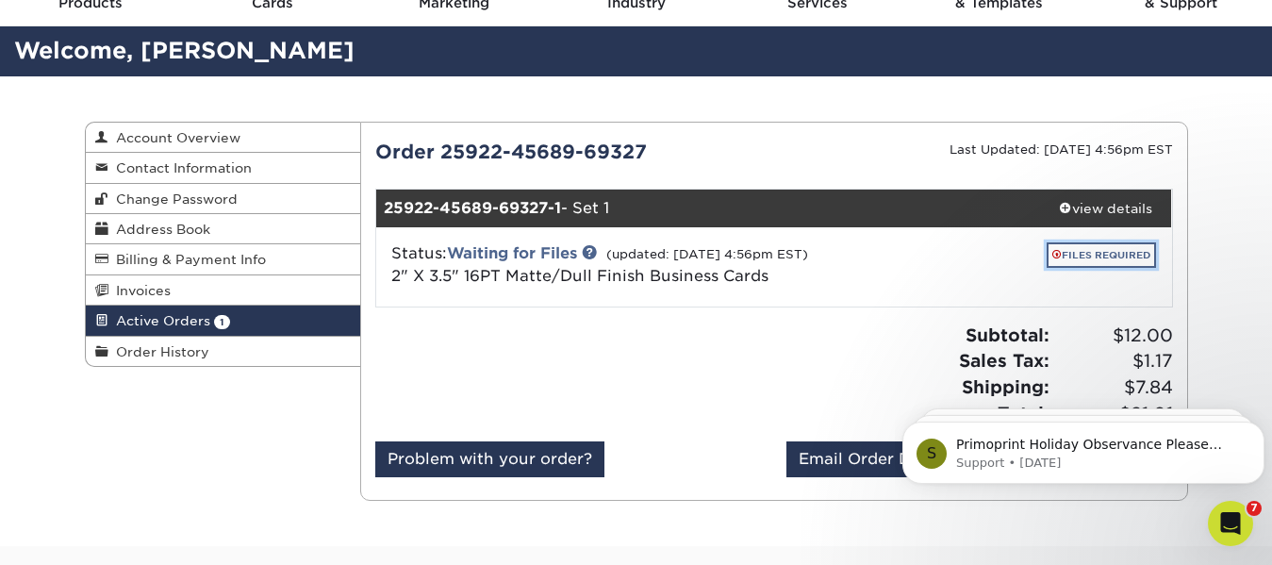
click at [1092, 253] on link "FILES REQUIRED" at bounding box center [1101, 254] width 109 height 25
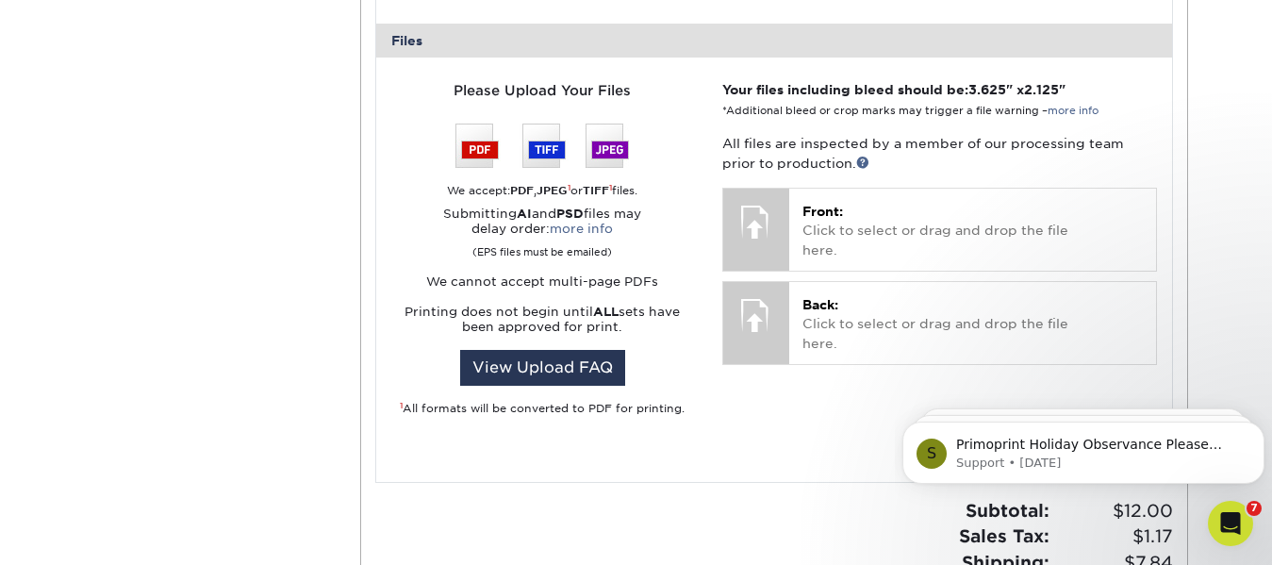
scroll to position [754, 0]
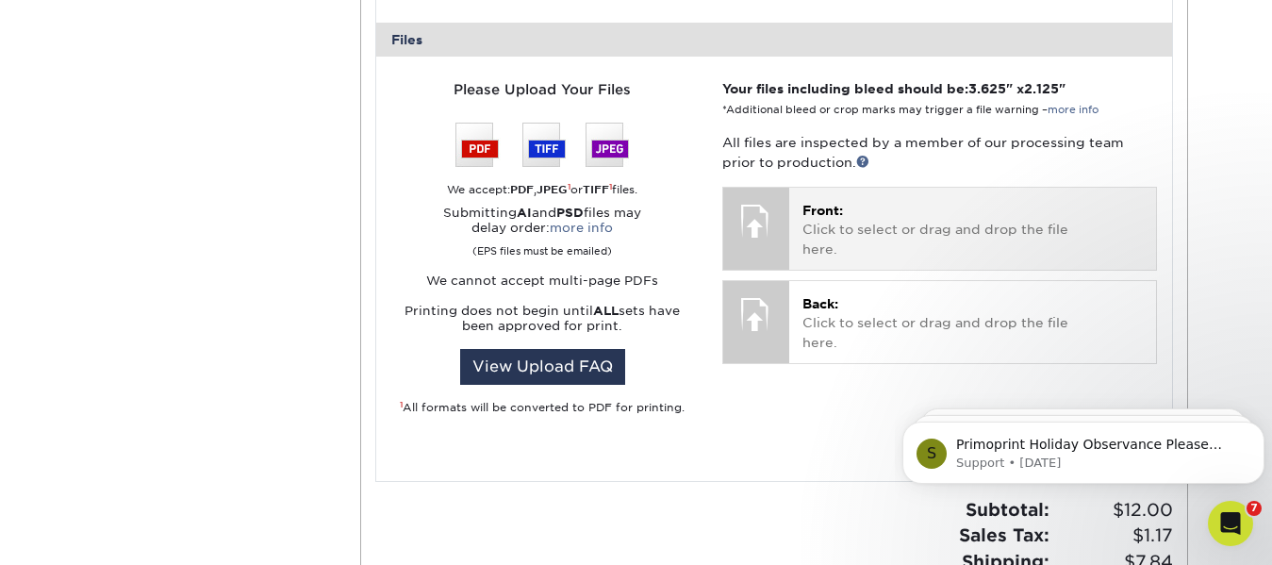
click at [780, 224] on div at bounding box center [756, 221] width 66 height 66
click at [1025, 236] on p "Front: Click to select or drag and drop the file here." at bounding box center [973, 230] width 340 height 58
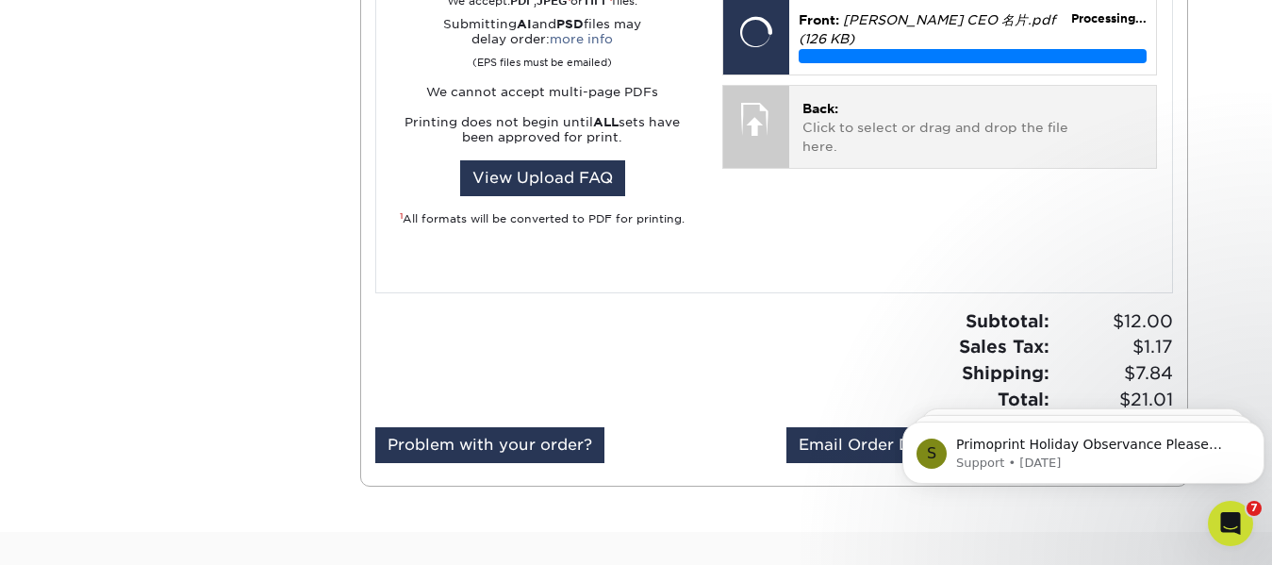
click at [821, 102] on span "Back:" at bounding box center [821, 108] width 36 height 15
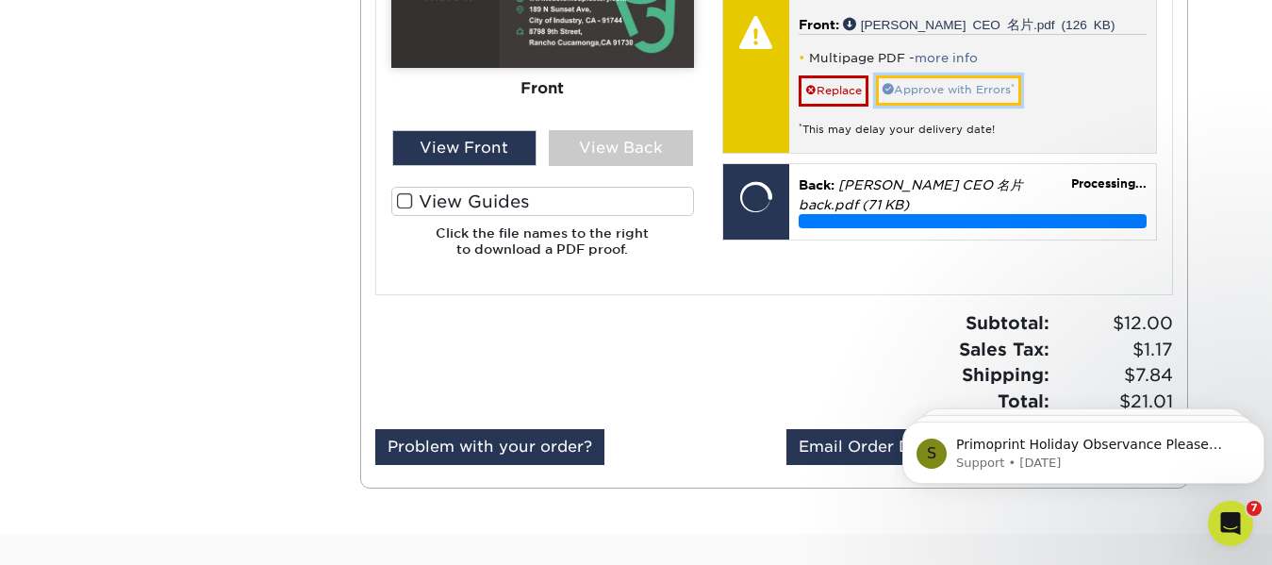
click at [949, 85] on link "Approve with Errors *" at bounding box center [948, 89] width 145 height 29
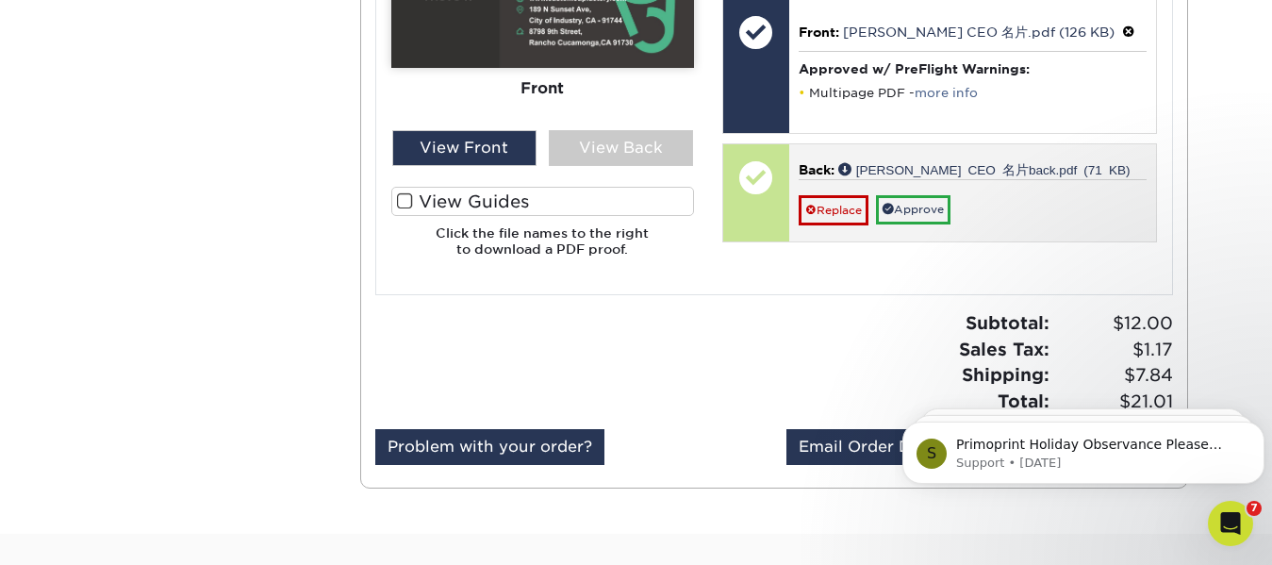
click at [1048, 224] on div "Replace Approve" at bounding box center [973, 202] width 348 height 46
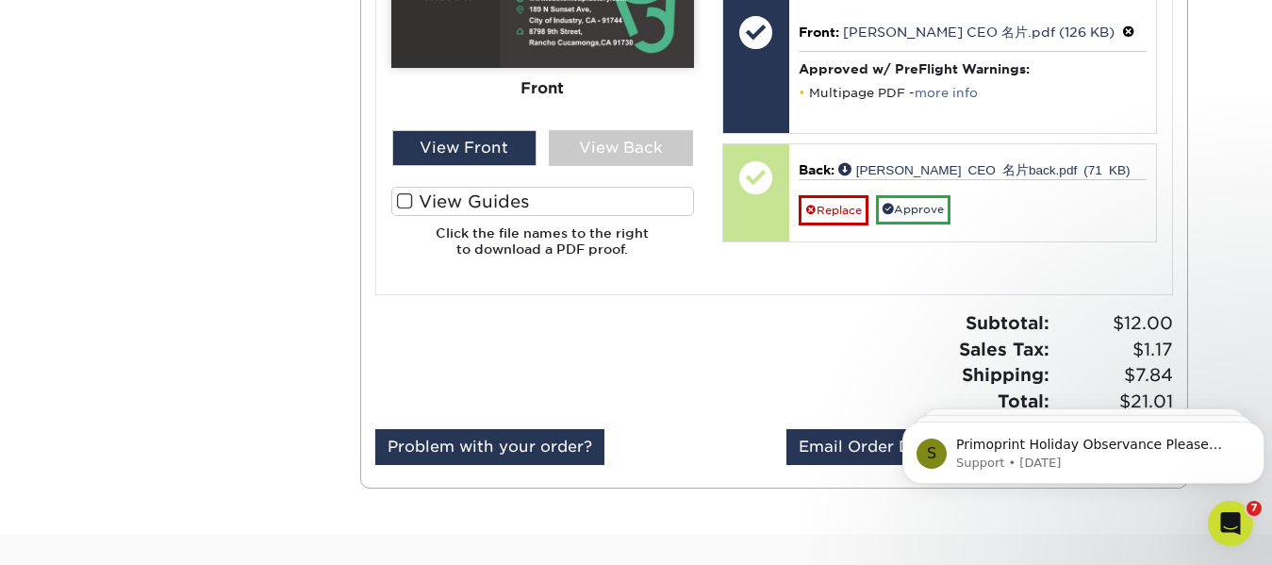
click at [845, 343] on div "Subtotal: $12.00 Sales Tax: $1.17 Shipping: $7.84 Total: $21.01" at bounding box center [980, 362] width 413 height 104
click at [852, 342] on div "Subtotal: $12.00 Sales Tax: $1.17 Shipping: $7.84 Total: $21.01" at bounding box center [980, 362] width 413 height 104
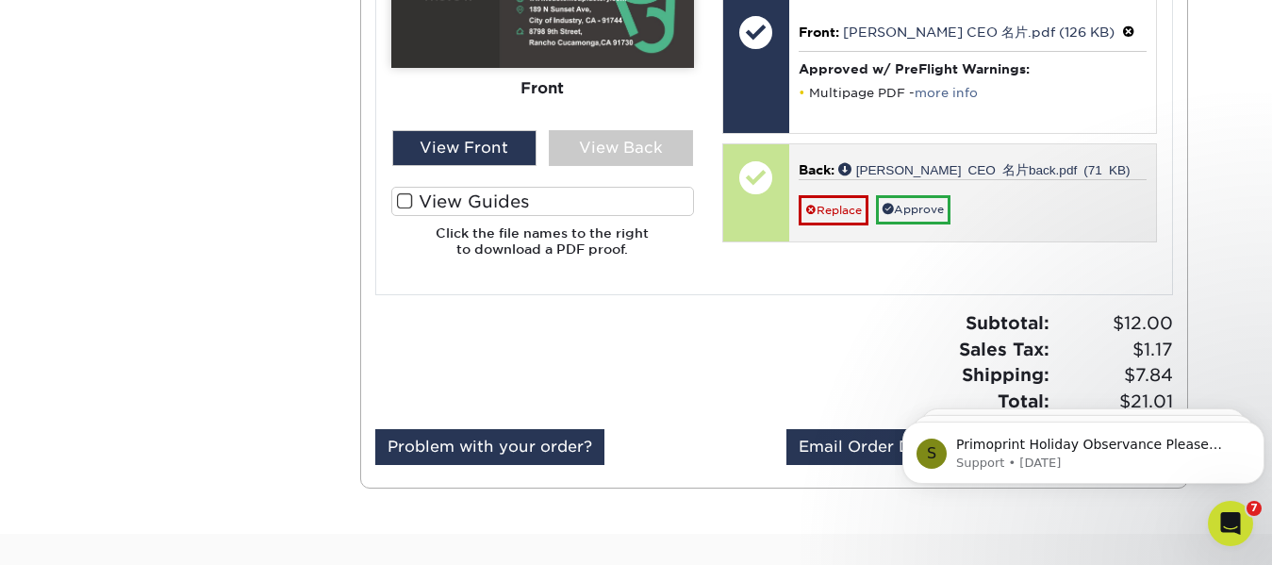
click at [1009, 205] on div "Replace Approve" at bounding box center [973, 202] width 348 height 46
click at [905, 213] on link "Approve" at bounding box center [913, 209] width 75 height 29
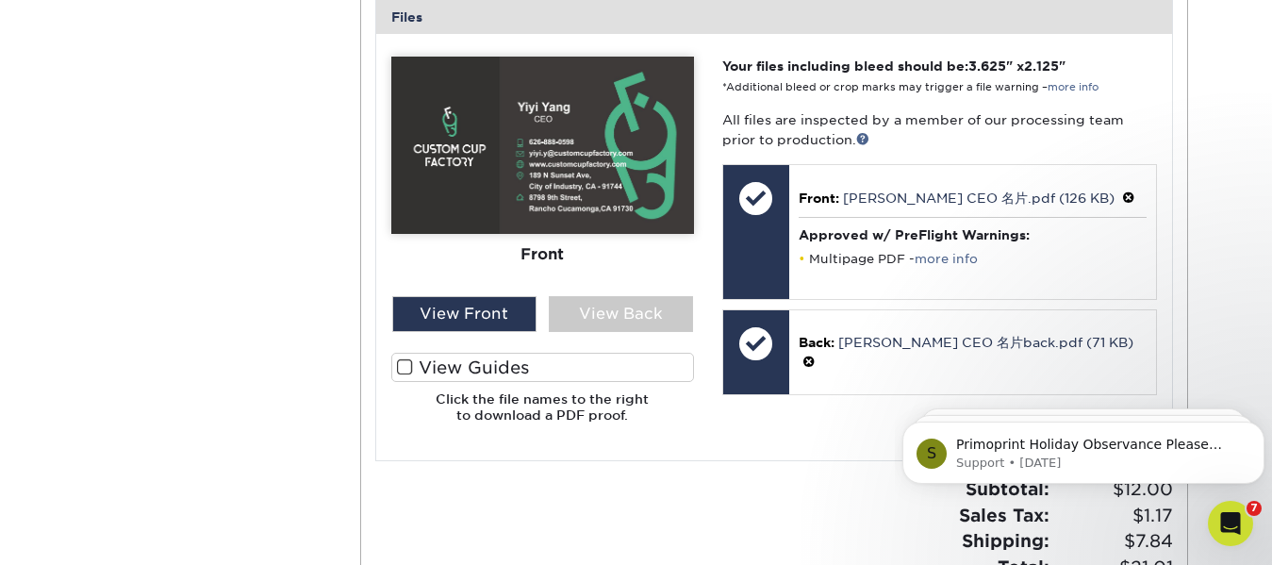
scroll to position [660, 0]
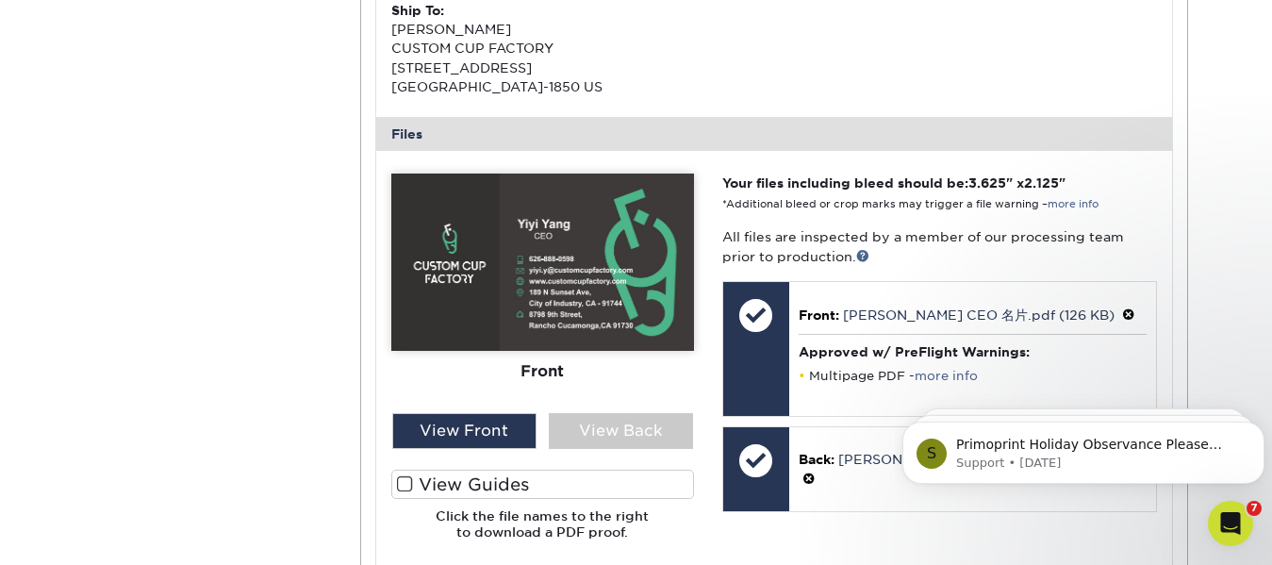
click at [404, 478] on span at bounding box center [405, 484] width 16 height 18
click at [0, 0] on input "View Guides" at bounding box center [0, 0] width 0 height 0
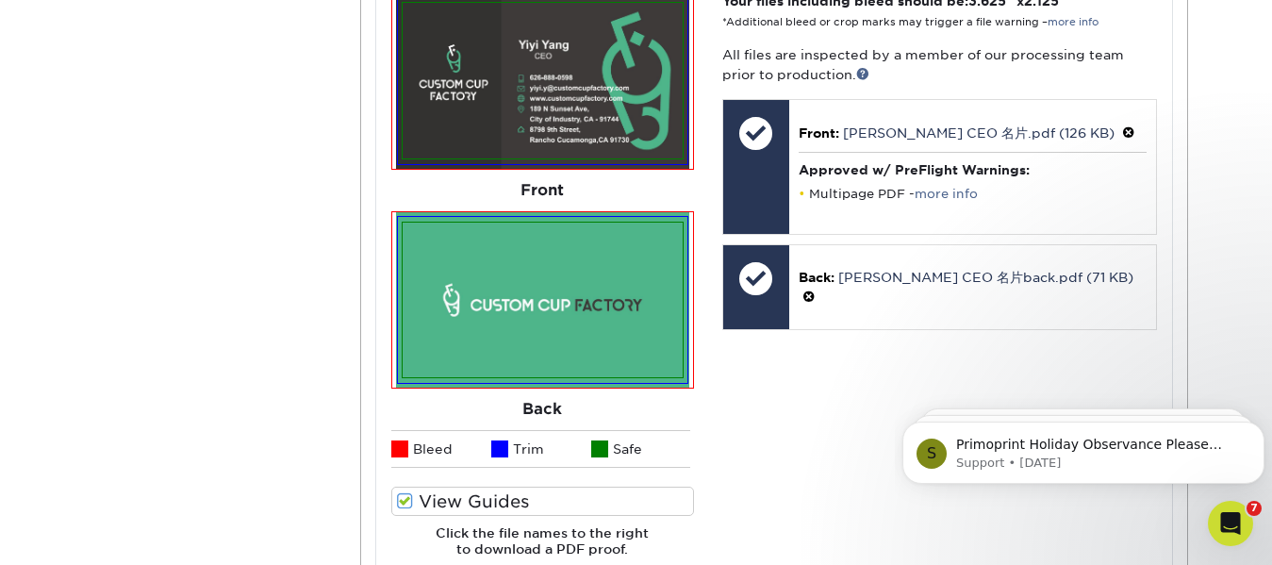
scroll to position [849, 0]
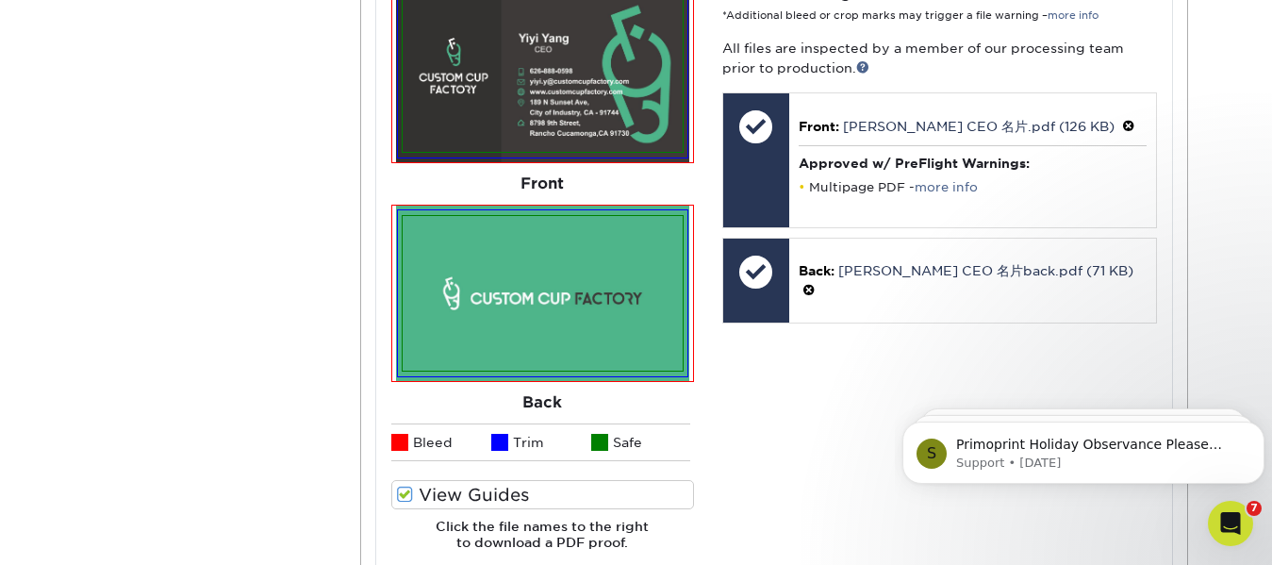
click at [676, 65] on img at bounding box center [543, 73] width 280 height 155
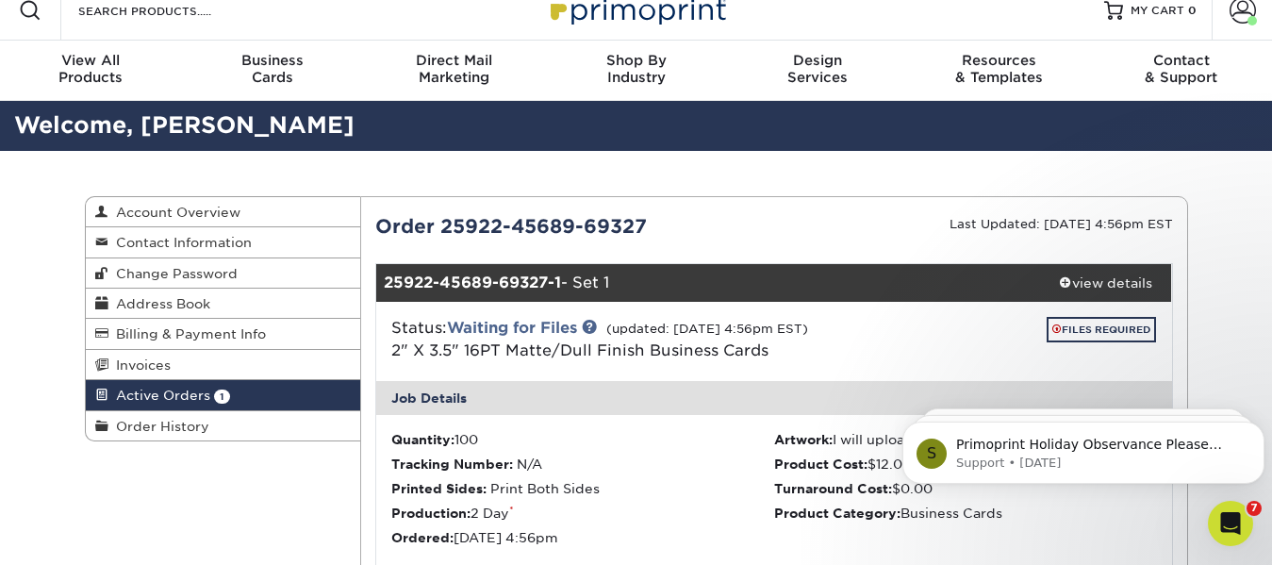
scroll to position [0, 0]
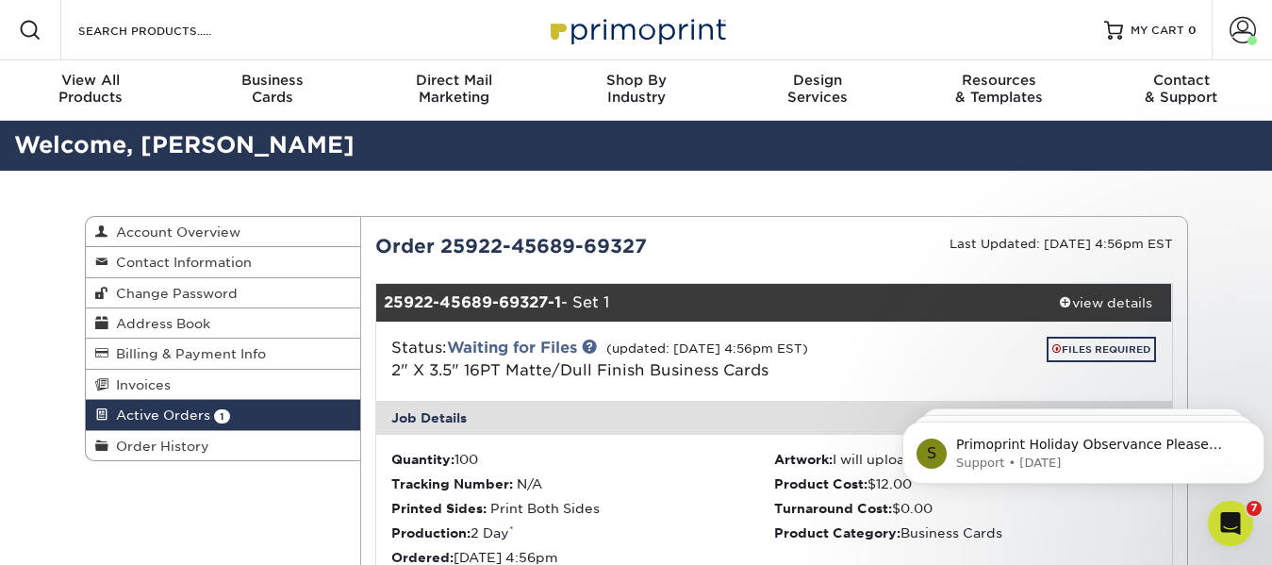
click at [260, 414] on link "Active Orders 1" at bounding box center [223, 415] width 275 height 30
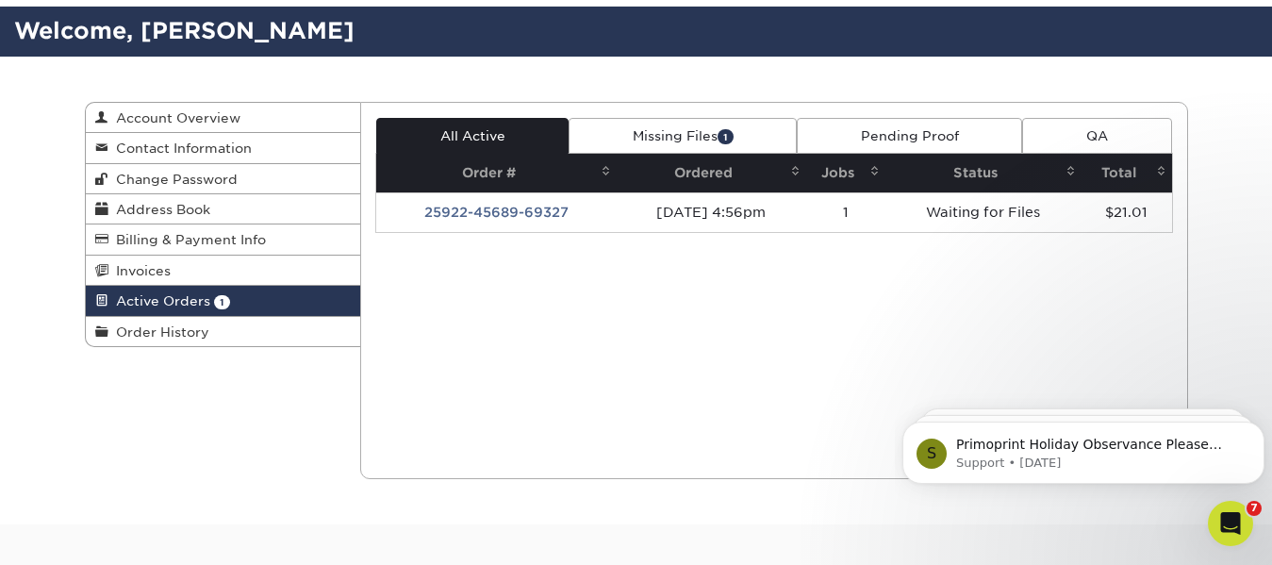
scroll to position [59, 0]
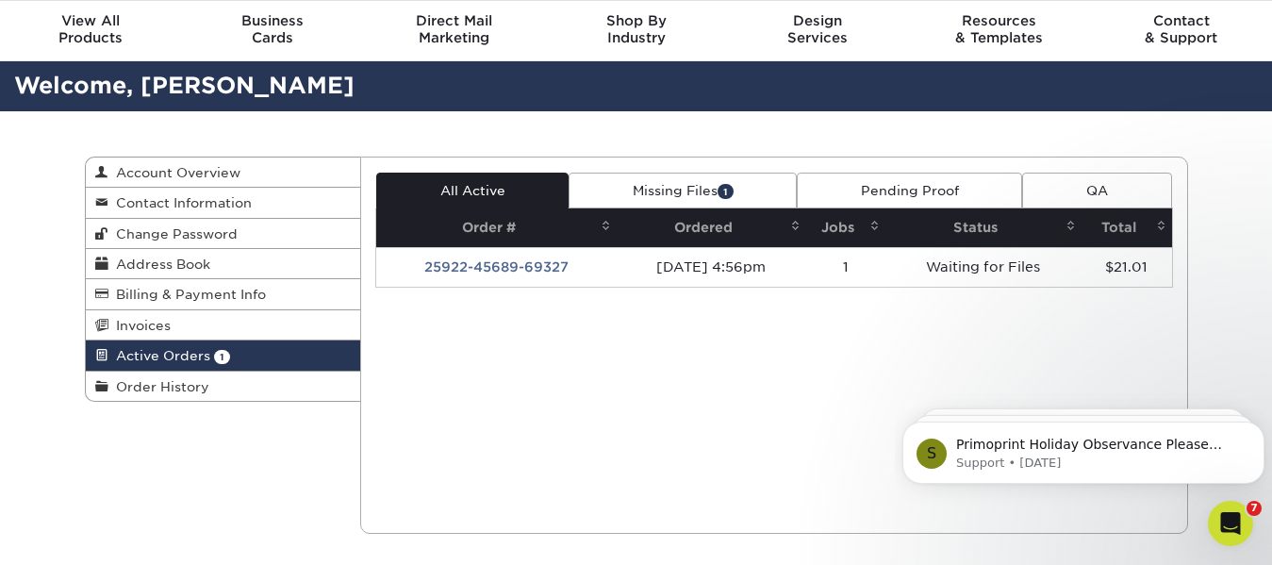
click at [679, 185] on link "Missing Files 1" at bounding box center [683, 191] width 228 height 36
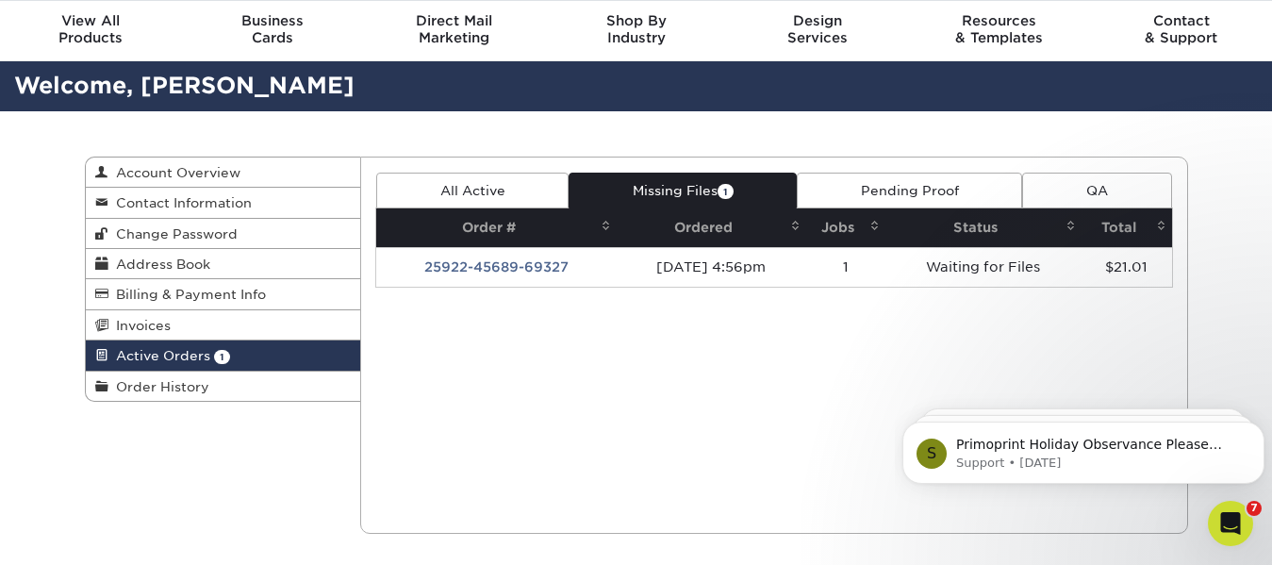
click at [926, 180] on link "Pending Proof" at bounding box center [909, 191] width 225 height 36
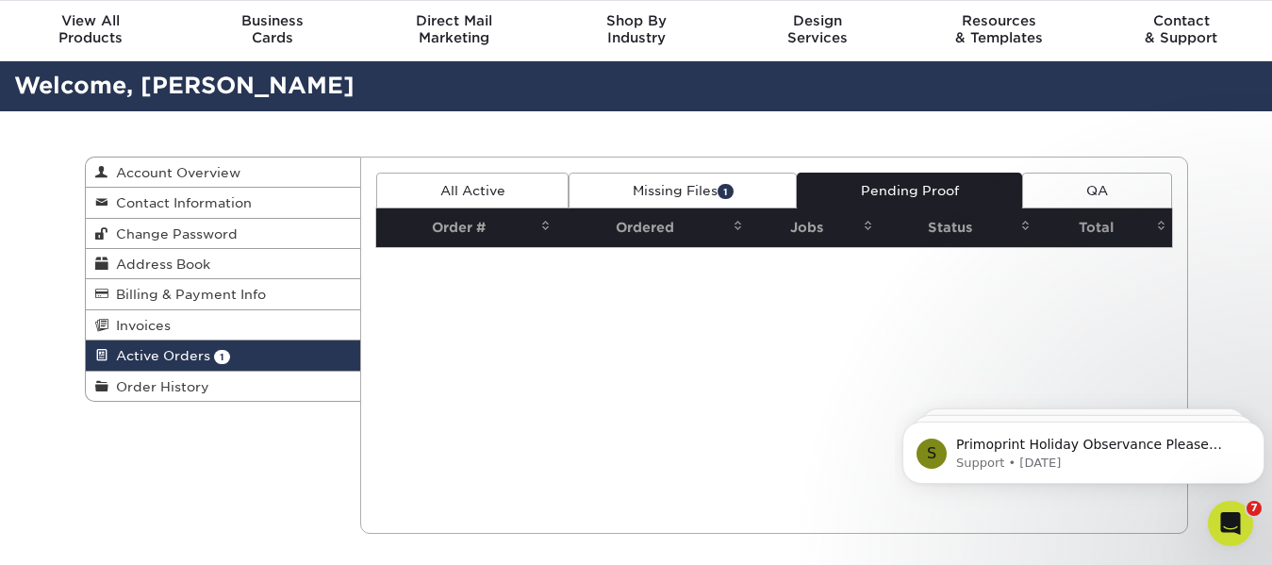
click at [678, 193] on link "Missing Files 1" at bounding box center [683, 191] width 228 height 36
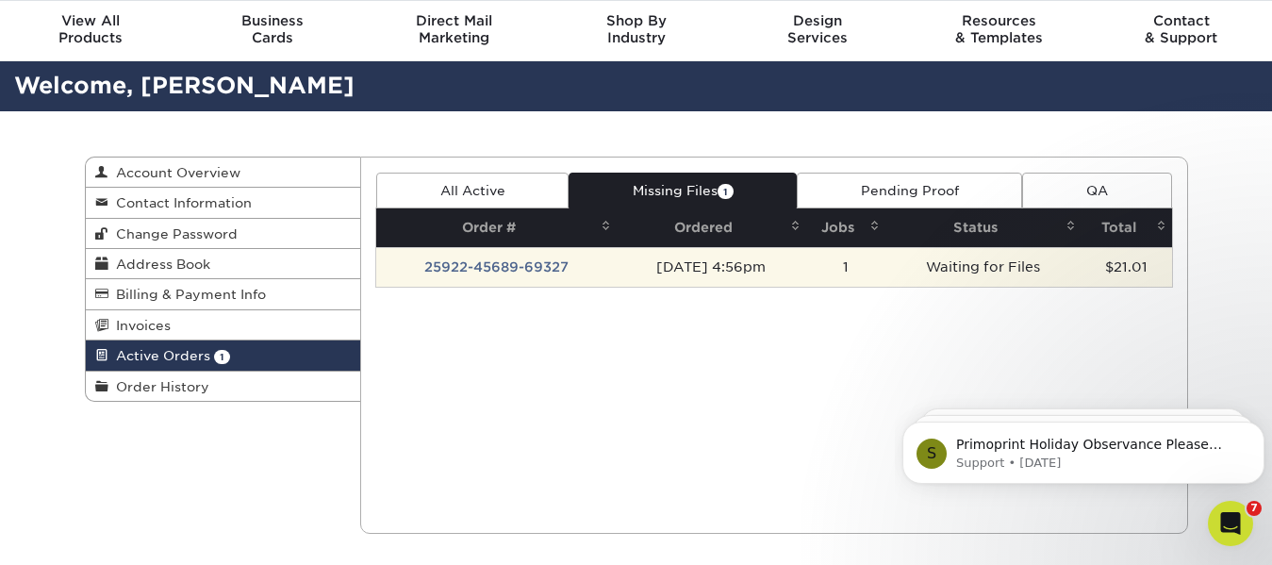
click at [465, 270] on td "25922-45689-69327" at bounding box center [496, 267] width 240 height 40
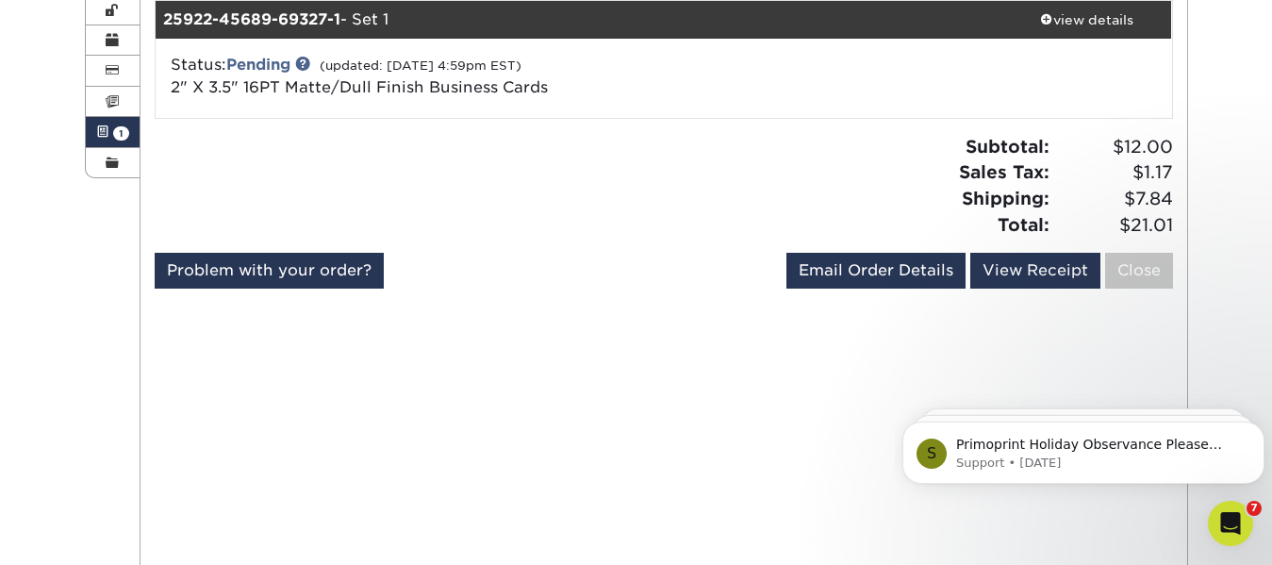
scroll to position [0, 0]
